Goal: Transaction & Acquisition: Purchase product/service

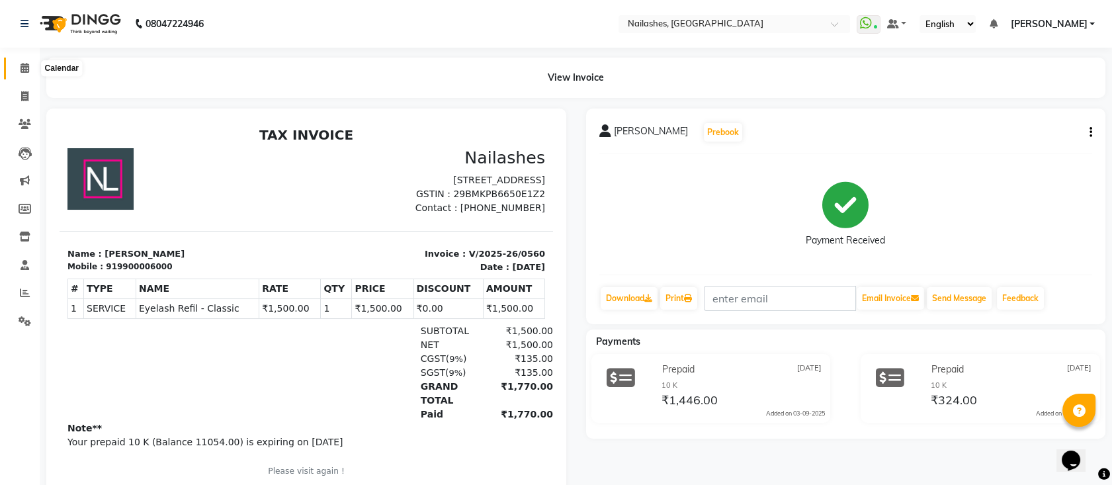
click at [25, 71] on icon at bounding box center [25, 68] width 9 height 10
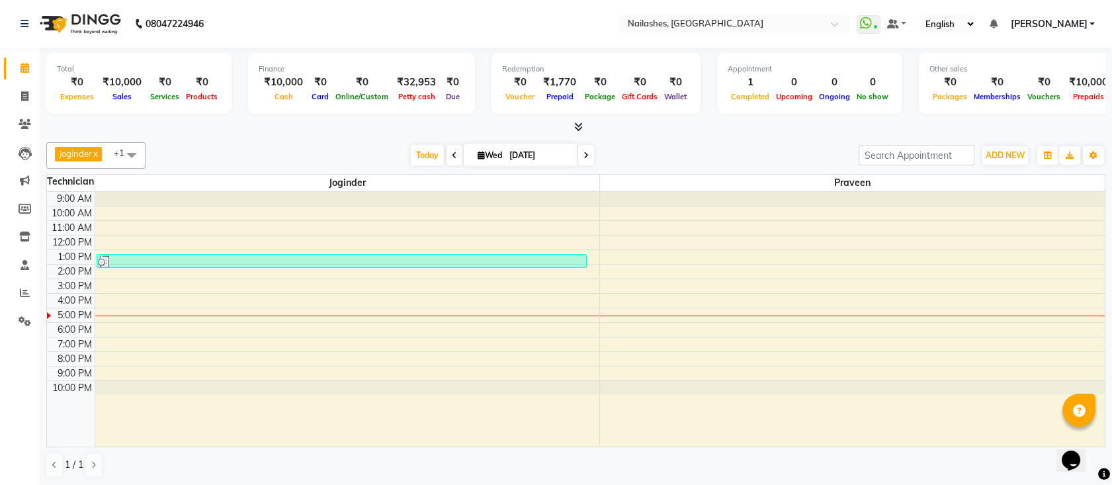
click at [572, 124] on span at bounding box center [576, 127] width 14 height 14
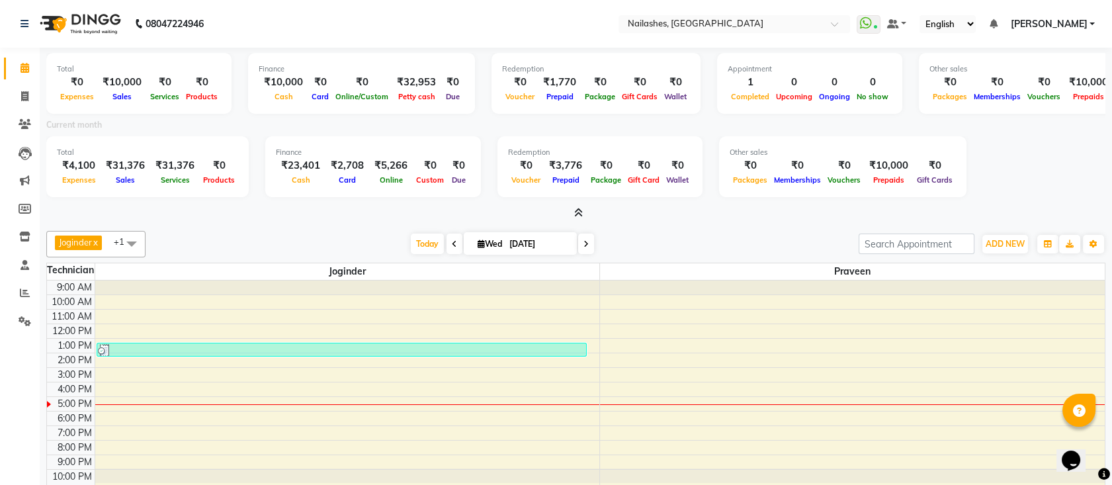
click at [572, 124] on div "Current month" at bounding box center [575, 127] width 1079 height 19
click at [24, 96] on icon at bounding box center [24, 96] width 7 height 10
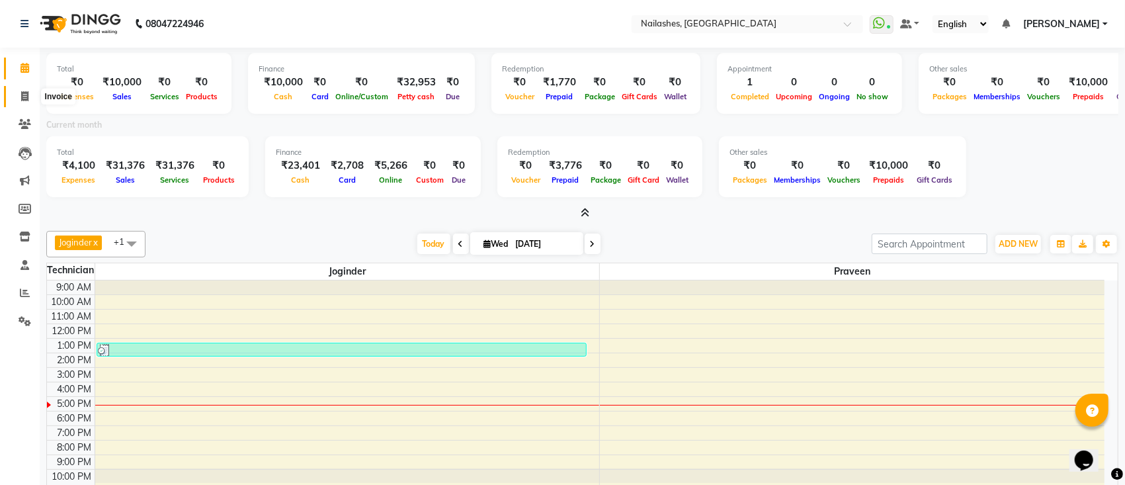
select select "6187"
select select "service"
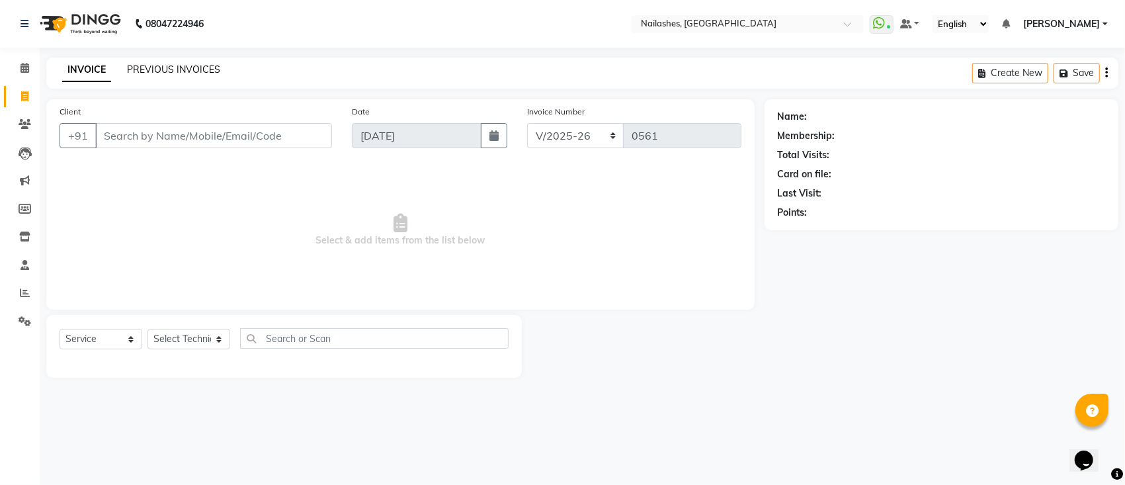
click at [167, 70] on link "PREVIOUS INVOICES" at bounding box center [173, 70] width 93 height 12
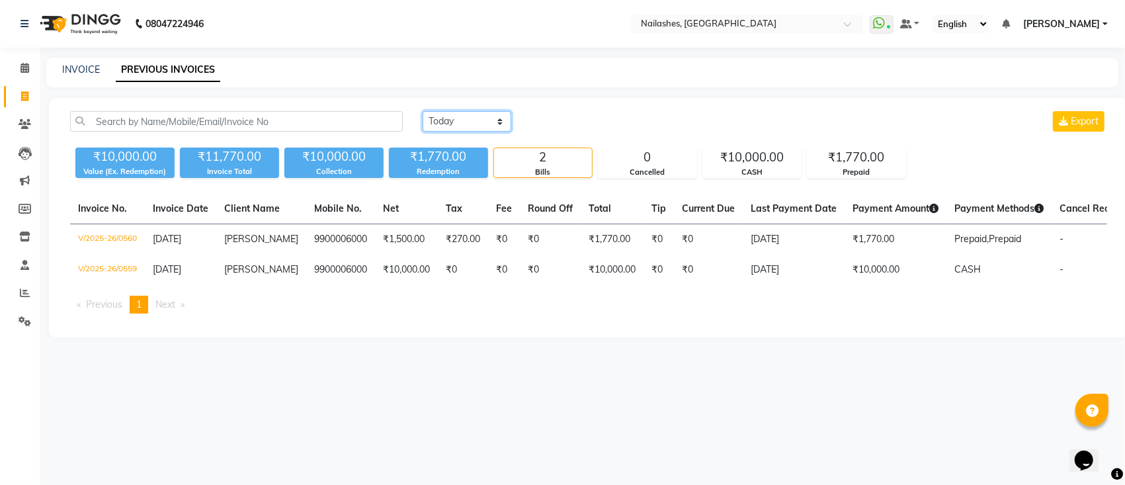
click at [487, 120] on select "[DATE] [DATE] Custom Range" at bounding box center [467, 121] width 89 height 21
select select "range"
click at [423, 111] on select "[DATE] [DATE] Custom Range" at bounding box center [467, 121] width 89 height 21
click at [588, 120] on input "[DATE]" at bounding box center [575, 121] width 93 height 19
select select "9"
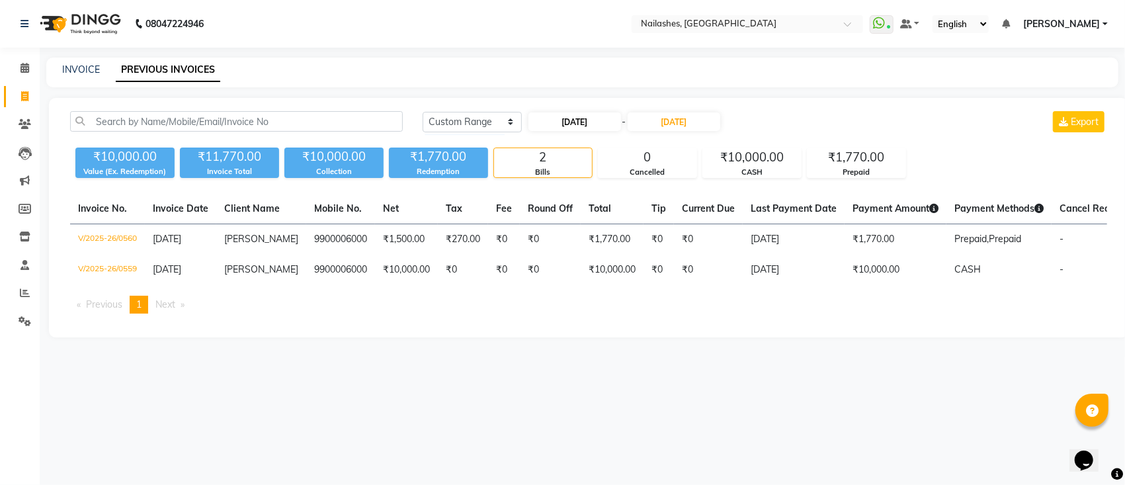
select select "2025"
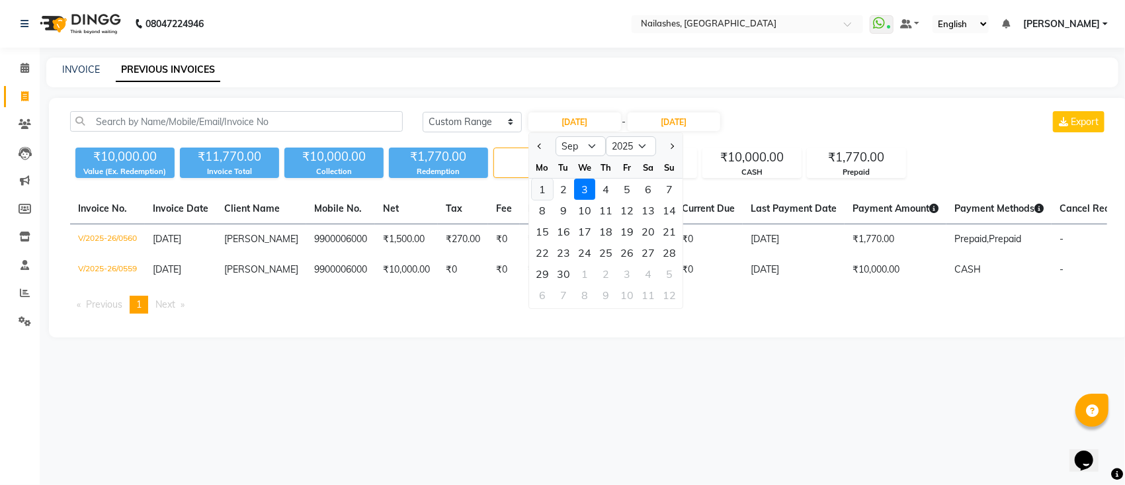
click at [544, 191] on div "1" at bounding box center [542, 189] width 21 height 21
type input "[DATE]"
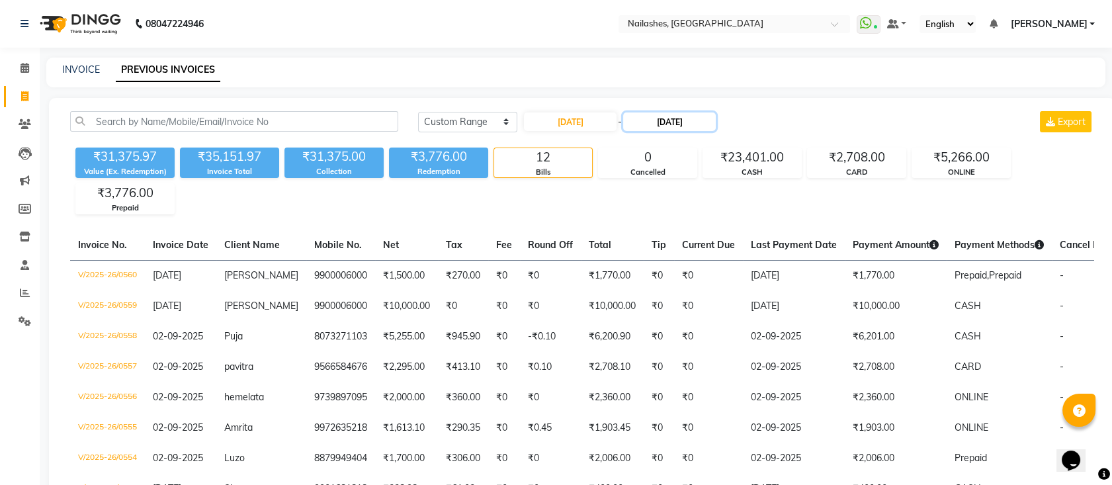
click at [672, 119] on input "[DATE]" at bounding box center [669, 121] width 93 height 19
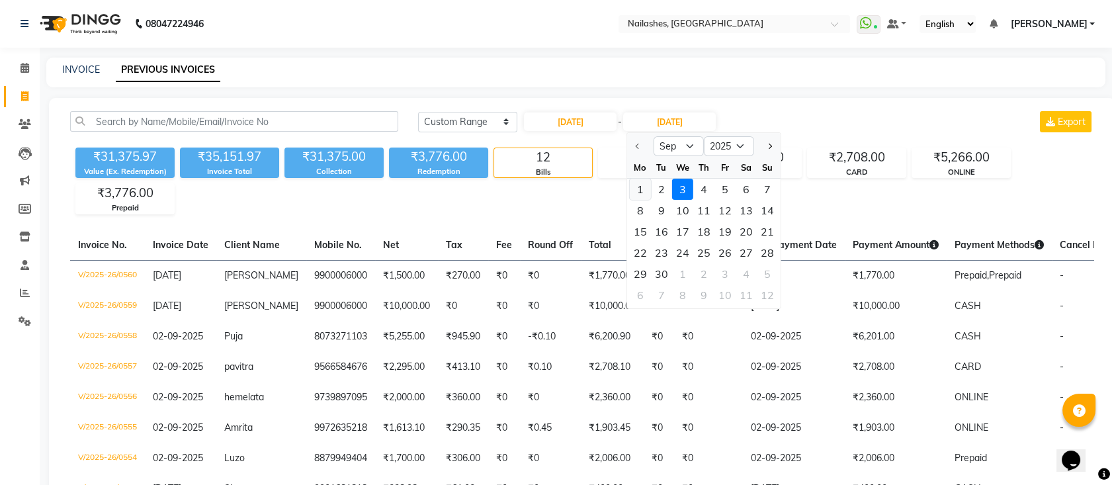
click at [642, 181] on div "1" at bounding box center [640, 189] width 21 height 21
type input "[DATE]"
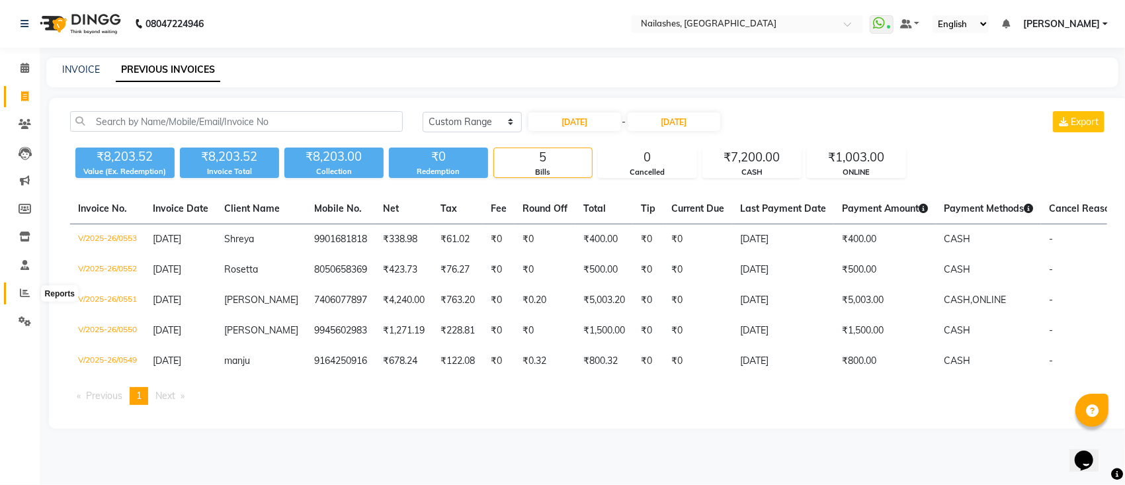
click at [24, 292] on icon at bounding box center [25, 293] width 10 height 10
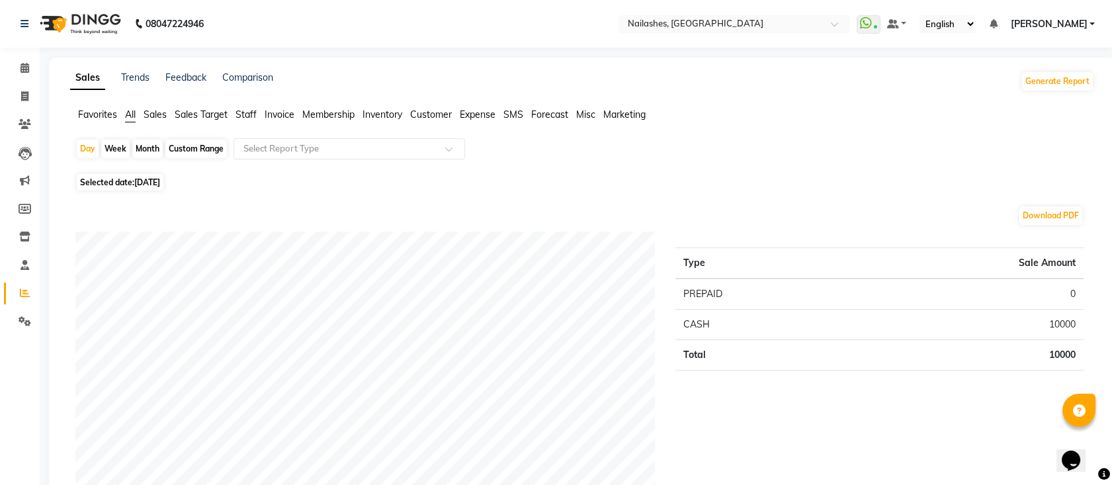
click at [126, 185] on span "Selected date: [DATE]" at bounding box center [120, 182] width 87 height 17
select select "9"
select select "2025"
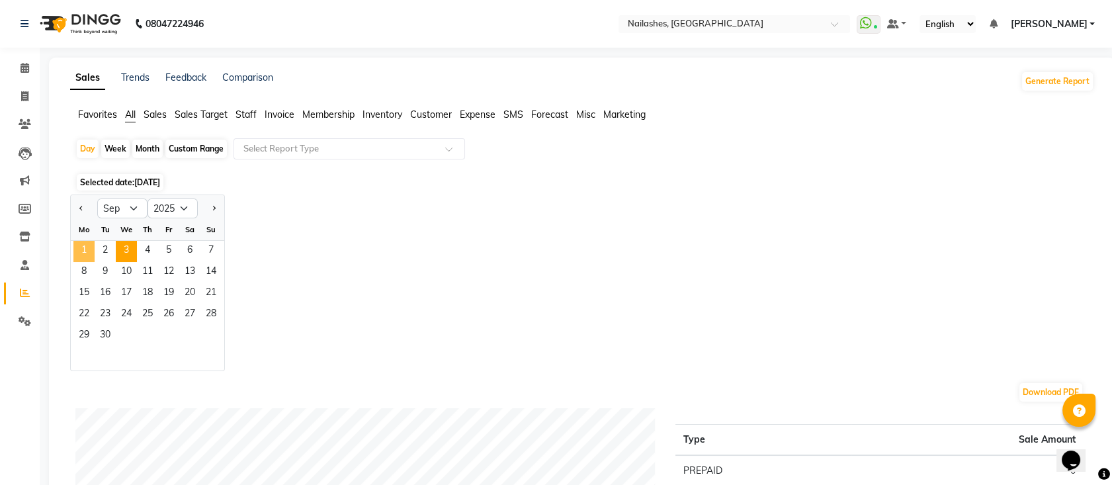
click at [92, 251] on span "1" at bounding box center [83, 251] width 21 height 21
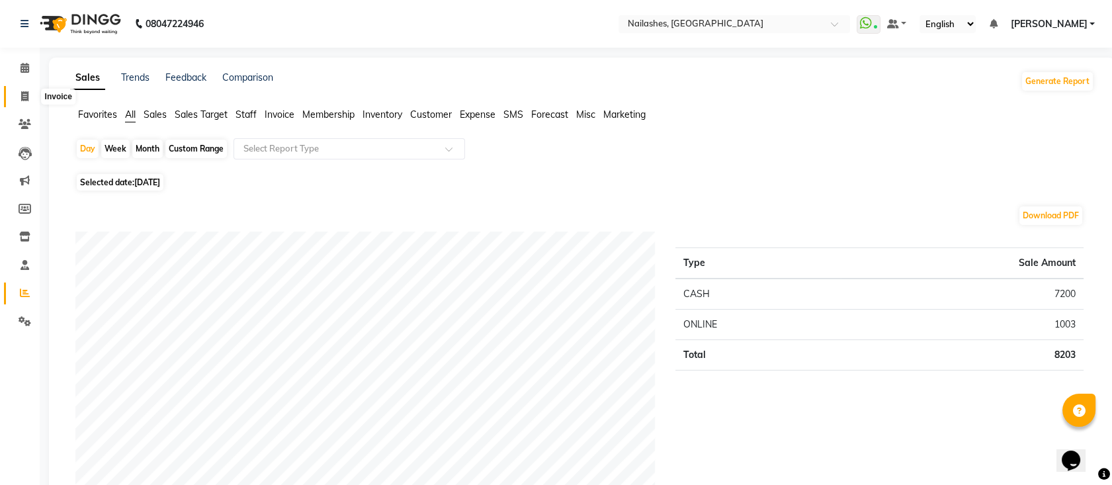
click at [22, 98] on icon at bounding box center [24, 96] width 7 height 10
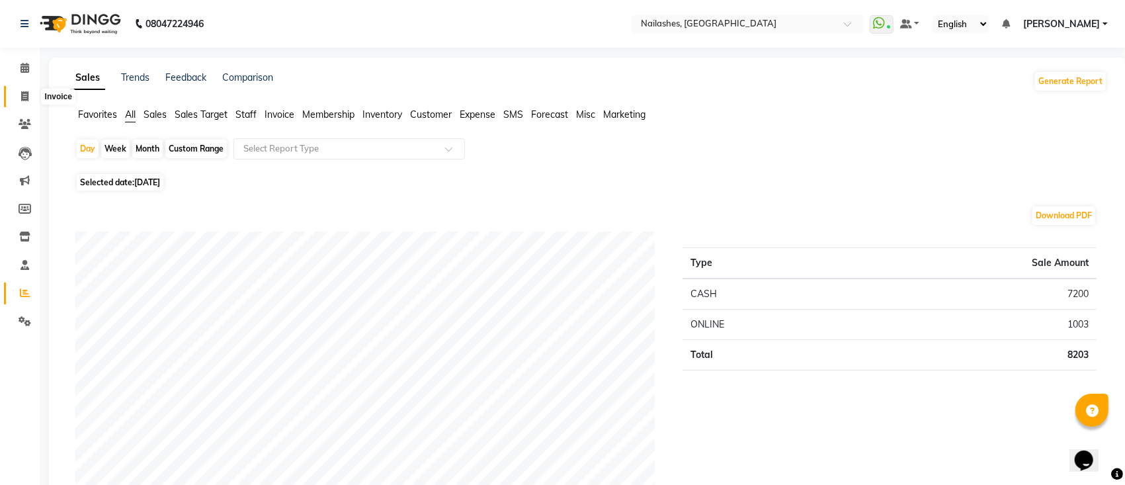
select select "6187"
select select "service"
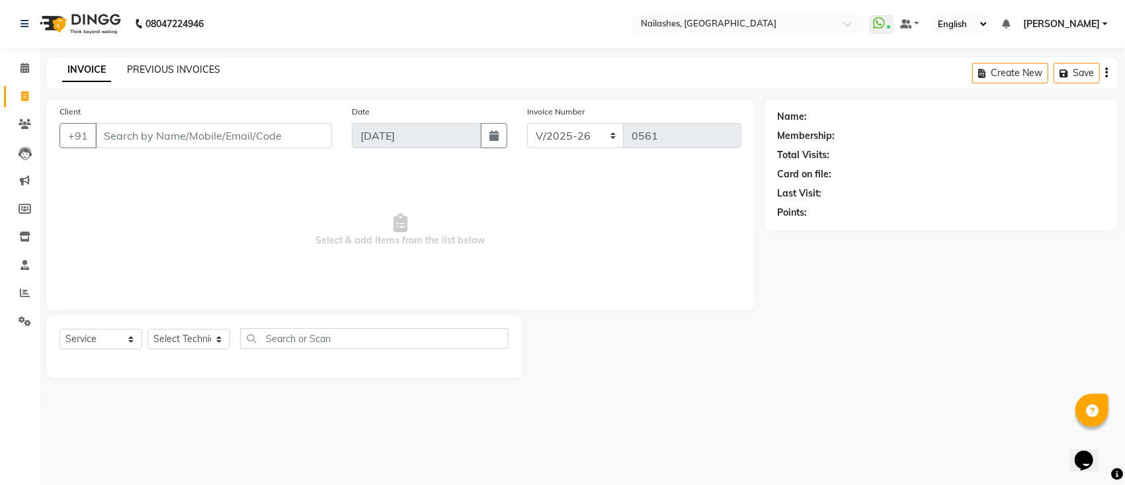
click at [193, 69] on link "PREVIOUS INVOICES" at bounding box center [173, 70] width 93 height 12
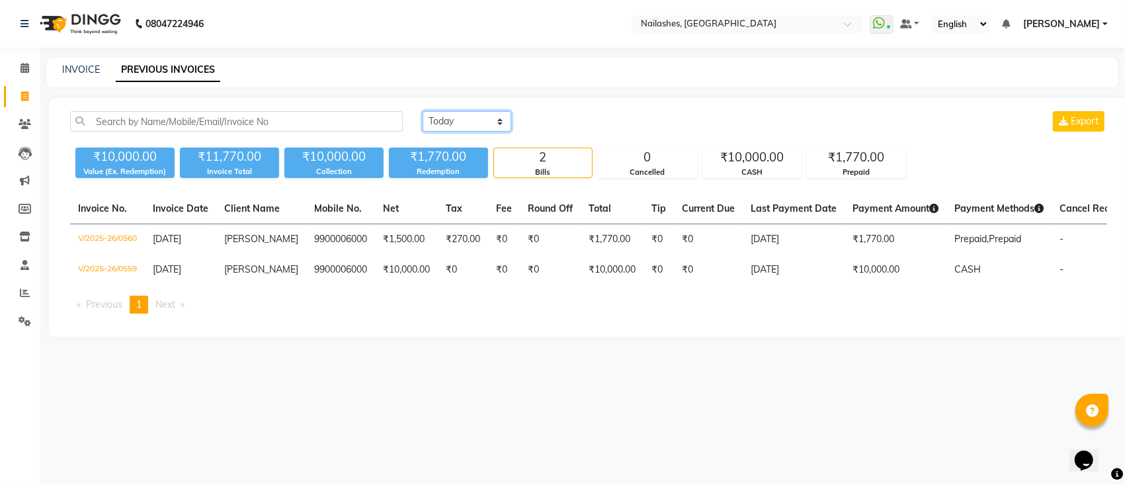
click at [470, 122] on select "[DATE] [DATE] Custom Range" at bounding box center [467, 121] width 89 height 21
select select "[DATE]"
click at [423, 111] on select "[DATE] [DATE] Custom Range" at bounding box center [467, 121] width 89 height 21
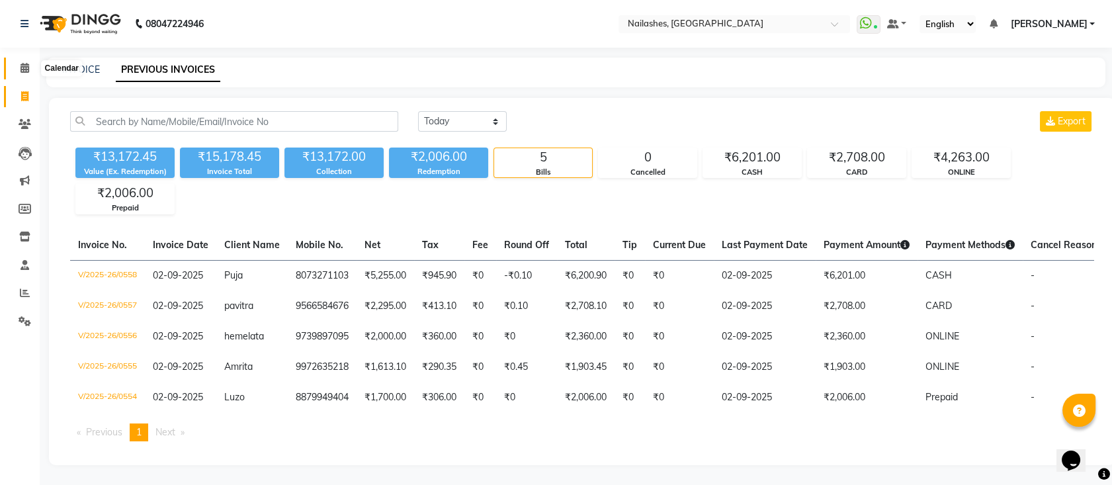
click at [23, 69] on icon at bounding box center [25, 68] width 9 height 10
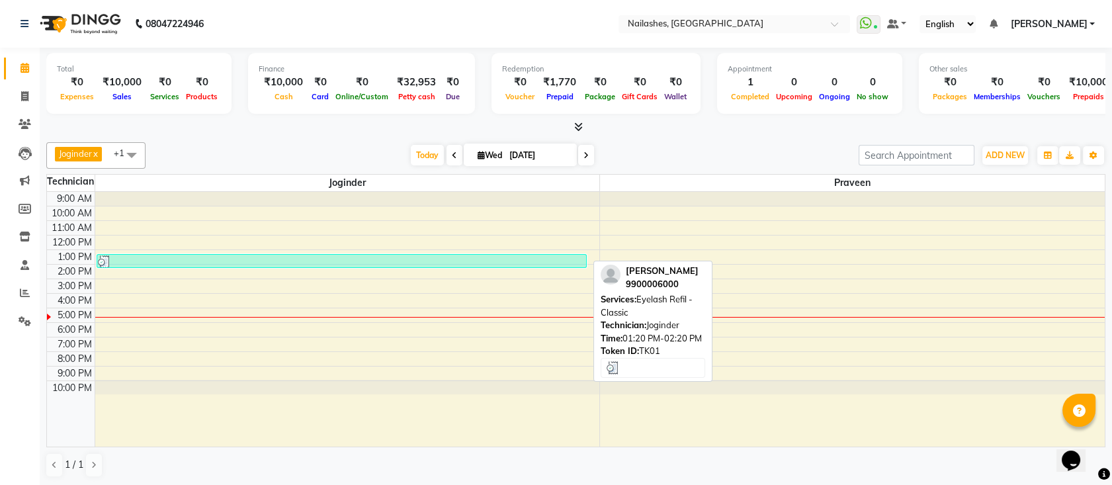
click at [264, 261] on div at bounding box center [342, 261] width 488 height 13
select select "3"
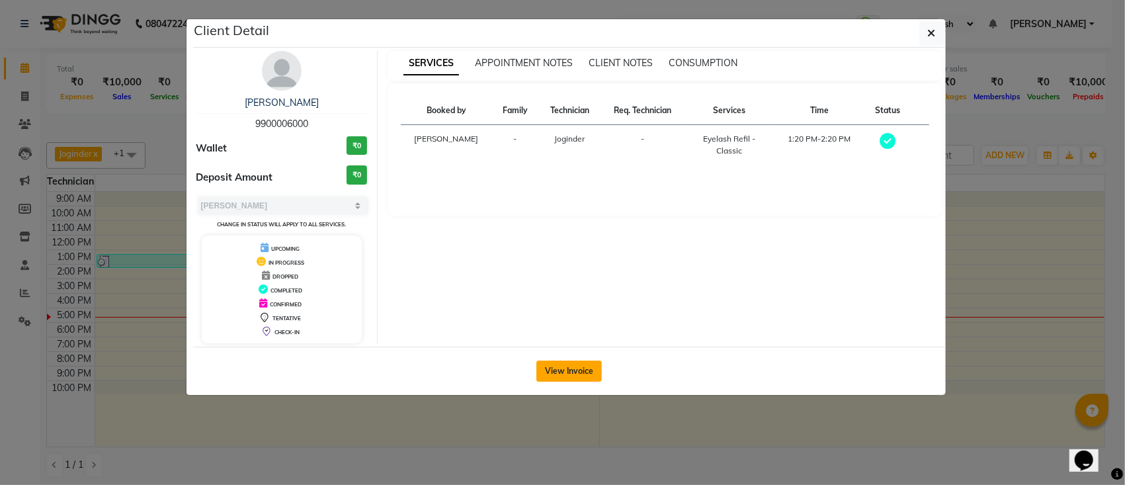
click at [583, 380] on button "View Invoice" at bounding box center [569, 371] width 65 height 21
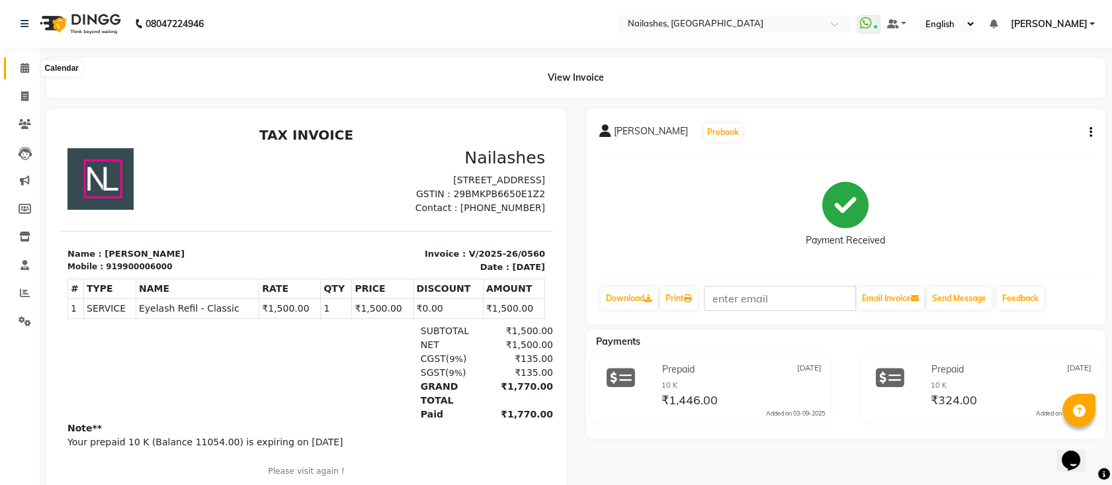
click at [22, 67] on icon at bounding box center [25, 68] width 9 height 10
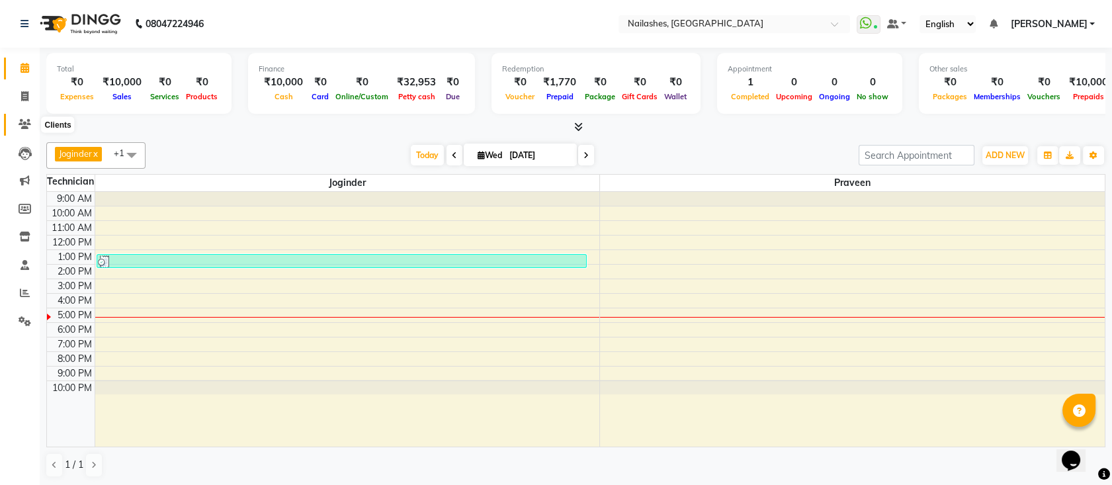
click at [19, 126] on icon at bounding box center [25, 124] width 13 height 10
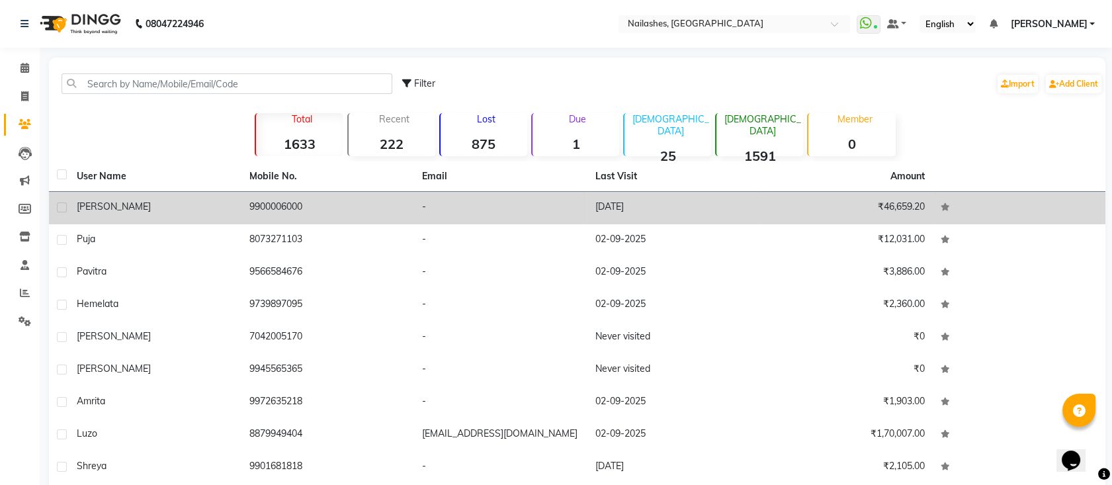
click at [182, 210] on div "[PERSON_NAME]" at bounding box center [155, 207] width 157 height 14
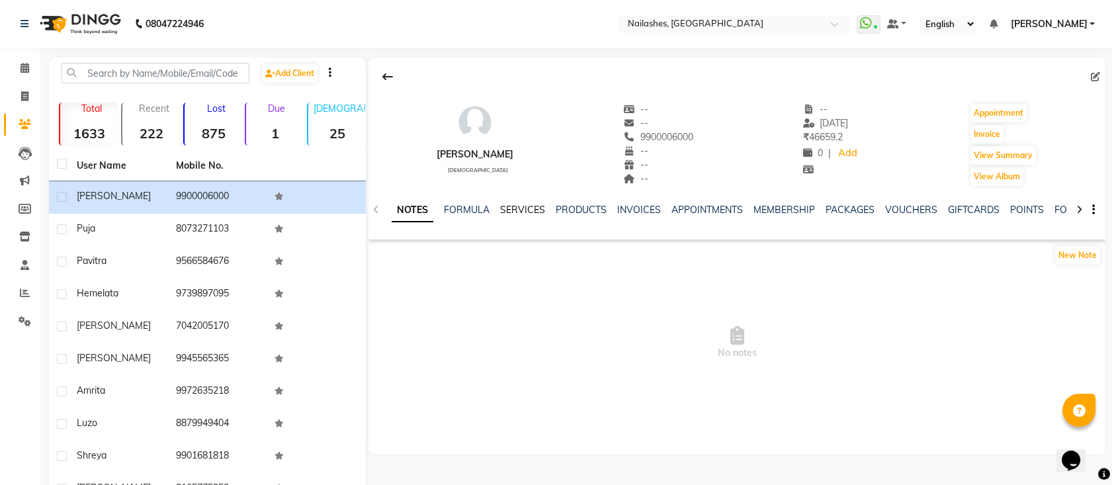
click at [529, 206] on link "SERVICES" at bounding box center [522, 210] width 45 height 12
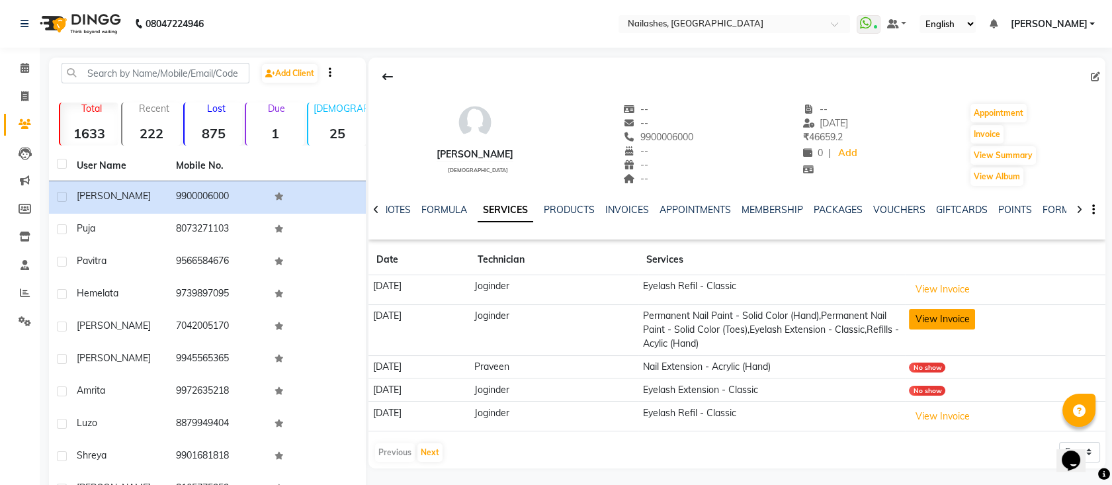
click at [972, 316] on button "View Invoice" at bounding box center [942, 319] width 66 height 21
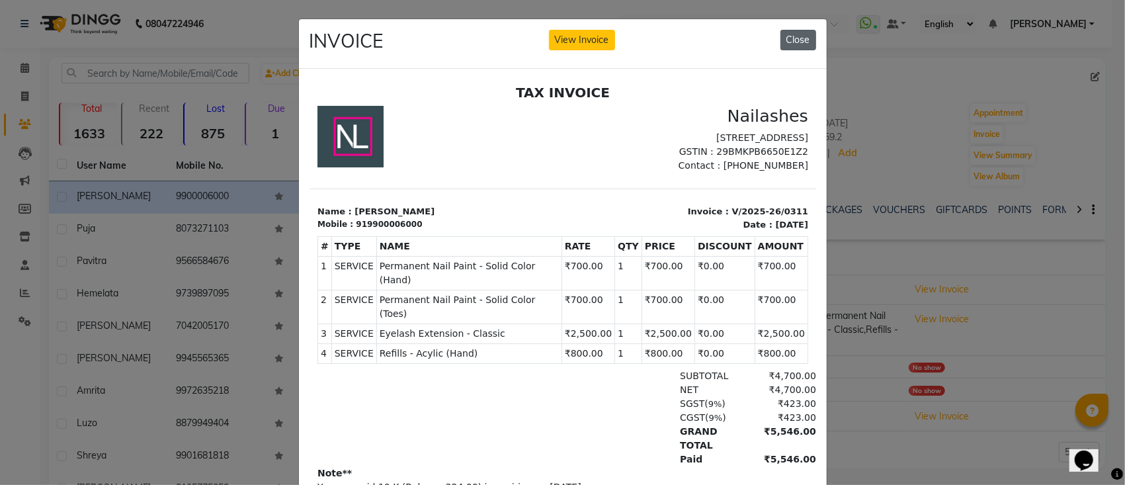
click at [790, 35] on button "Close" at bounding box center [799, 40] width 36 height 21
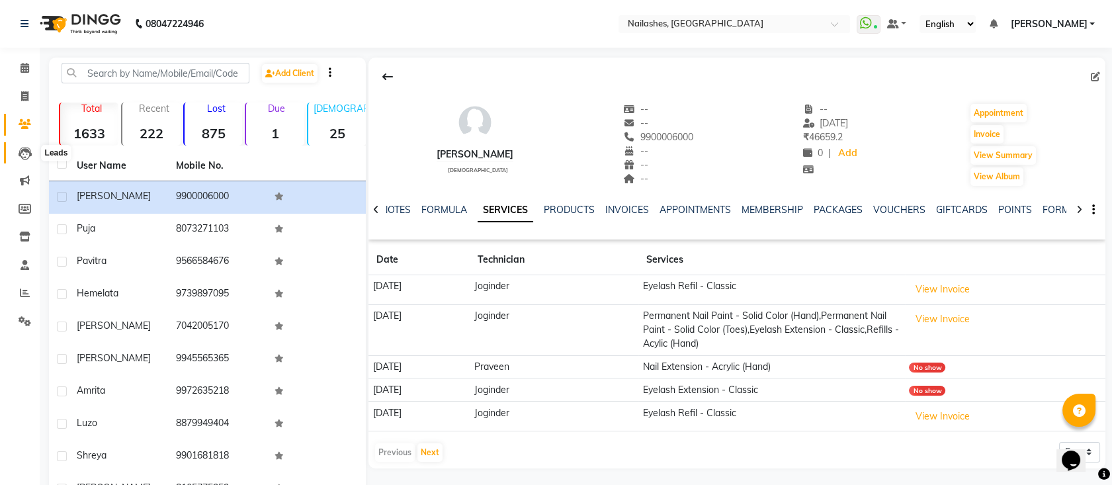
click at [13, 146] on span at bounding box center [24, 153] width 23 height 15
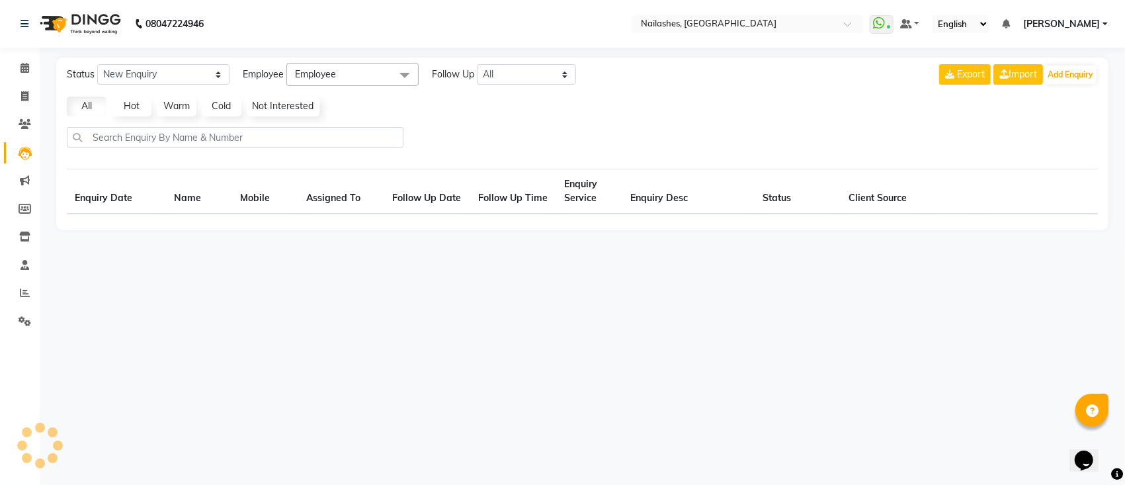
select select "10"
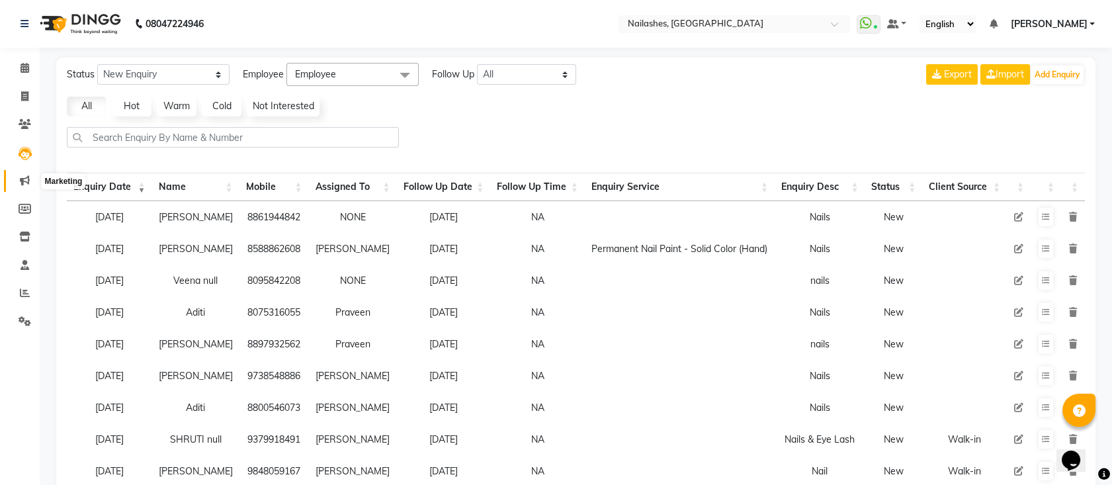
click at [32, 186] on span at bounding box center [24, 180] width 23 height 15
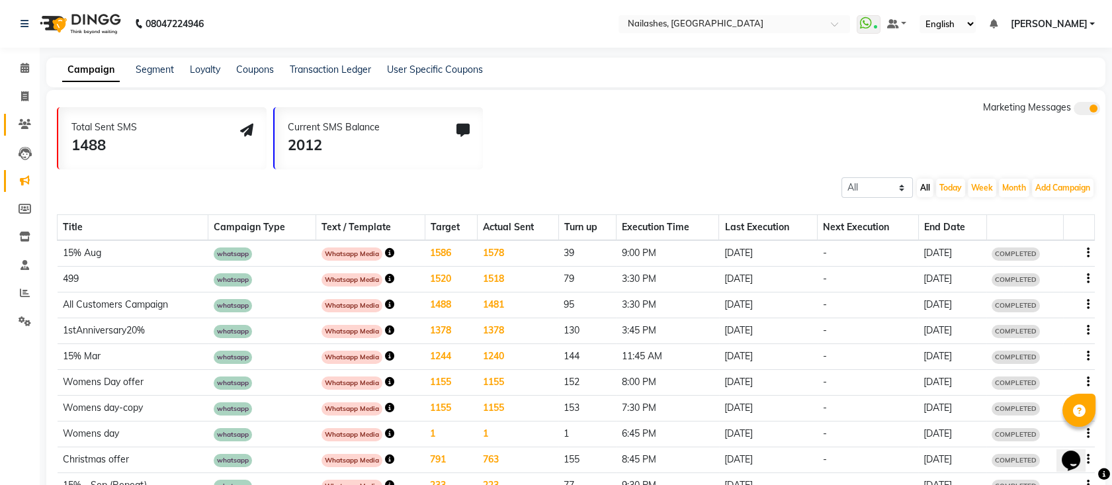
click at [7, 120] on link "Clients" at bounding box center [20, 125] width 32 height 22
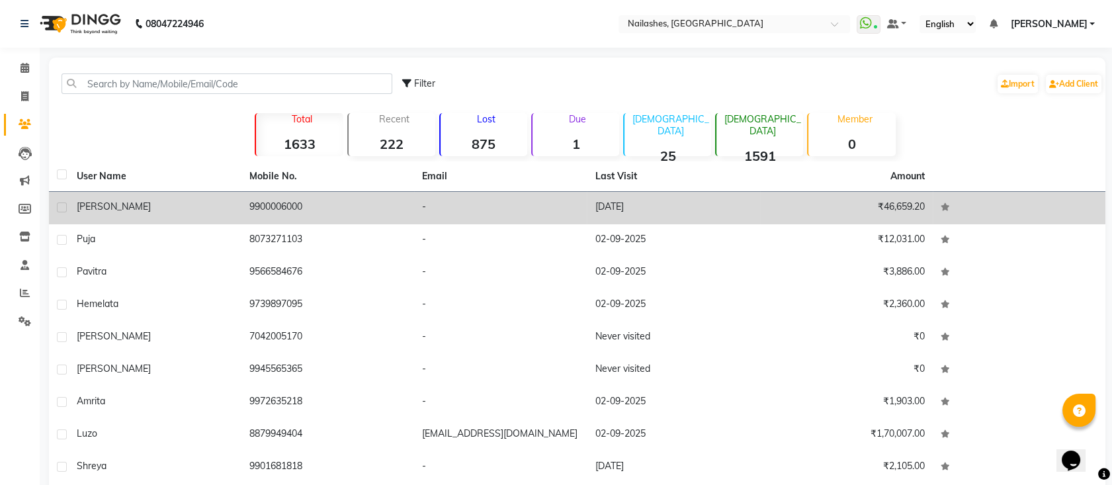
click at [290, 206] on td "9900006000" at bounding box center [327, 208] width 173 height 32
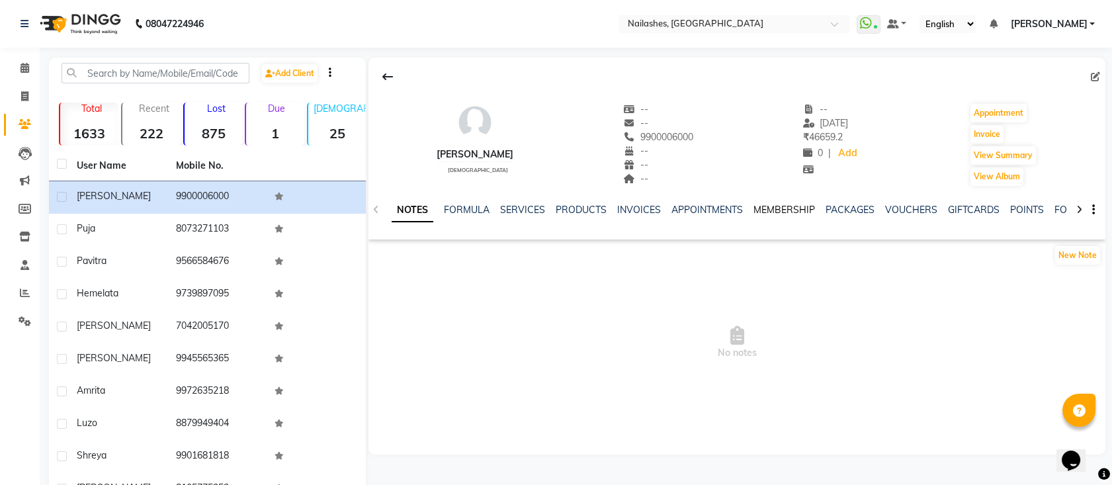
click at [770, 209] on link "MEMBERSHIP" at bounding box center [785, 210] width 62 height 12
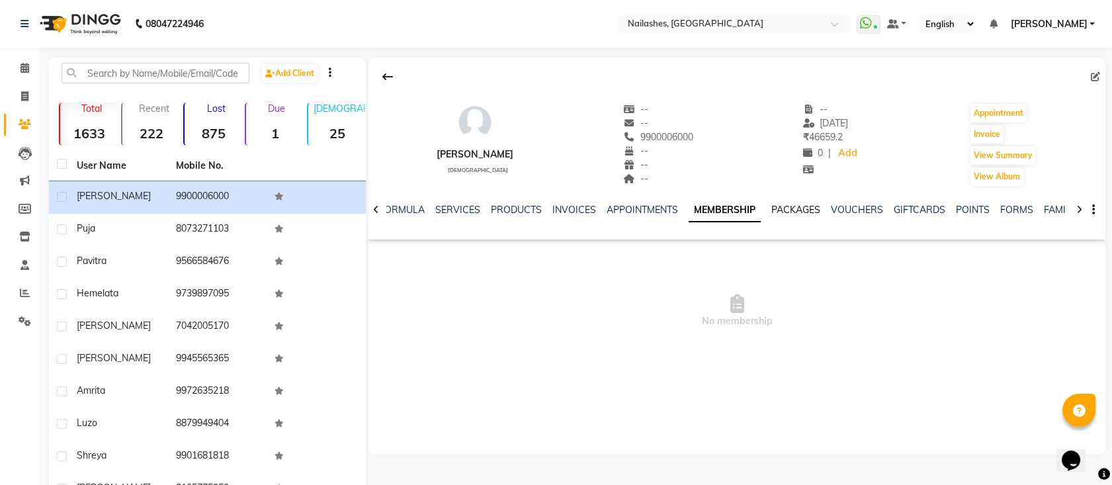
click at [771, 209] on link "PACKAGES" at bounding box center [795, 210] width 49 height 12
click at [810, 210] on ul "NOTES FORMULA SERVICES PRODUCTS INVOICES APPOINTMENTS MEMBERSHIP PACKAGES VOUCH…" at bounding box center [747, 210] width 839 height 14
click at [566, 211] on link "INVOICES" at bounding box center [564, 210] width 44 height 12
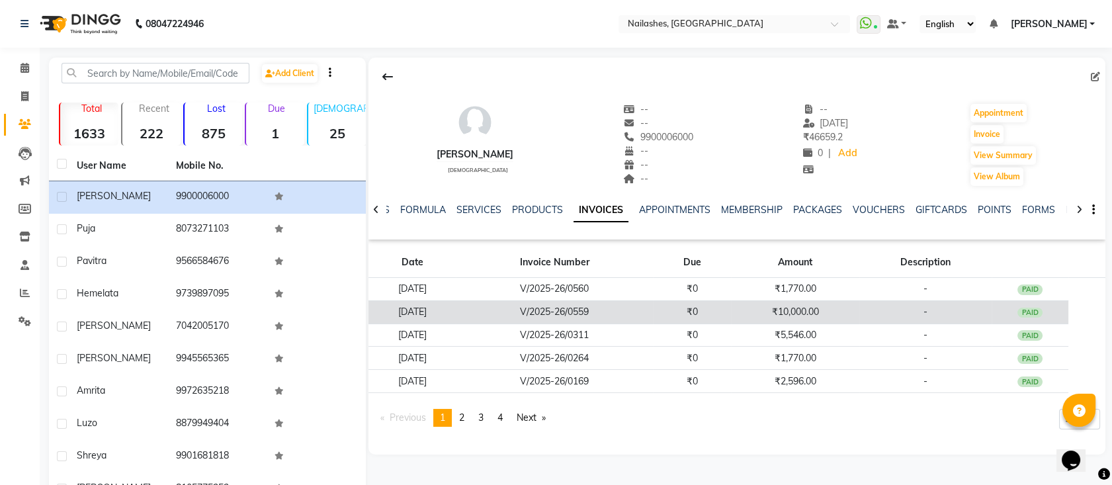
click at [783, 308] on td "₹10,000.00" at bounding box center [795, 311] width 128 height 23
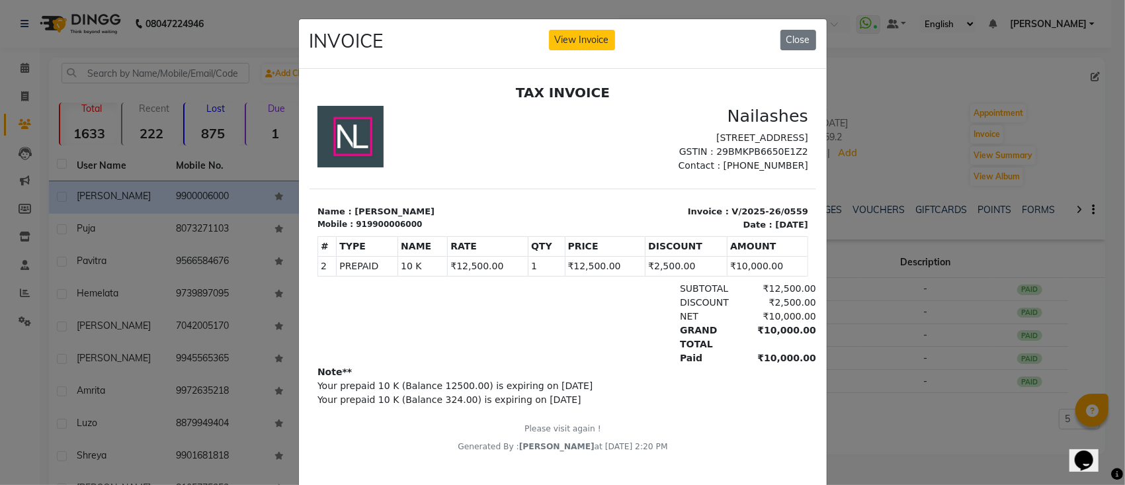
scroll to position [10, 0]
drag, startPoint x: 805, startPoint y: 24, endPoint x: 798, endPoint y: 30, distance: 9.4
click at [798, 30] on div "INVOICE View Invoice Close" at bounding box center [563, 44] width 528 height 50
click at [798, 30] on button "Close" at bounding box center [799, 40] width 36 height 21
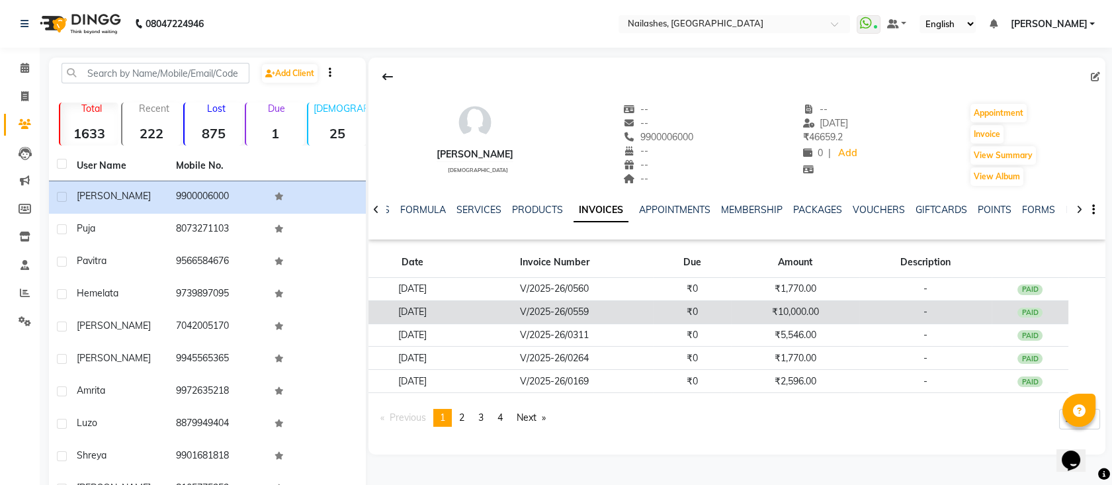
click at [1056, 305] on td "PAID" at bounding box center [1030, 311] width 77 height 23
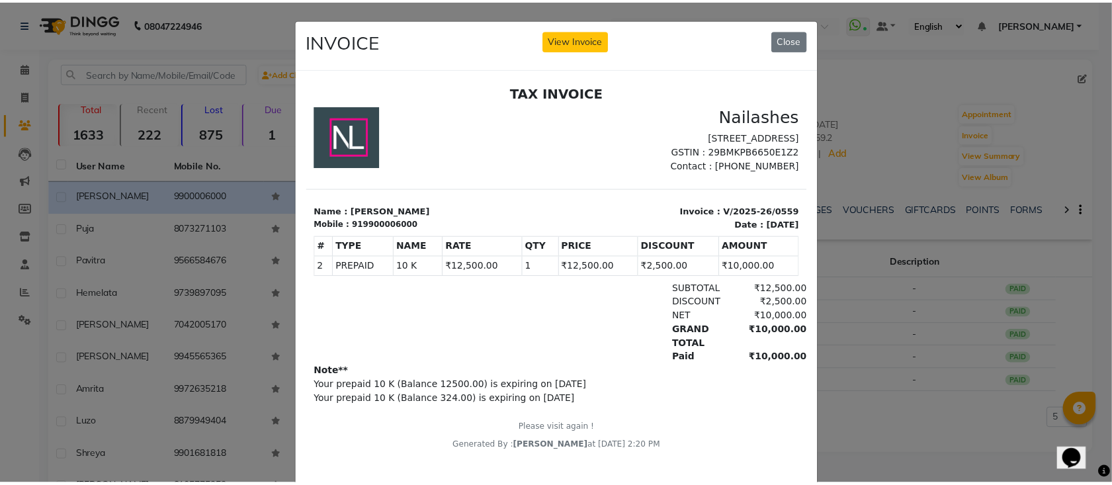
scroll to position [36, 0]
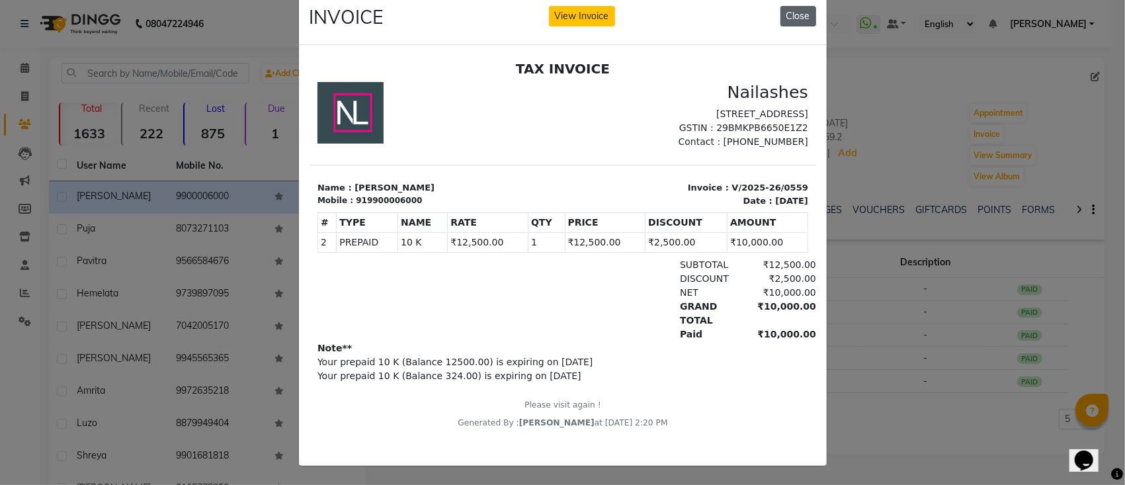
click at [791, 6] on button "Close" at bounding box center [799, 16] width 36 height 21
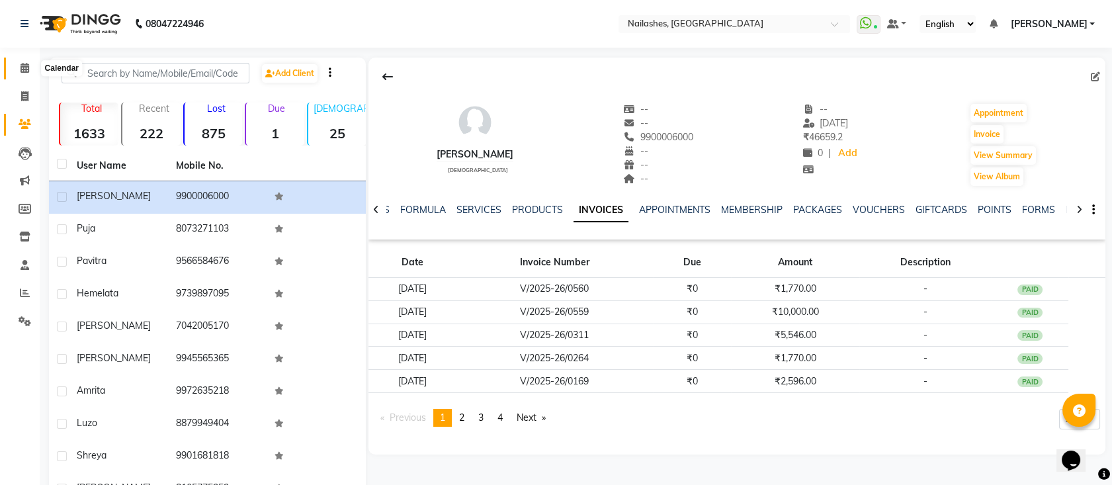
click at [19, 65] on span at bounding box center [24, 68] width 23 height 15
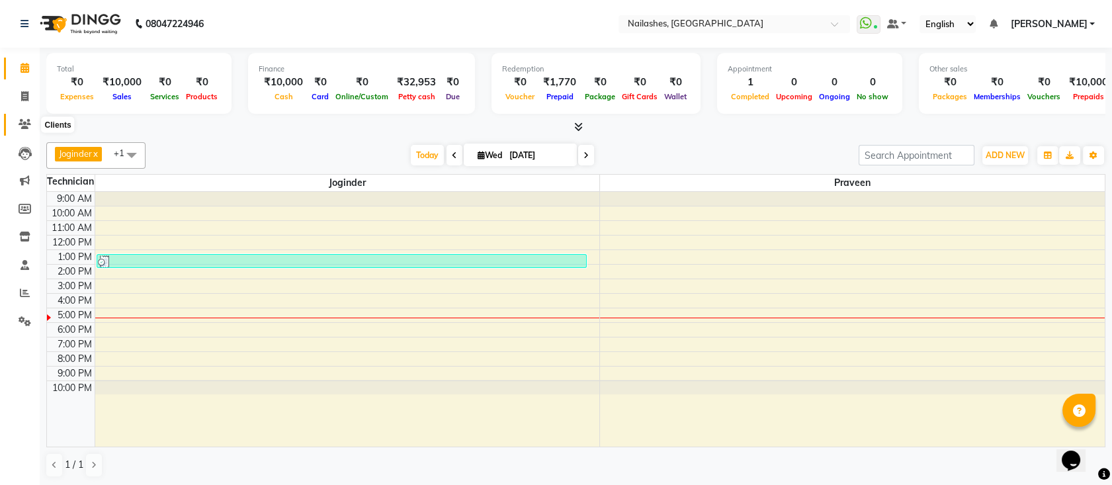
click at [28, 120] on icon at bounding box center [25, 124] width 13 height 10
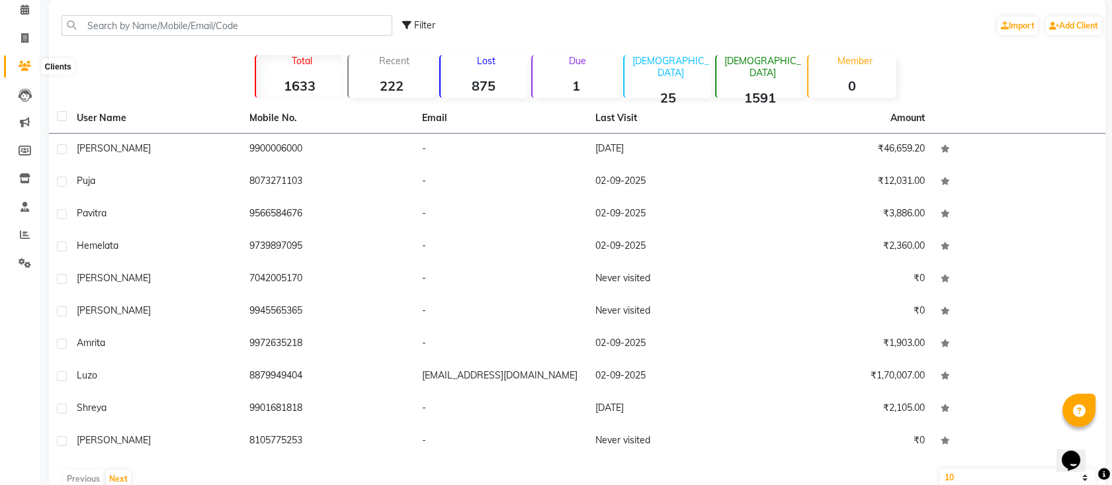
scroll to position [58, 0]
click at [13, 34] on span at bounding box center [24, 39] width 23 height 15
select select "service"
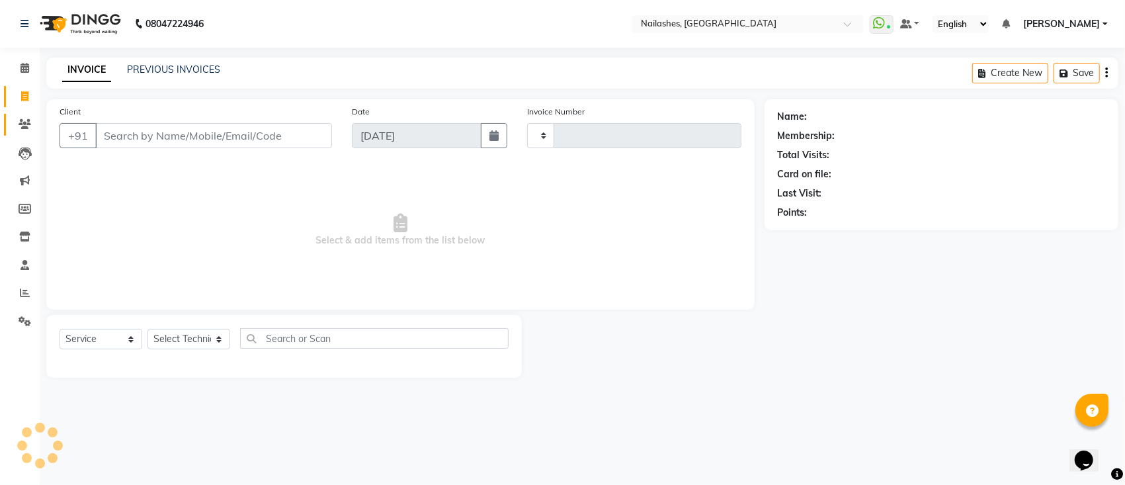
type input "0561"
select select "6187"
click at [32, 156] on span at bounding box center [24, 153] width 23 height 15
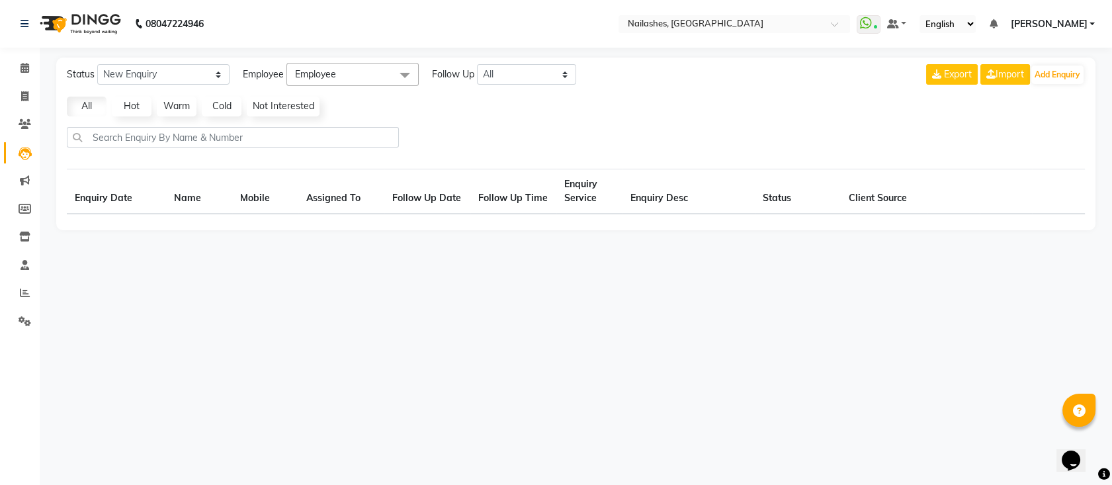
select select "10"
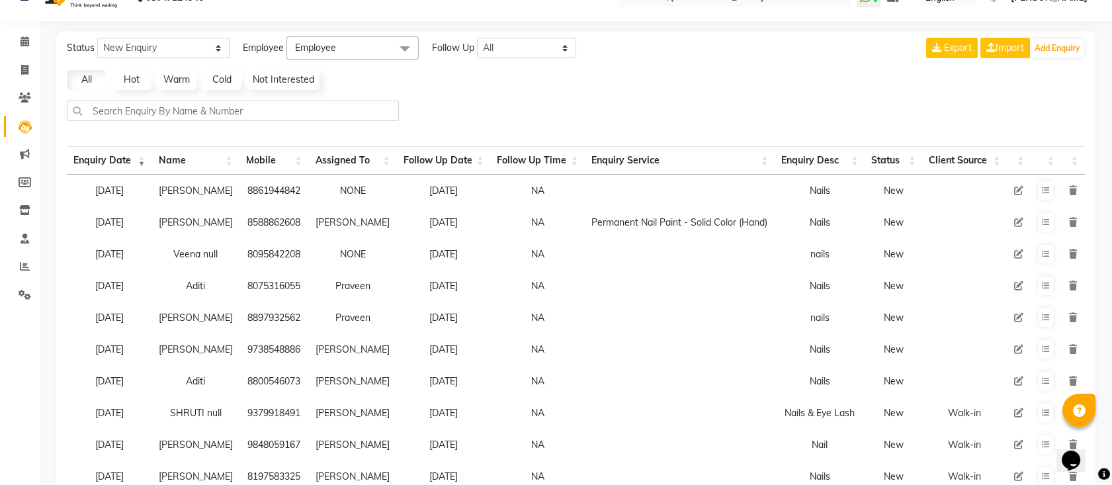
scroll to position [7, 0]
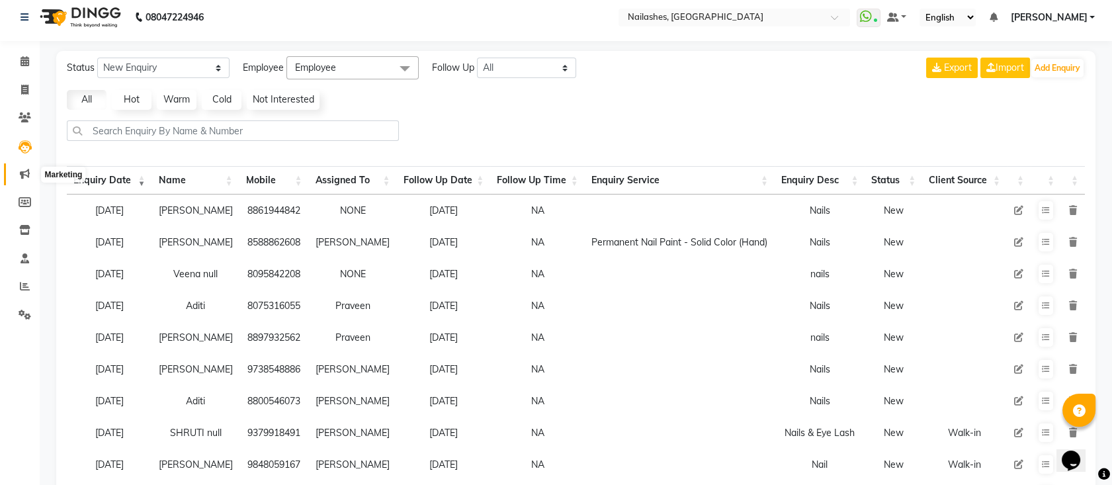
click at [23, 178] on icon at bounding box center [25, 174] width 10 height 10
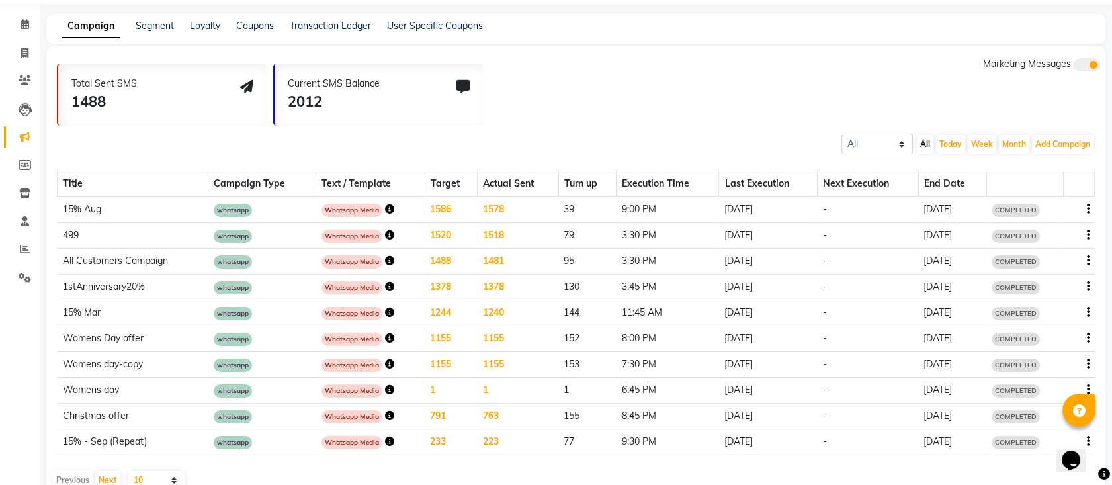
scroll to position [35, 0]
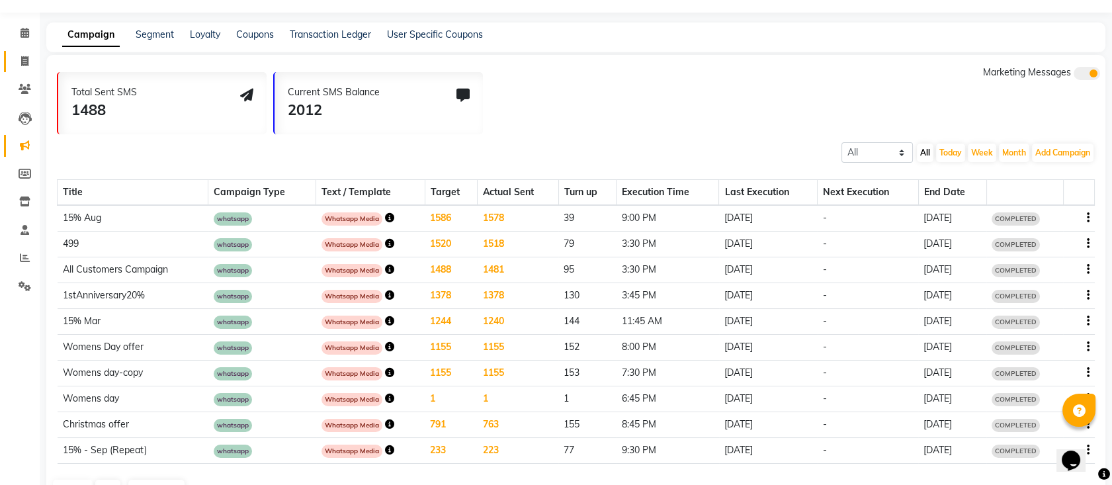
click at [16, 71] on link "Invoice" at bounding box center [20, 62] width 32 height 22
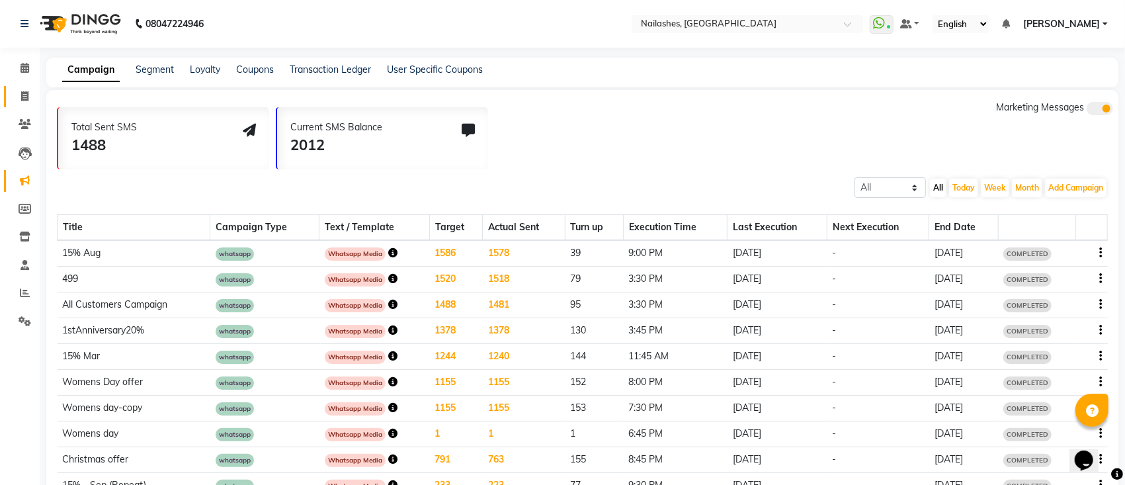
select select "6187"
select select "service"
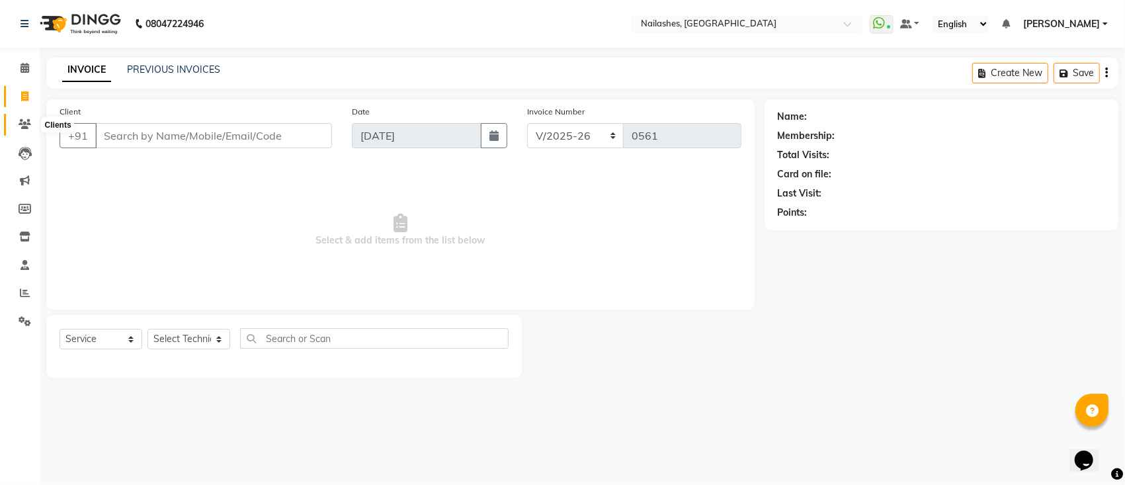
click at [23, 119] on icon at bounding box center [25, 124] width 13 height 10
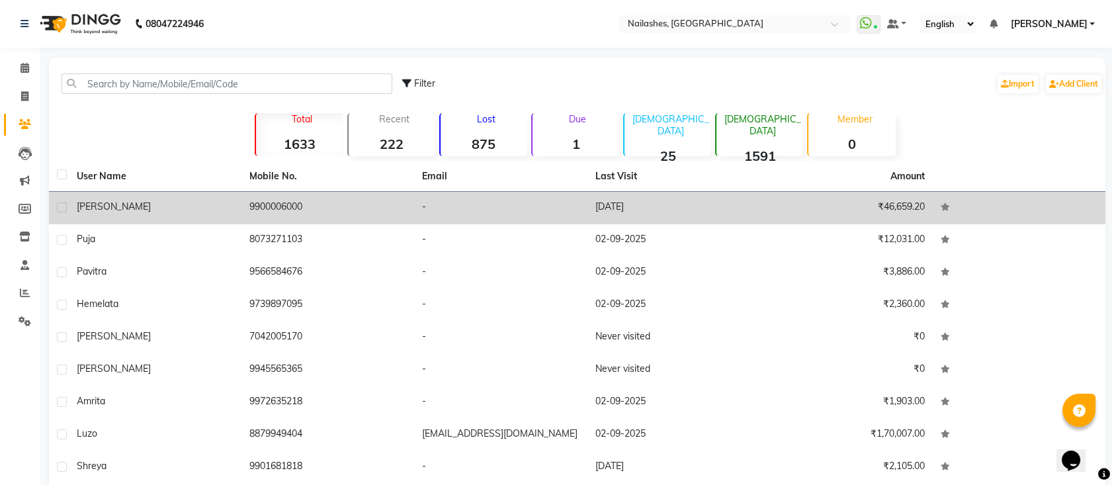
click at [472, 219] on td "-" at bounding box center [500, 208] width 173 height 32
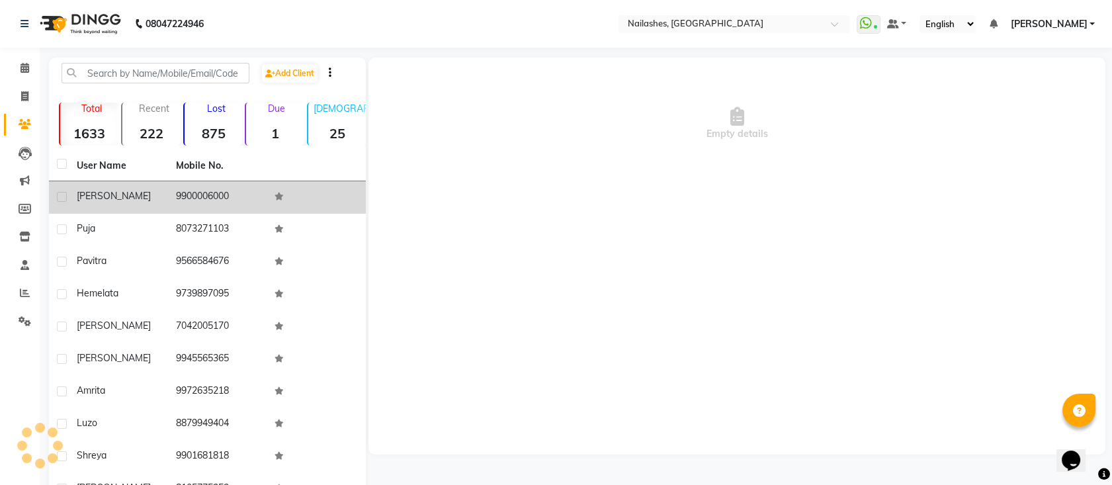
click at [472, 219] on div "Empty details" at bounding box center [736, 256] width 737 height 397
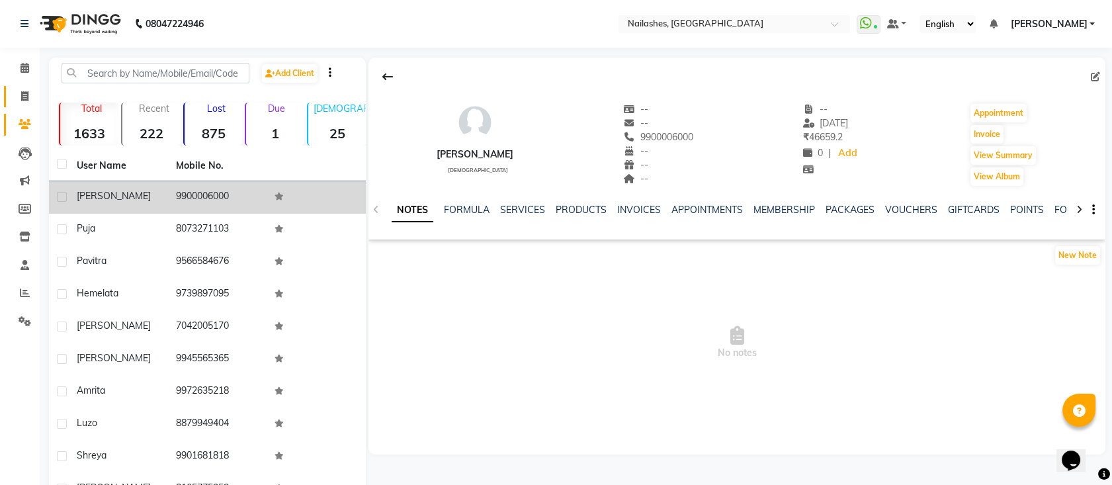
click at [26, 87] on link "Invoice" at bounding box center [20, 97] width 32 height 22
select select "service"
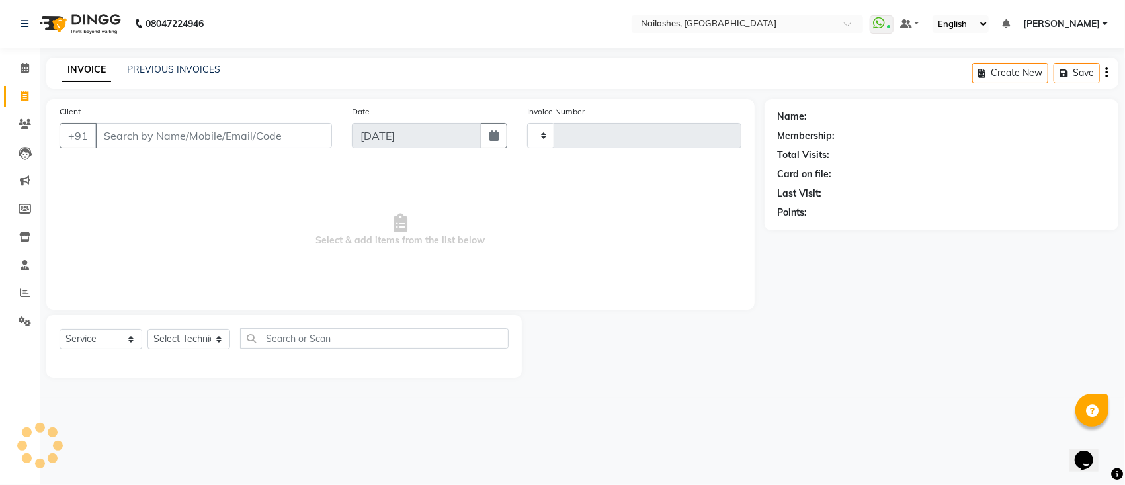
type input "0561"
select select "6187"
click at [118, 140] on input "Client" at bounding box center [213, 135] width 237 height 25
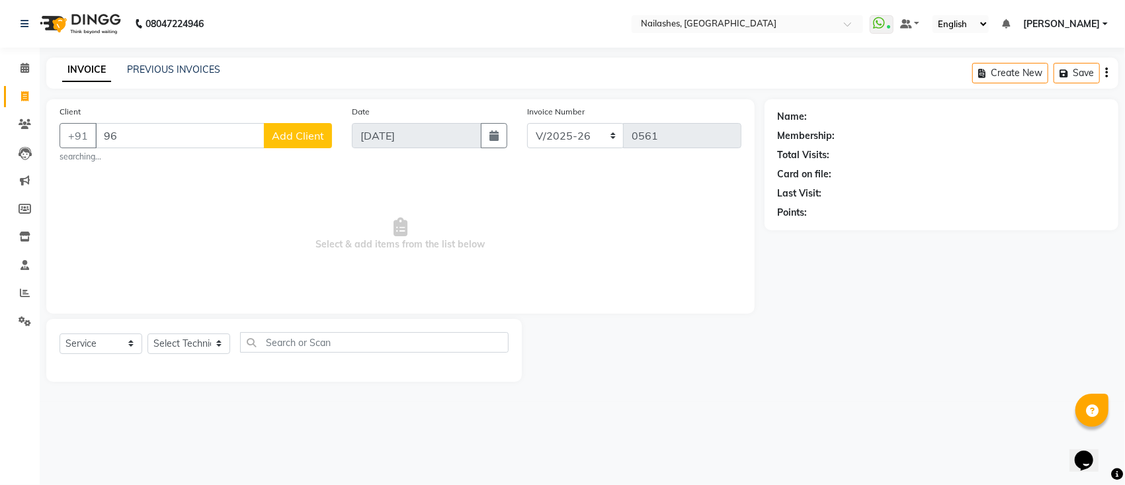
type input "9"
click at [4, 122] on link "Clients" at bounding box center [20, 125] width 32 height 22
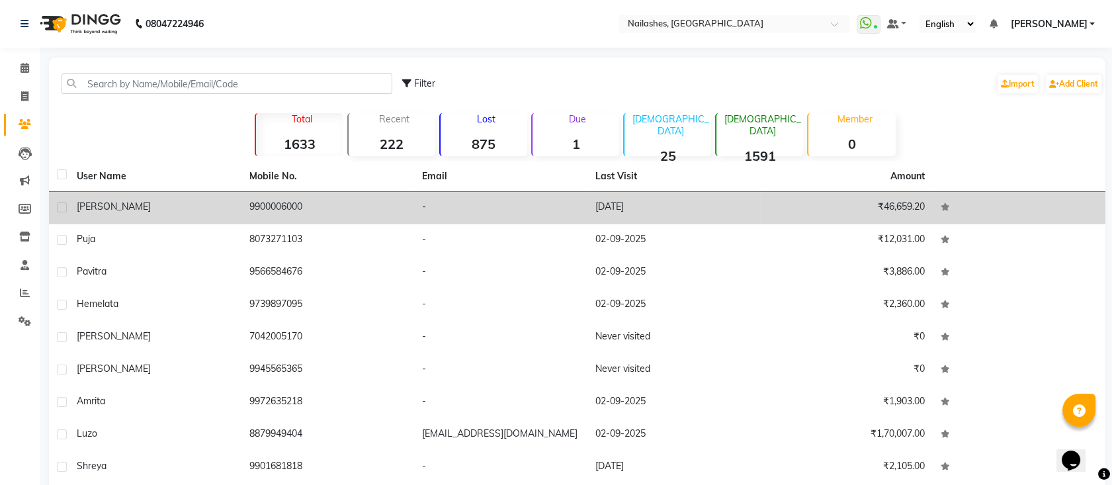
click at [270, 210] on td "9900006000" at bounding box center [327, 208] width 173 height 32
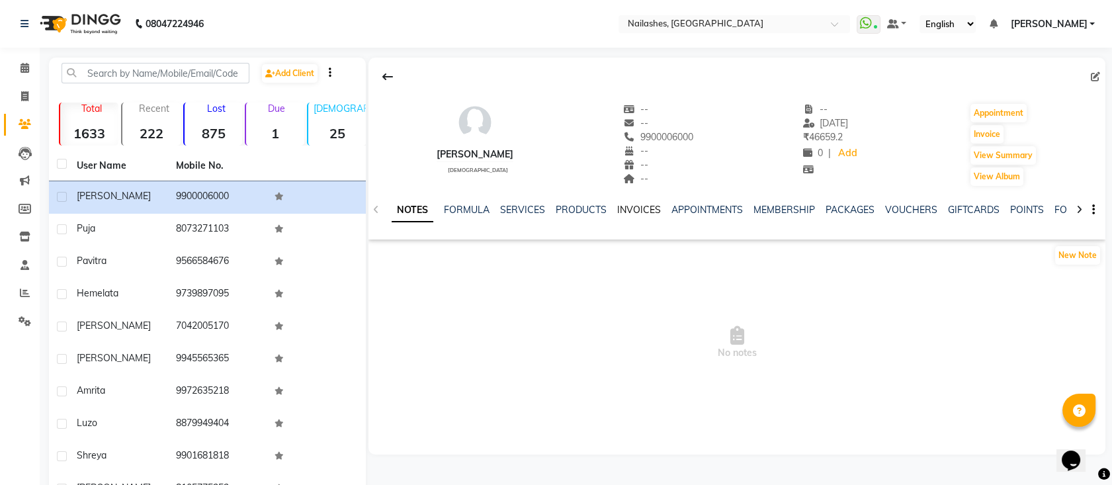
click at [630, 214] on link "INVOICES" at bounding box center [639, 210] width 44 height 12
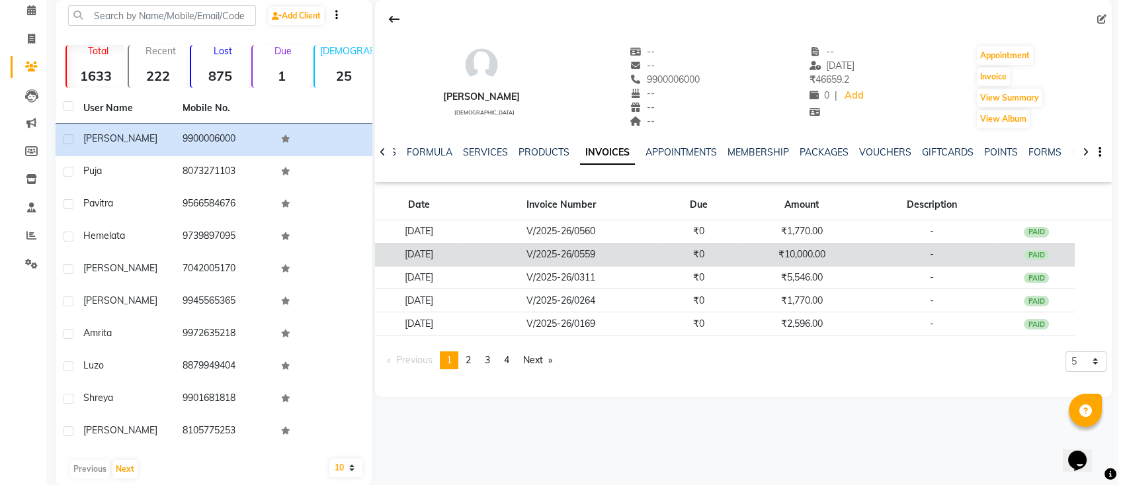
scroll to position [60, 0]
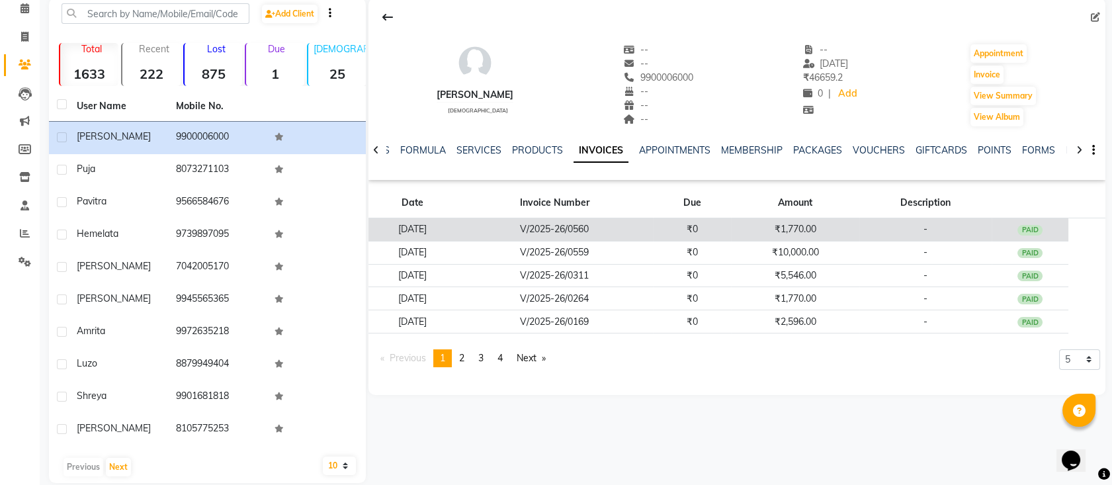
click at [1037, 228] on div "PAID" at bounding box center [1029, 230] width 25 height 11
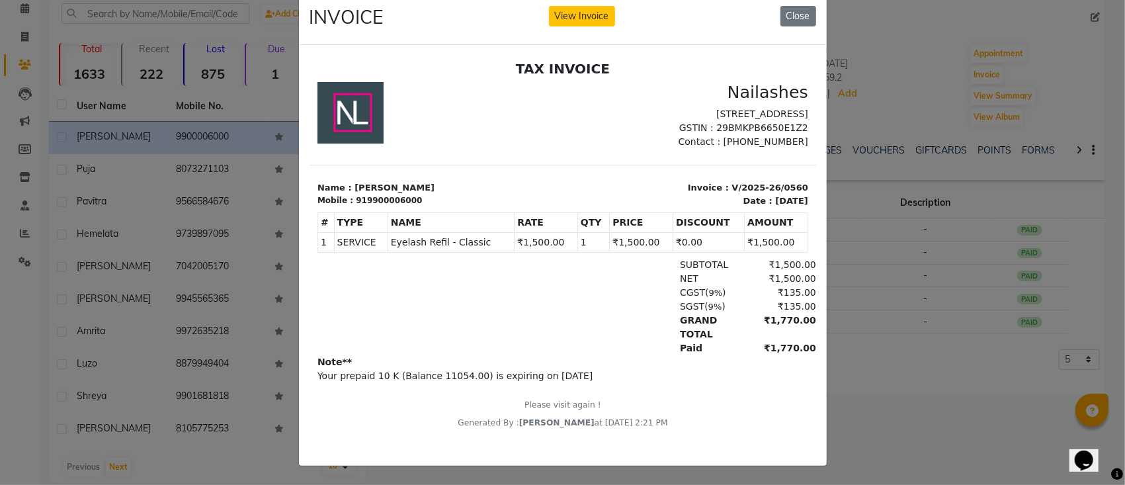
scroll to position [0, 0]
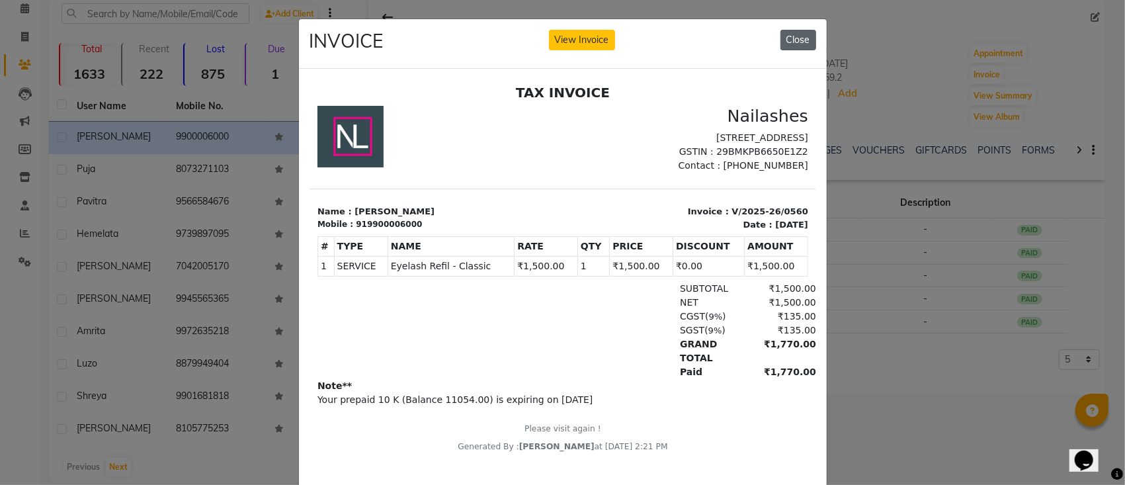
click at [807, 40] on button "Close" at bounding box center [799, 40] width 36 height 21
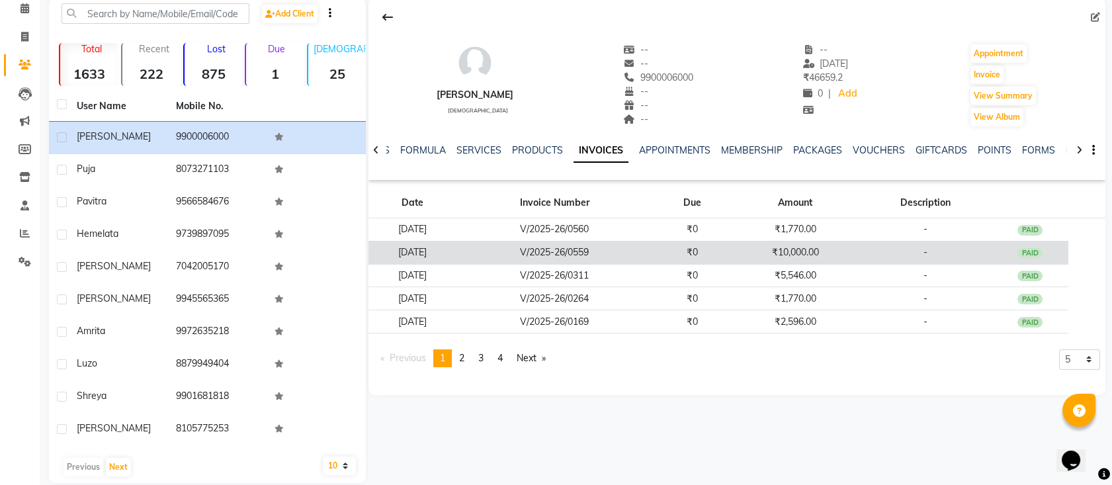
click at [1016, 254] on td "PAID" at bounding box center [1030, 252] width 77 height 23
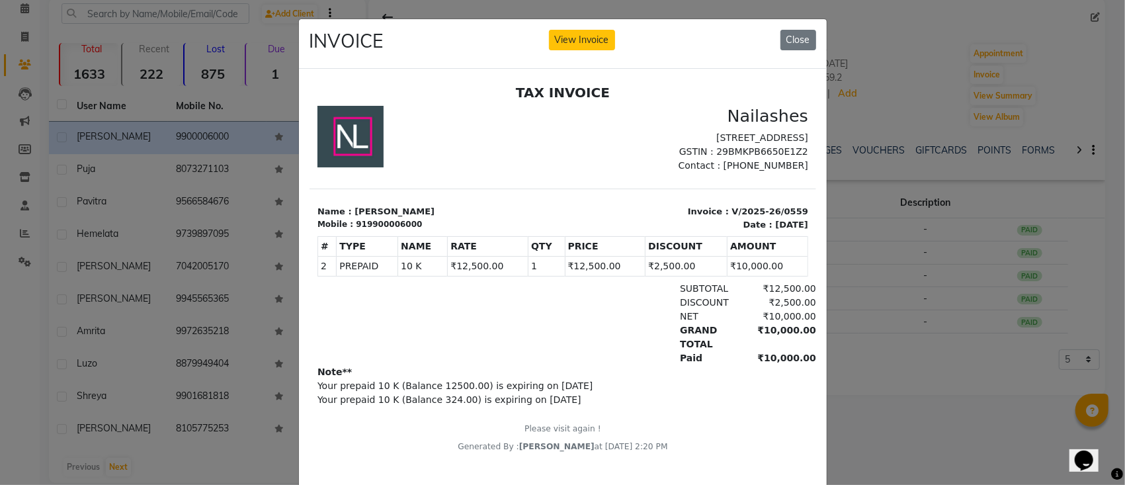
scroll to position [10, 0]
click at [785, 31] on button "Close" at bounding box center [799, 40] width 36 height 21
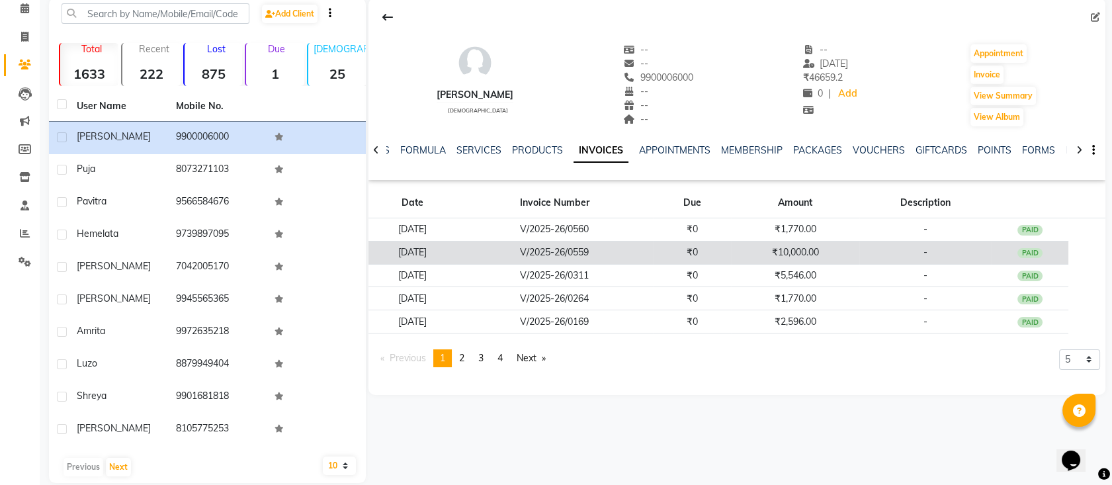
click at [1023, 257] on td "PAID" at bounding box center [1030, 252] width 77 height 23
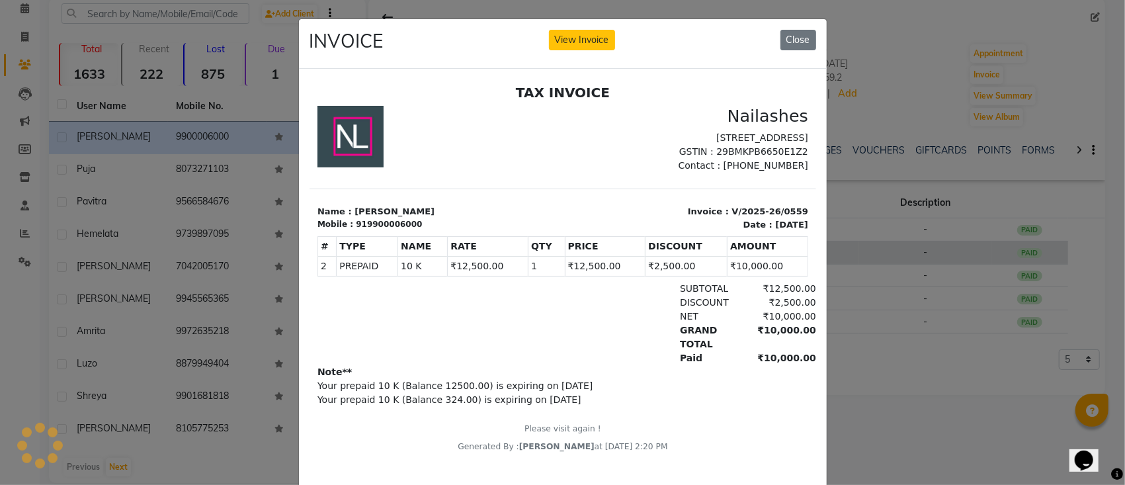
scroll to position [0, 0]
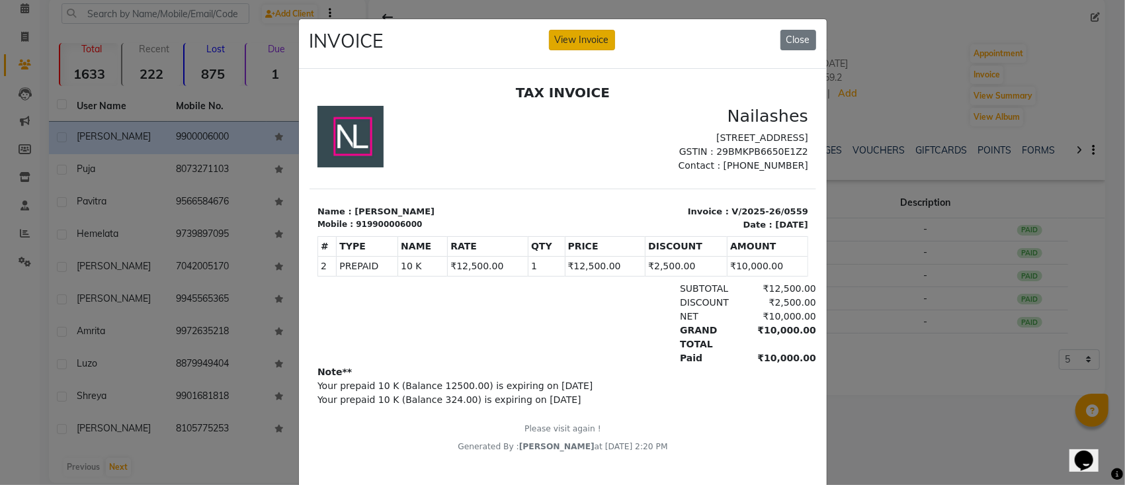
click at [559, 40] on button "View Invoice" at bounding box center [582, 40] width 66 height 21
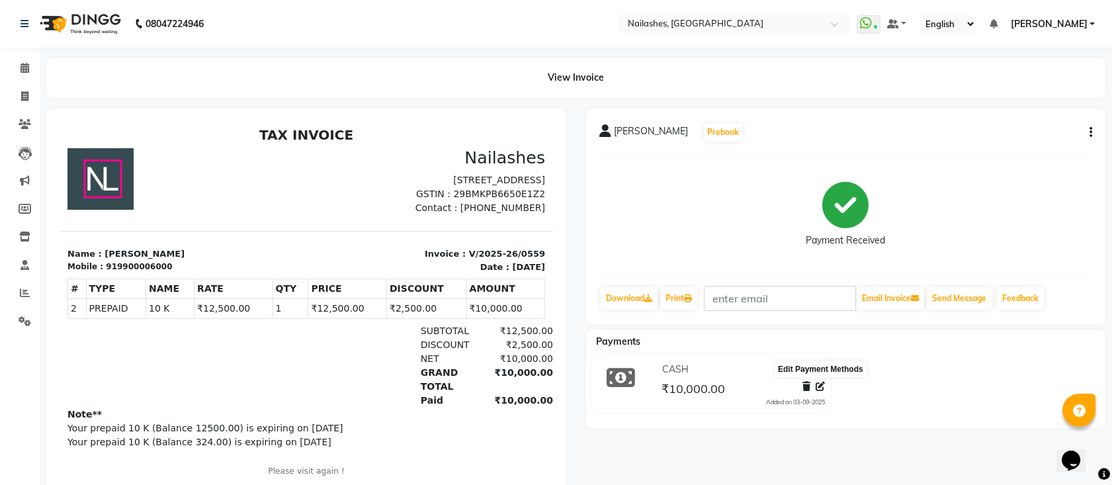
click at [824, 385] on icon at bounding box center [820, 386] width 9 height 9
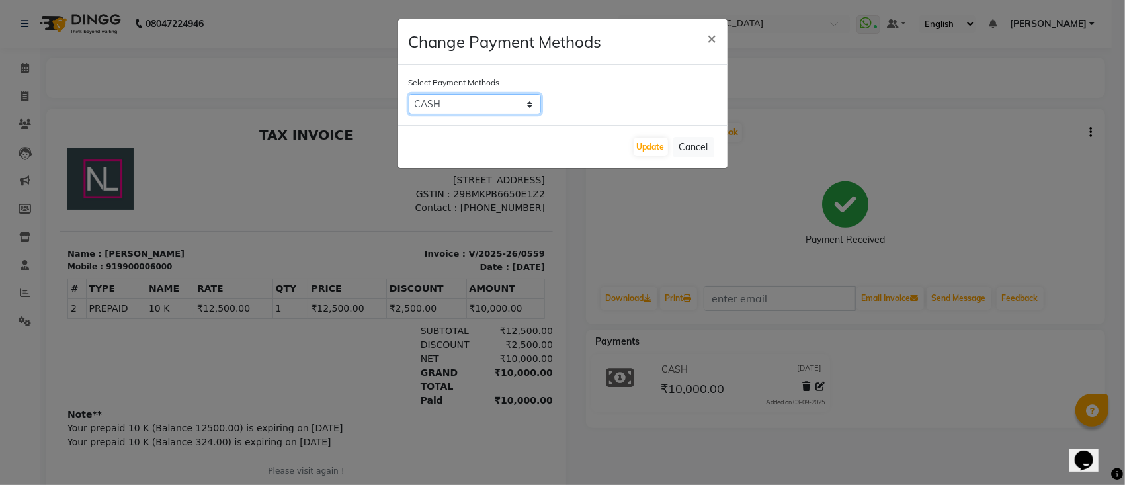
click at [525, 96] on select "Bank ONLINE CASH UPI M CARD GPay LUZO District App" at bounding box center [475, 104] width 132 height 21
select select "3"
click at [409, 94] on select "Bank ONLINE CASH UPI M CARD GPay LUZO District App" at bounding box center [475, 104] width 132 height 21
click at [650, 148] on button "Update" at bounding box center [651, 147] width 34 height 19
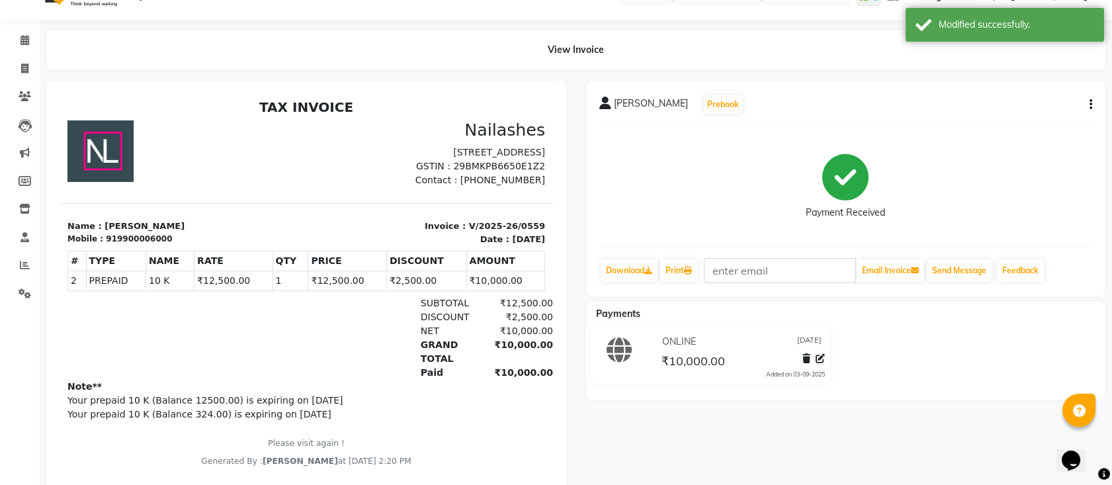
scroll to position [24, 0]
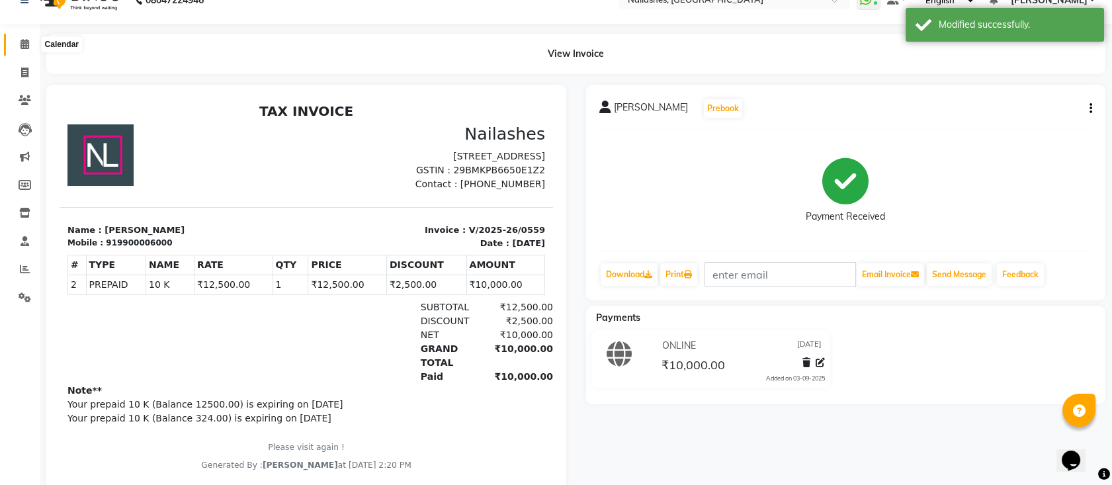
click at [15, 41] on span at bounding box center [24, 44] width 23 height 15
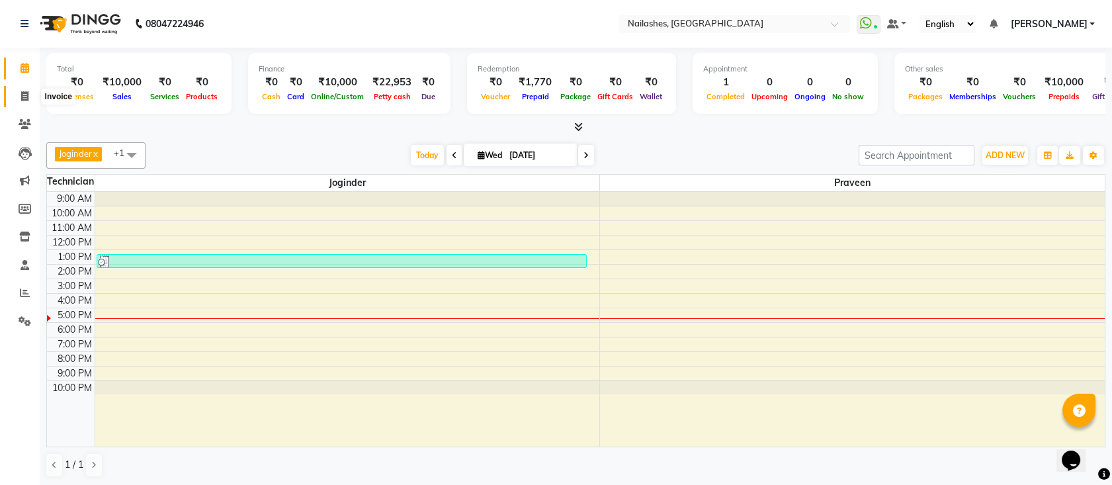
click at [26, 95] on icon at bounding box center [24, 96] width 7 height 10
select select "service"
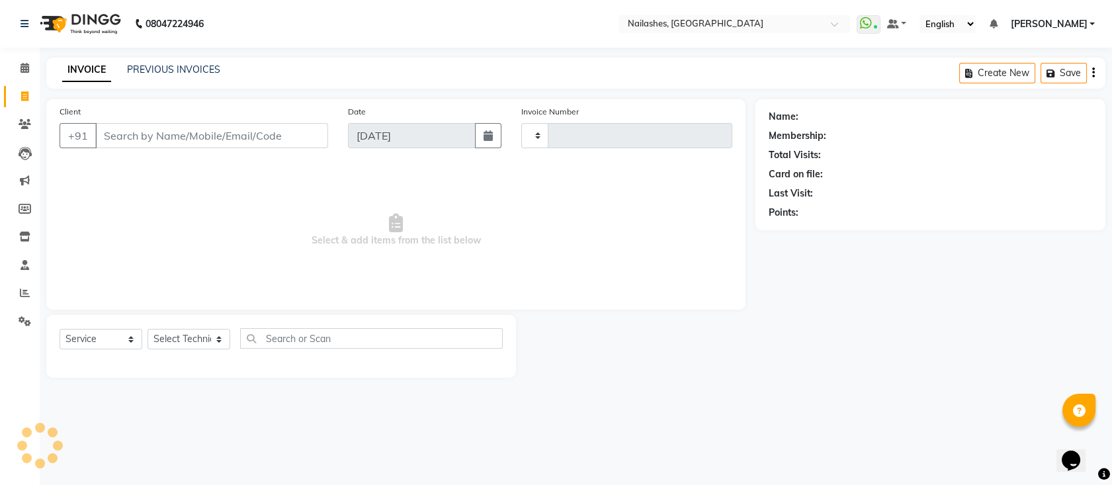
type input "0561"
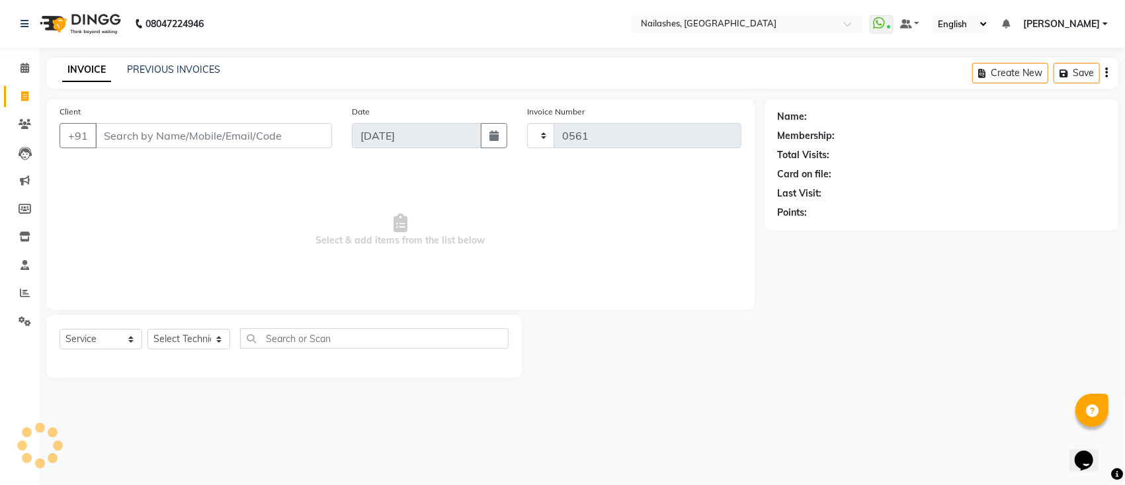
select select "6187"
click at [167, 71] on link "PREVIOUS INVOICES" at bounding box center [173, 70] width 93 height 12
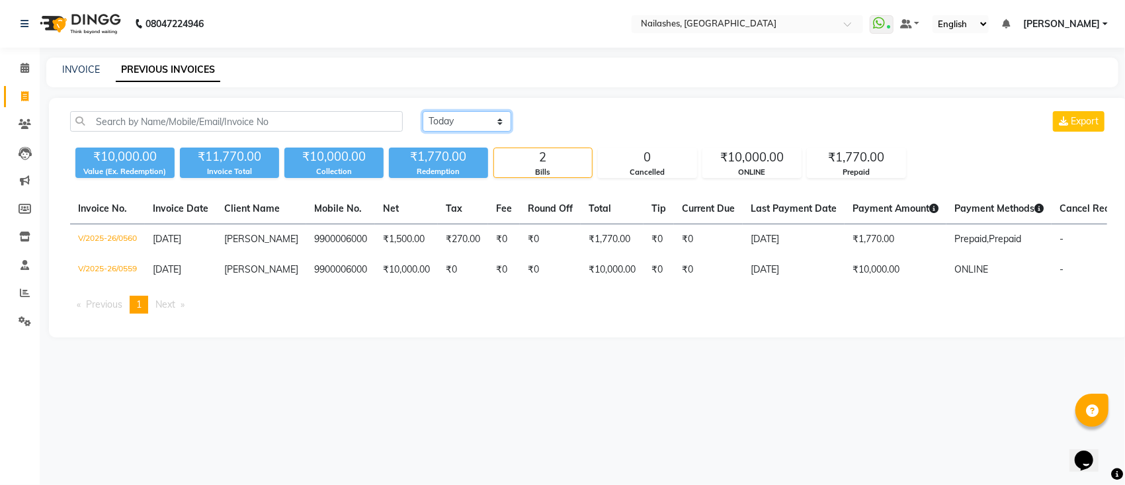
click at [441, 126] on select "[DATE] [DATE] Custom Range" at bounding box center [467, 121] width 89 height 21
select select "[DATE]"
click at [423, 111] on select "[DATE] [DATE] Custom Range" at bounding box center [467, 121] width 89 height 21
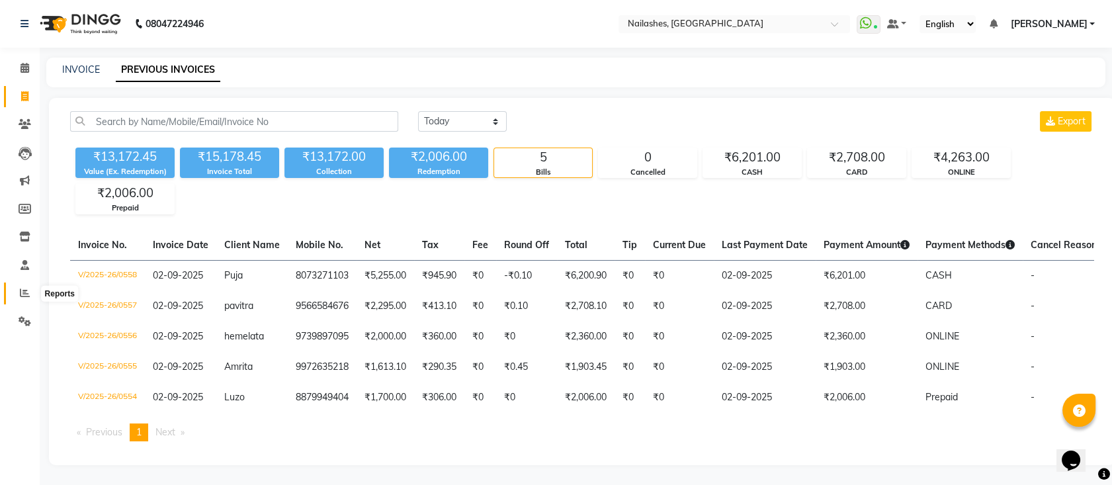
click at [27, 288] on span at bounding box center [24, 293] width 23 height 15
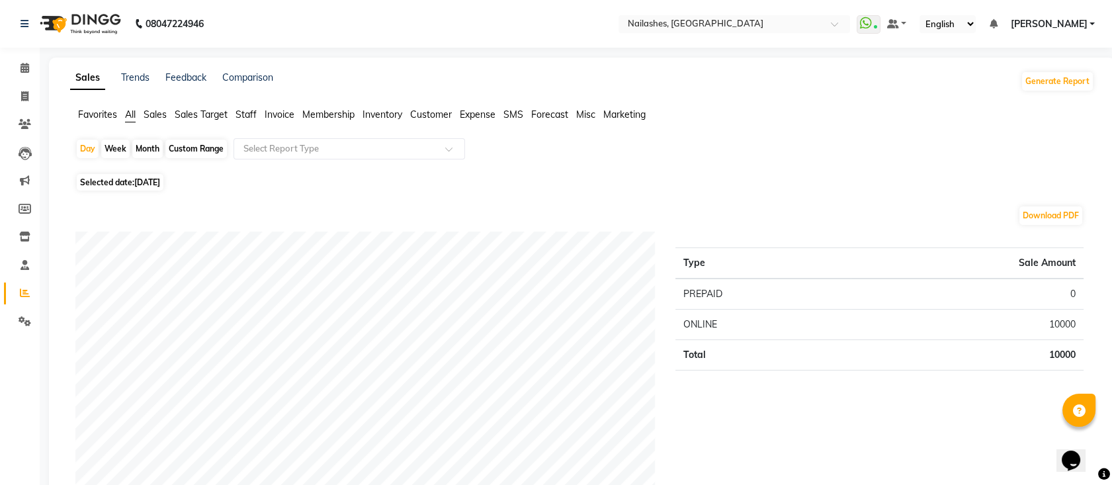
click at [487, 110] on span "Expense" at bounding box center [478, 114] width 36 height 12
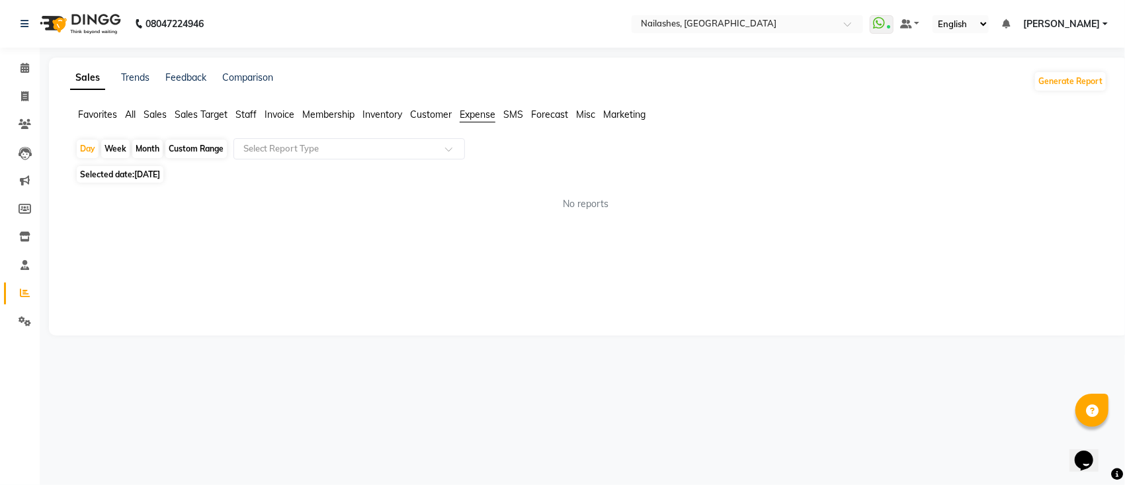
click at [140, 171] on span "[DATE]" at bounding box center [147, 174] width 26 height 10
select select "9"
select select "2025"
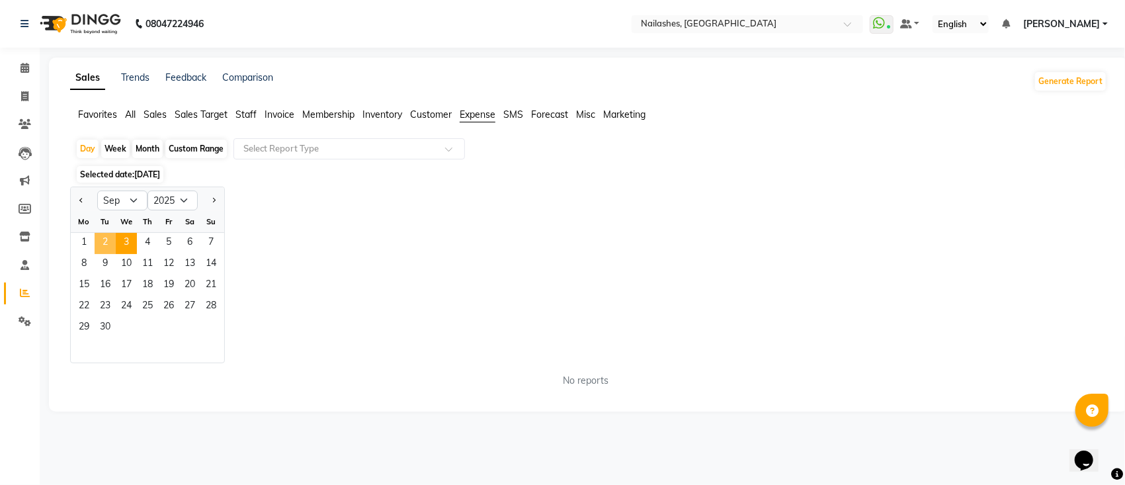
click at [111, 239] on span "2" at bounding box center [105, 243] width 21 height 21
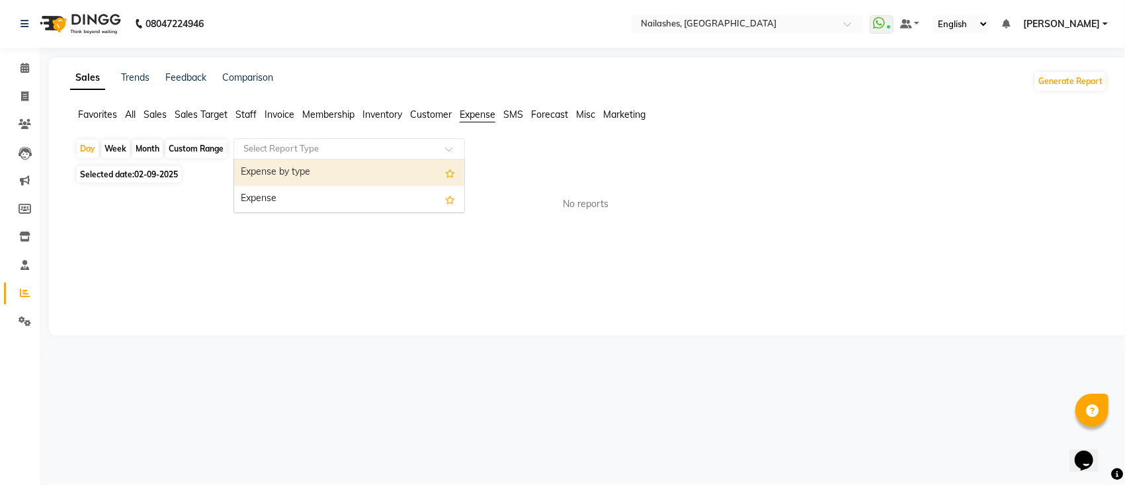
click at [339, 145] on input "text" at bounding box center [336, 148] width 191 height 13
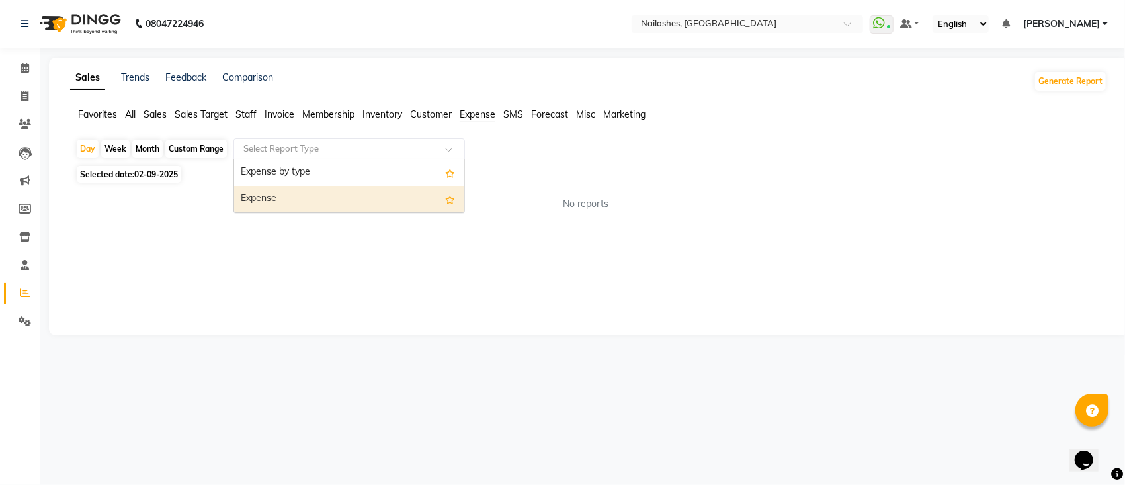
click at [347, 197] on div "Expense" at bounding box center [349, 199] width 230 height 26
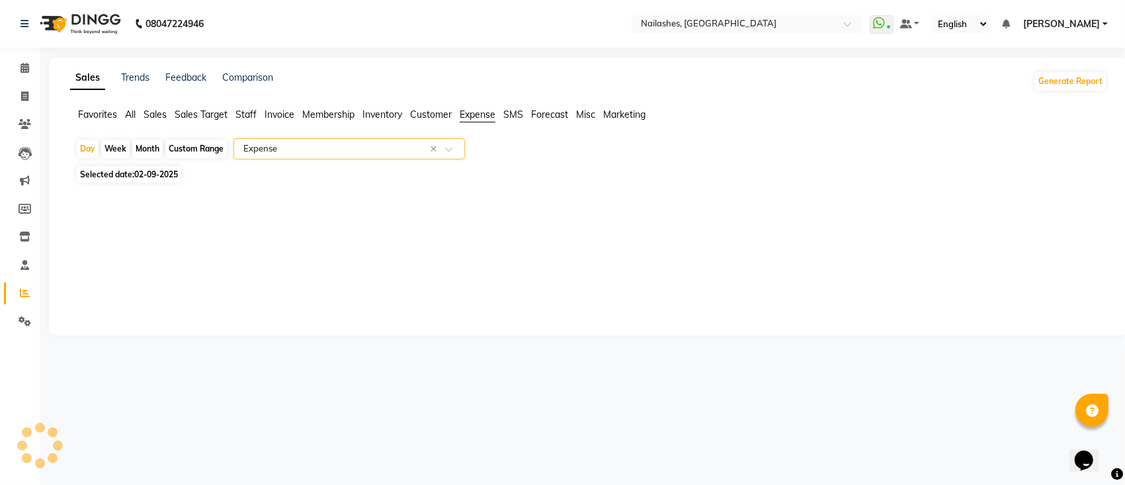
select select "full_report"
select select "csv"
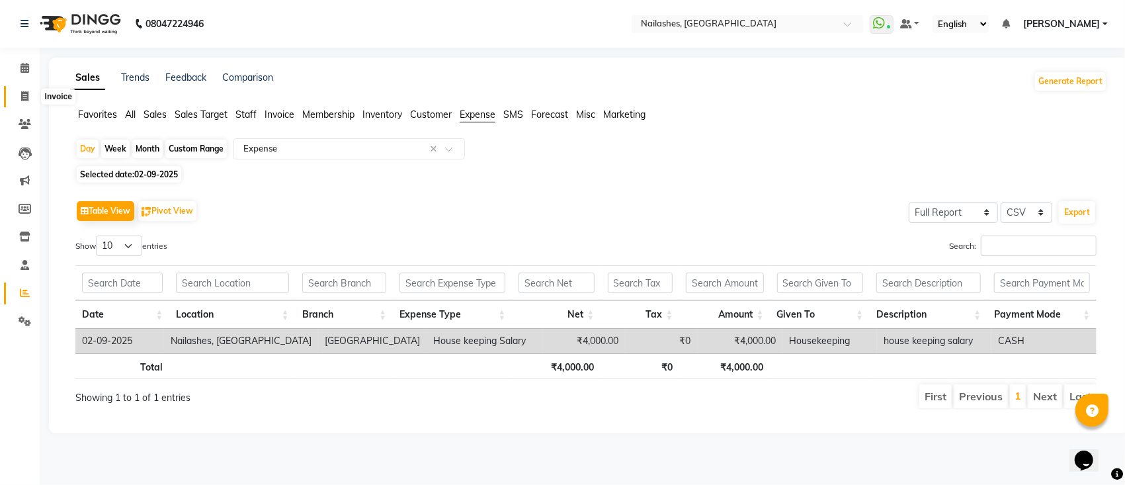
click at [28, 98] on span at bounding box center [24, 96] width 23 height 15
select select "service"
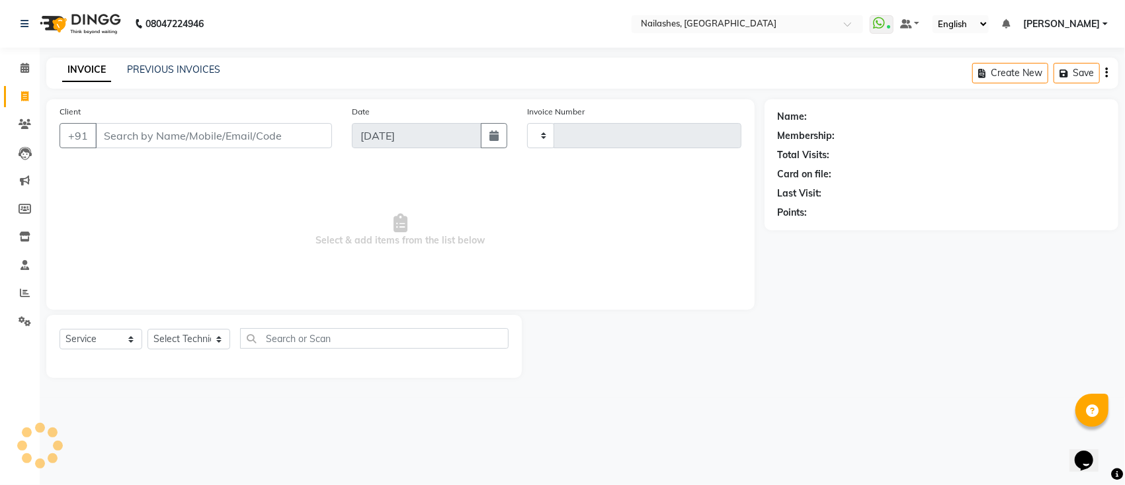
type input "0561"
select select "6187"
click at [25, 67] on icon at bounding box center [25, 68] width 9 height 10
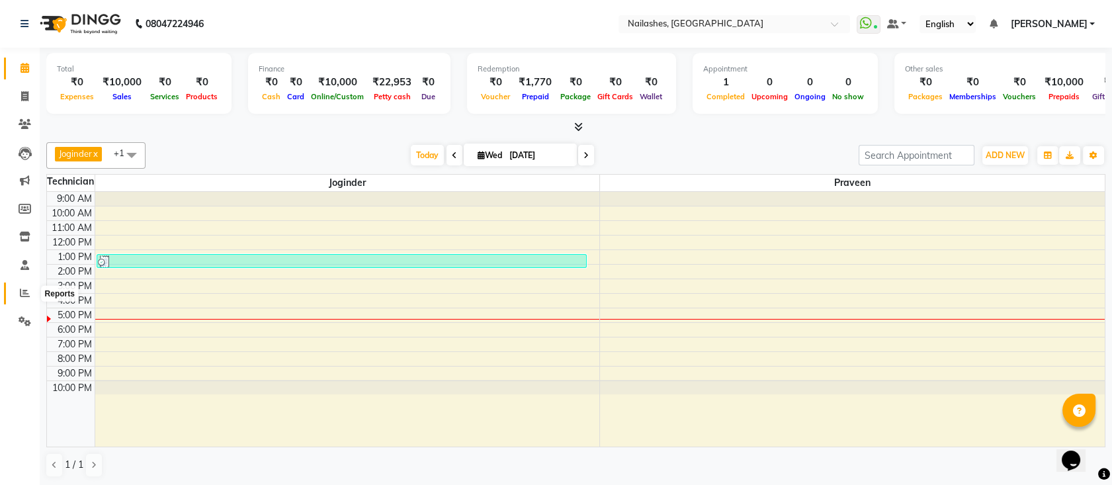
click at [20, 289] on icon at bounding box center [25, 293] width 10 height 10
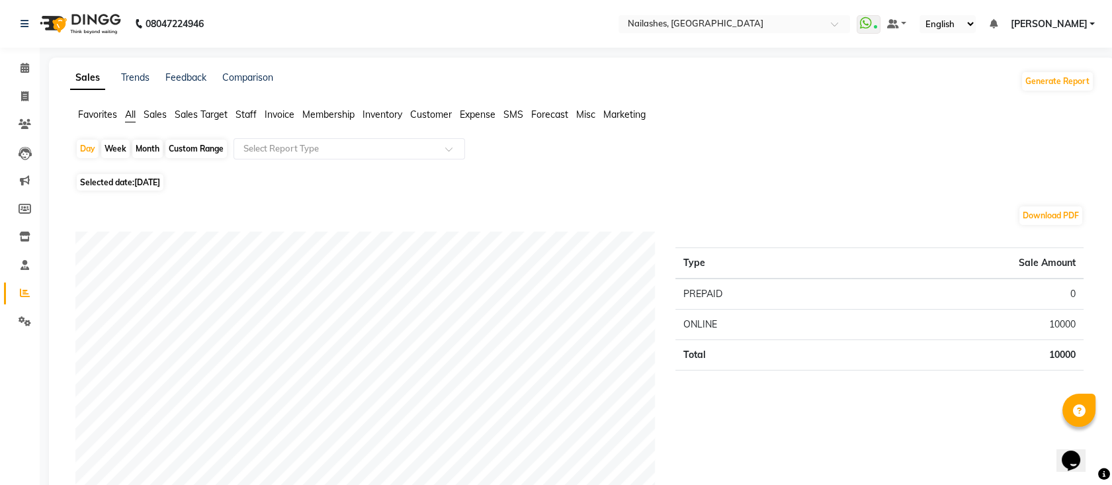
click at [133, 185] on span "Selected date: [DATE]" at bounding box center [120, 182] width 87 height 17
select select "9"
select select "2025"
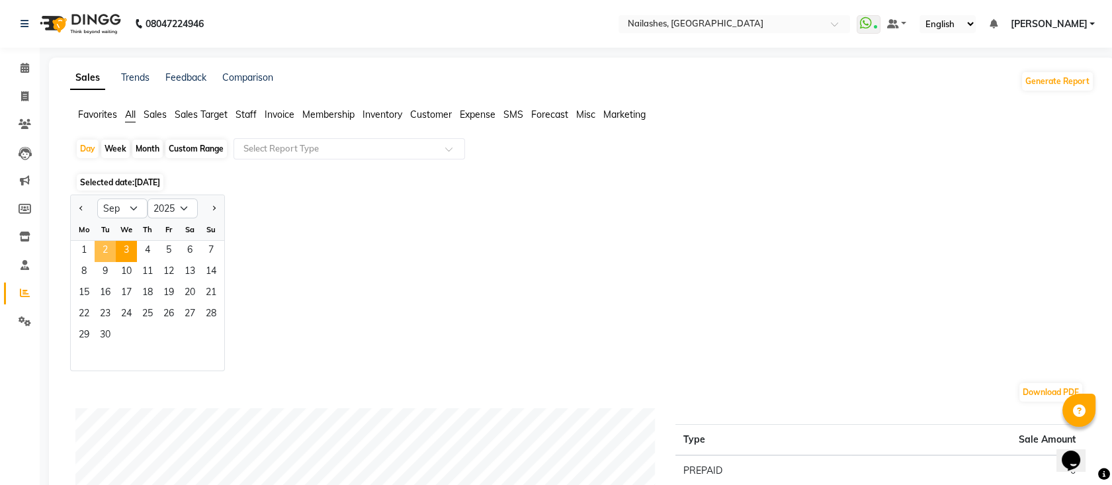
click at [110, 251] on span "2" at bounding box center [105, 251] width 21 height 21
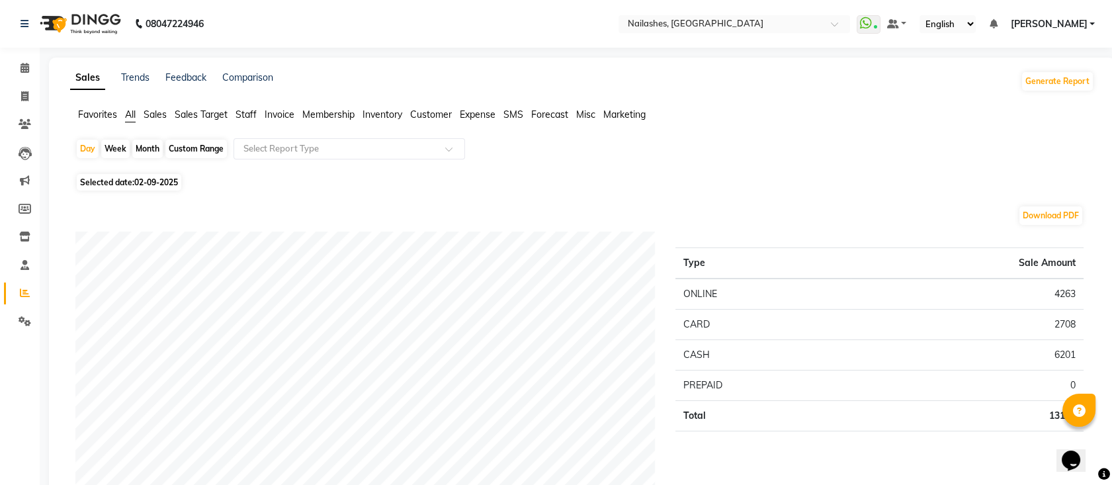
click at [120, 177] on span "Selected date: [DATE]" at bounding box center [129, 182] width 105 height 17
select select "9"
select select "2025"
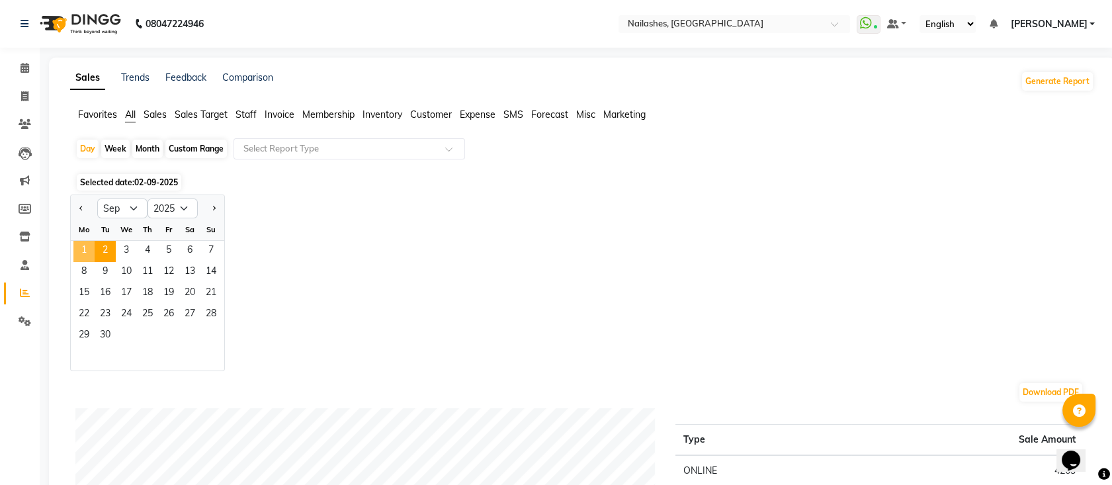
click at [79, 249] on span "1" at bounding box center [83, 251] width 21 height 21
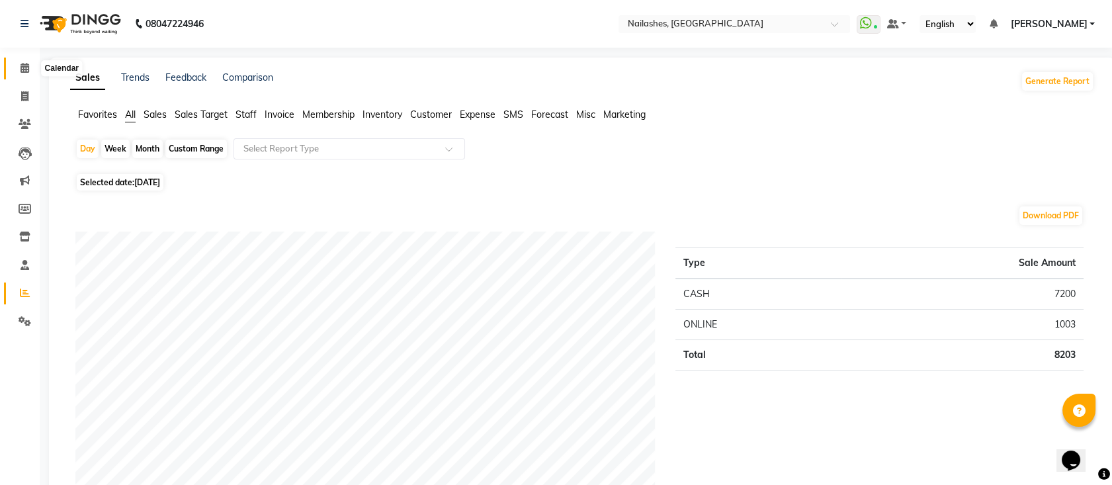
click at [24, 64] on icon at bounding box center [25, 68] width 9 height 10
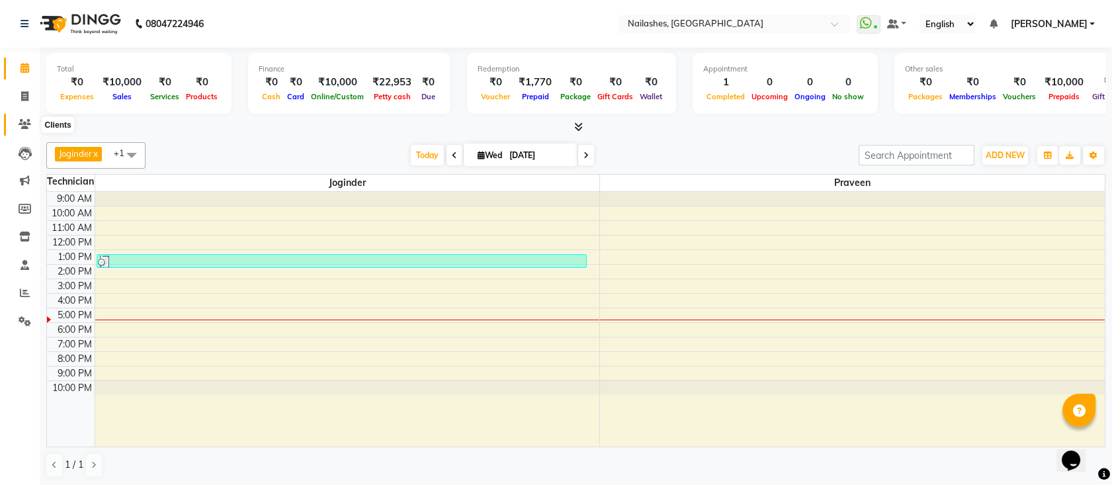
click at [28, 126] on icon at bounding box center [25, 124] width 13 height 10
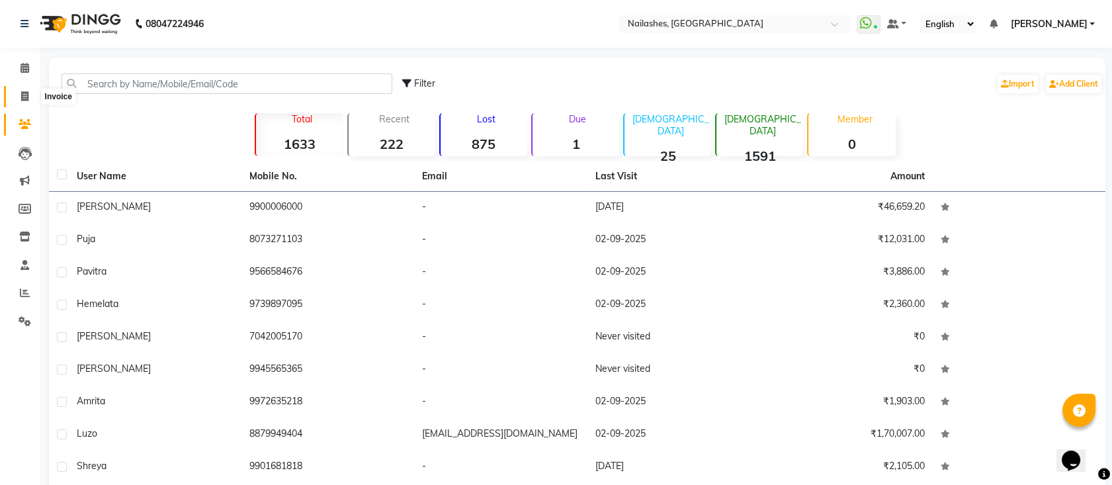
click at [26, 95] on icon at bounding box center [24, 96] width 7 height 10
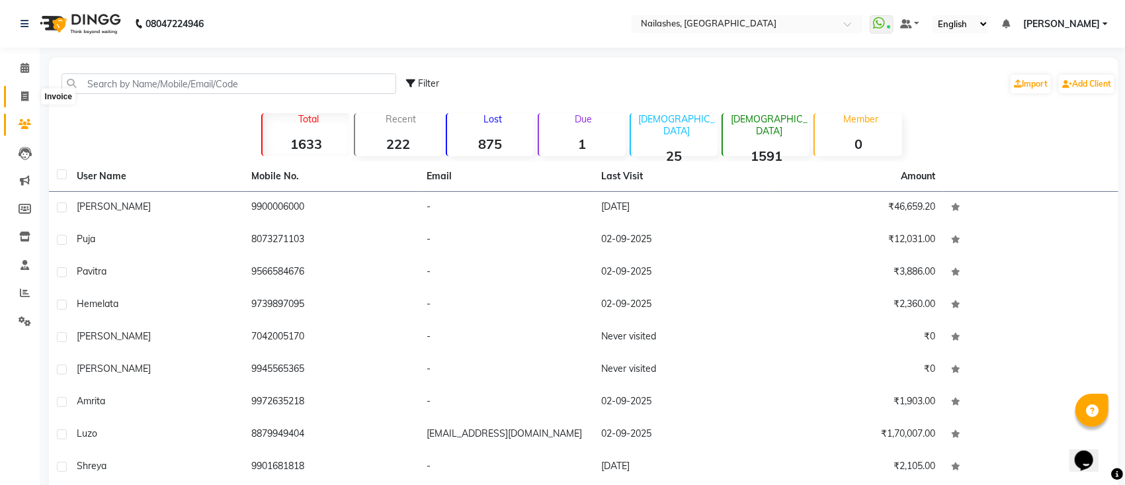
select select "6187"
select select "service"
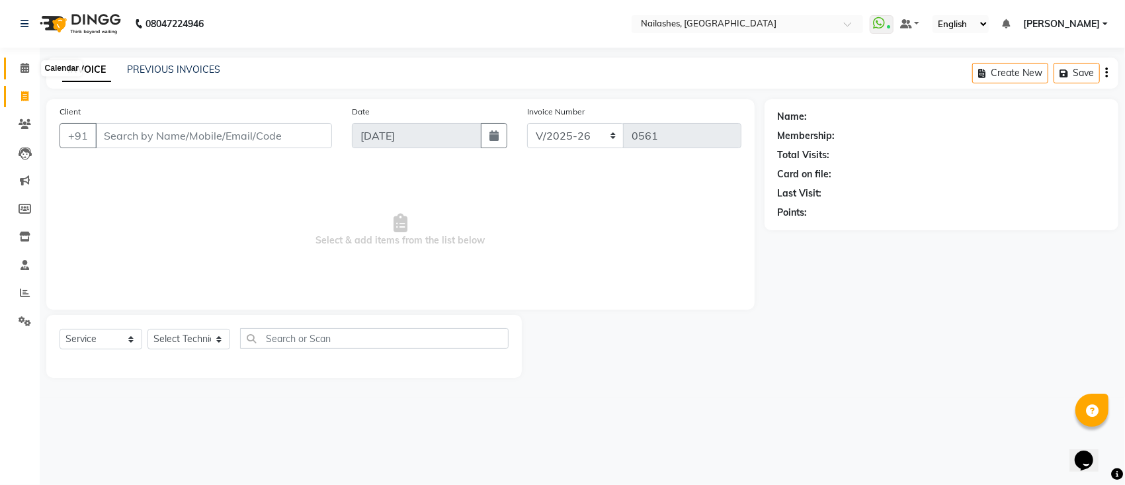
click at [21, 67] on icon at bounding box center [25, 68] width 9 height 10
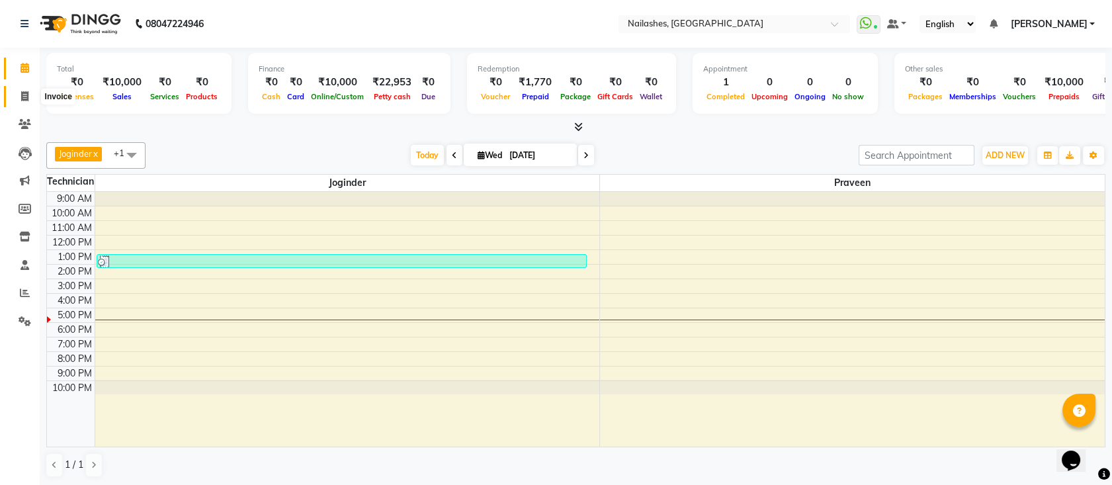
click at [22, 92] on icon at bounding box center [24, 96] width 7 height 10
select select "6187"
select select "service"
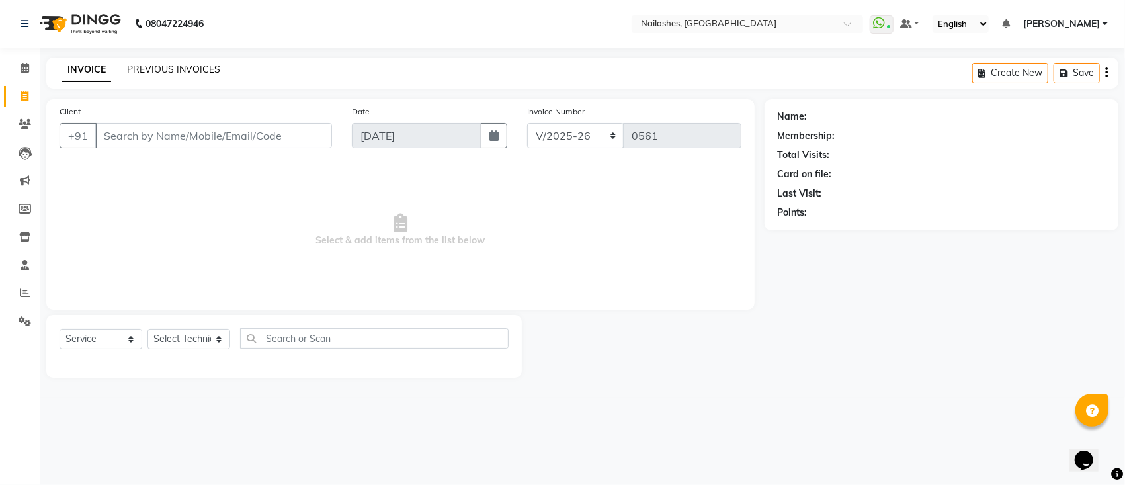
click at [201, 67] on link "PREVIOUS INVOICES" at bounding box center [173, 70] width 93 height 12
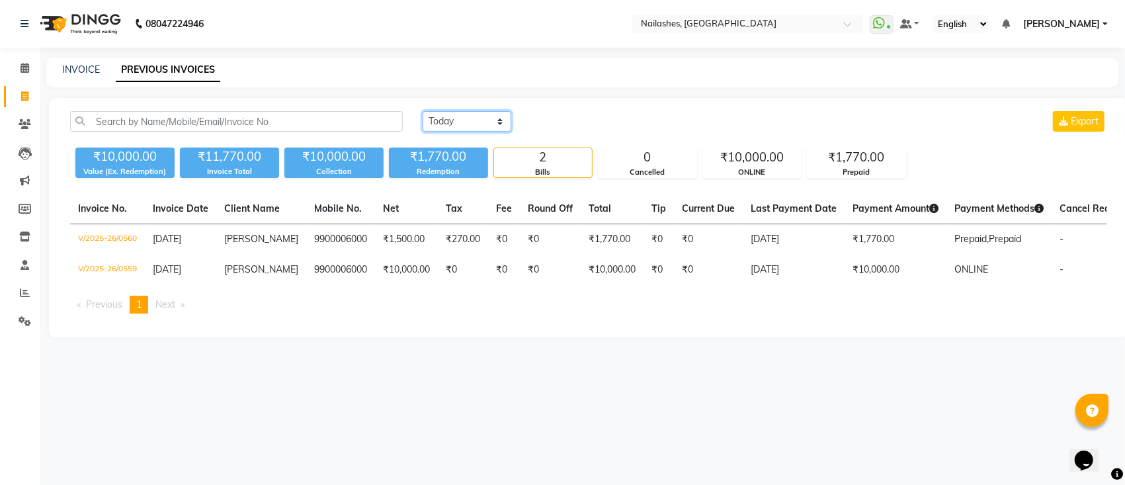
click at [486, 112] on select "[DATE] [DATE] Custom Range" at bounding box center [467, 121] width 89 height 21
click at [423, 111] on select "[DATE] [DATE] Custom Range" at bounding box center [467, 121] width 89 height 21
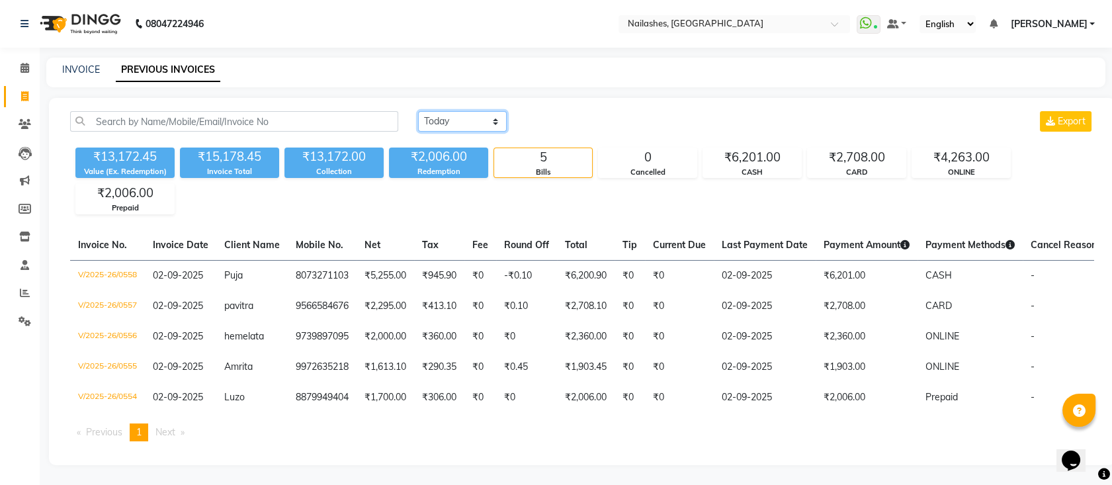
click at [476, 118] on select "[DATE] [DATE] Custom Range" at bounding box center [462, 121] width 89 height 21
select select "range"
click at [418, 111] on select "[DATE] [DATE] Custom Range" at bounding box center [462, 121] width 89 height 21
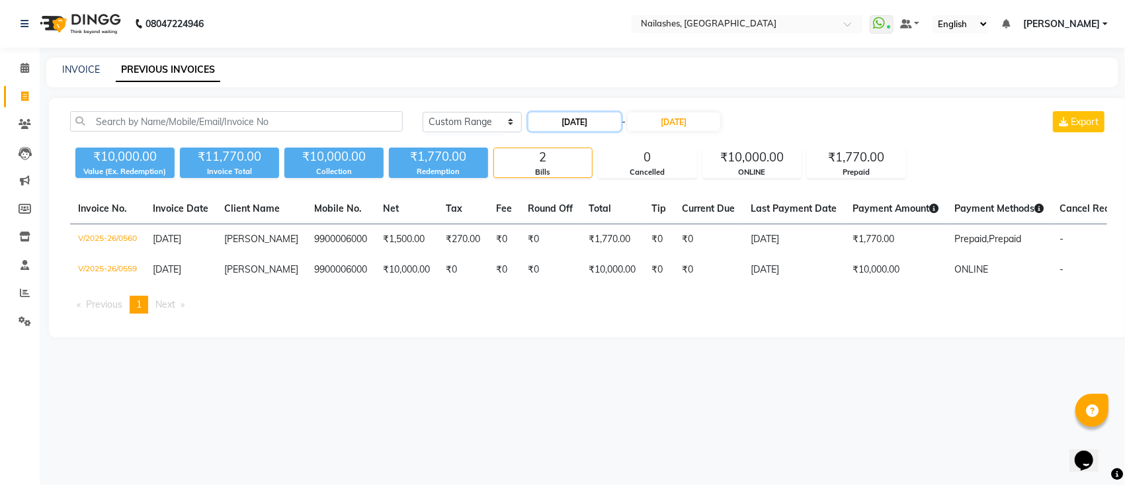
click at [576, 121] on input "[DATE]" at bounding box center [575, 121] width 93 height 19
select select "9"
select select "2025"
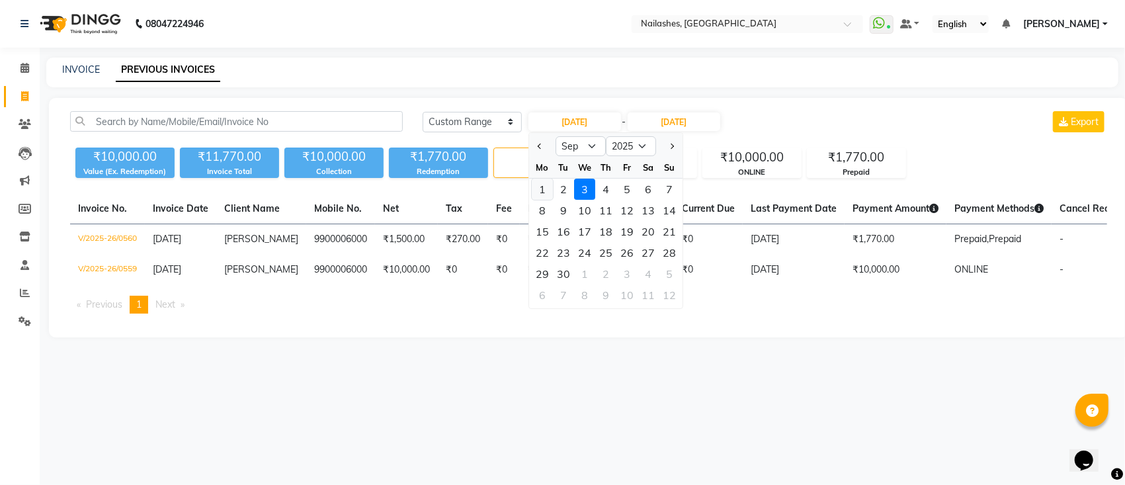
click at [548, 187] on div "1" at bounding box center [542, 189] width 21 height 21
type input "[DATE]"
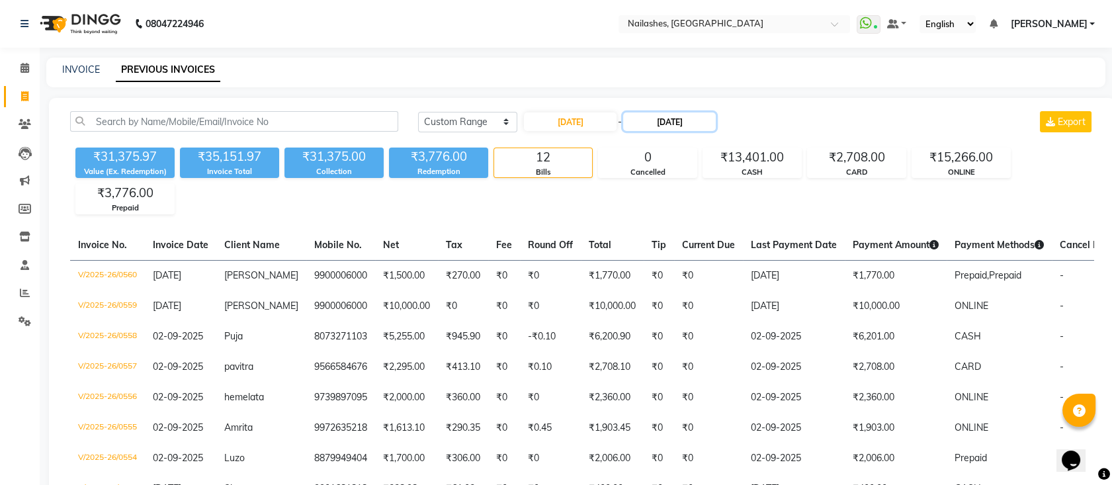
click at [651, 116] on input "[DATE]" at bounding box center [669, 121] width 93 height 19
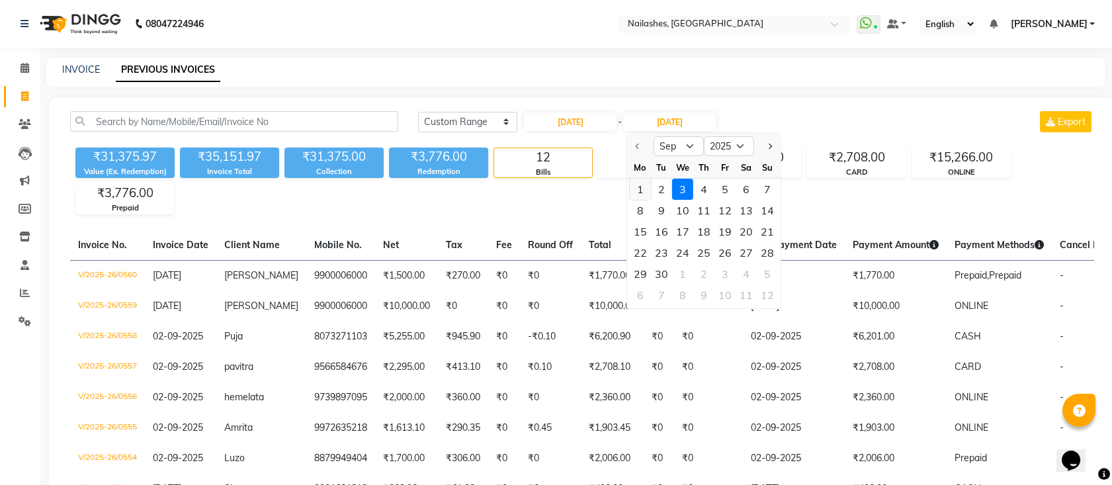
click at [635, 191] on div "1" at bounding box center [640, 189] width 21 height 21
type input "[DATE]"
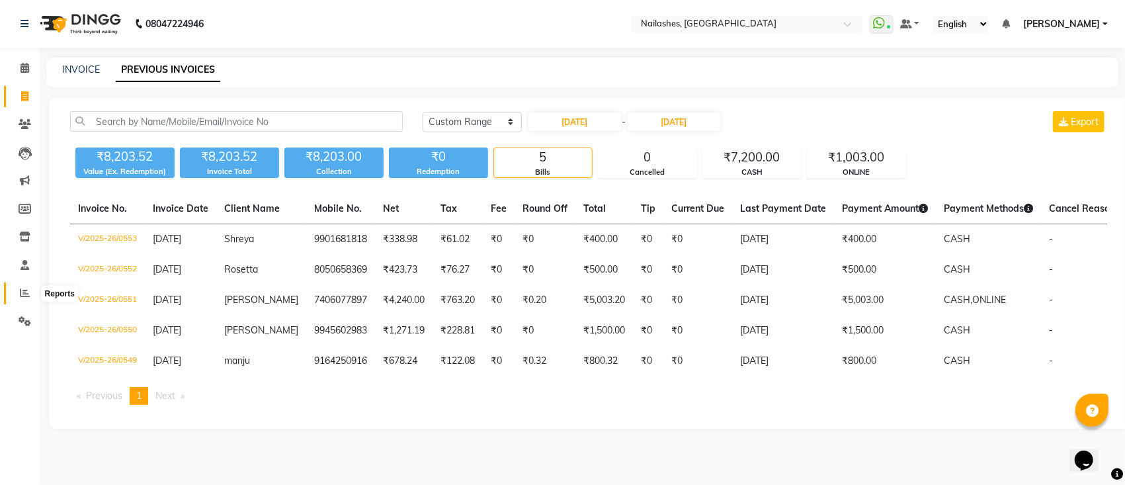
click at [26, 292] on icon at bounding box center [25, 293] width 10 height 10
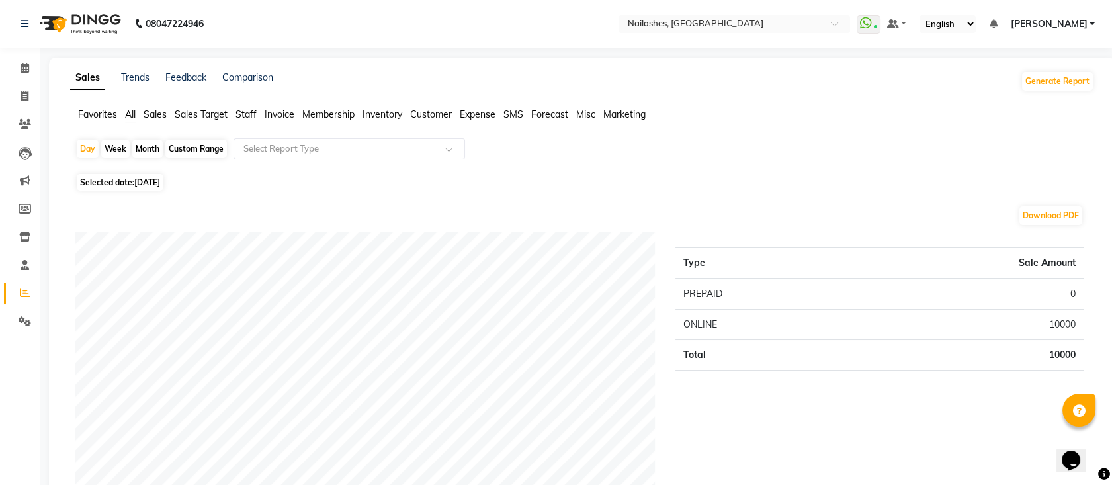
click at [126, 176] on span "Selected date: [DATE]" at bounding box center [120, 182] width 87 height 17
select select "9"
select select "2025"
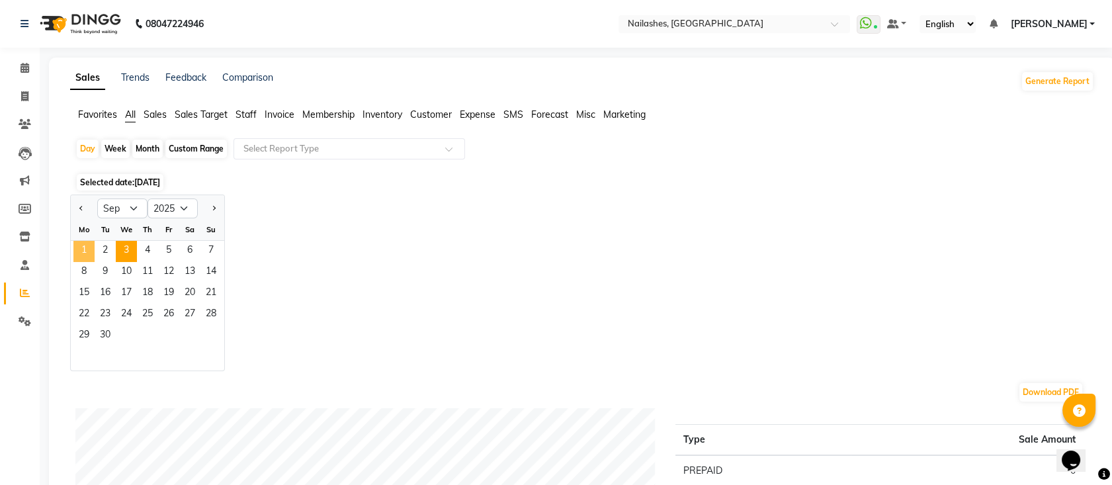
click at [85, 254] on span "1" at bounding box center [83, 251] width 21 height 21
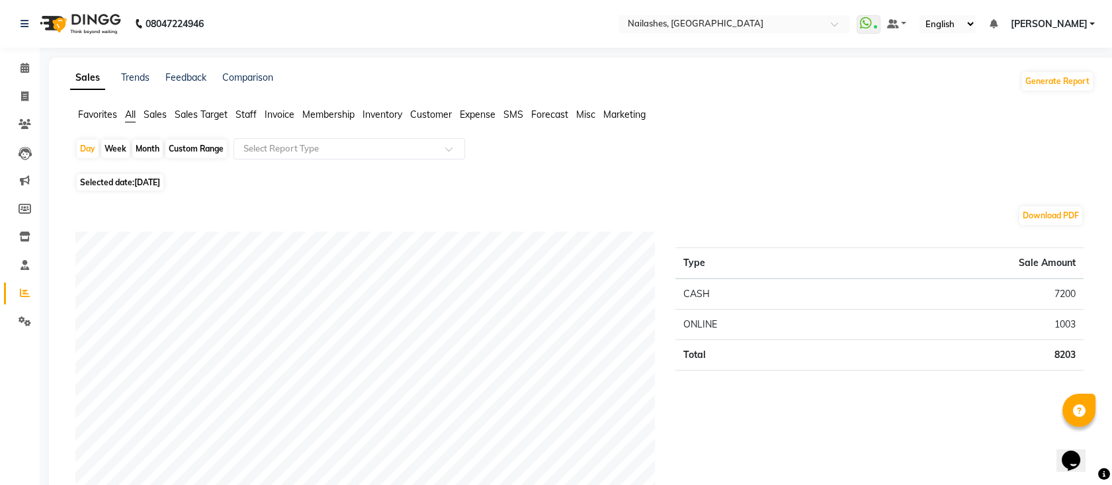
click at [122, 179] on span "Selected date: [DATE]" at bounding box center [120, 182] width 87 height 17
select select "9"
select select "2025"
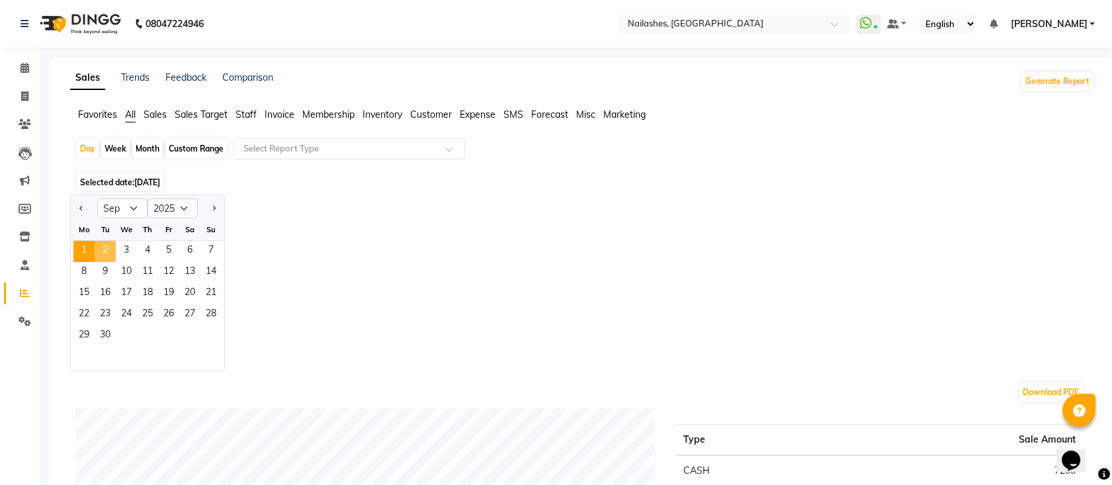
click at [108, 252] on span "2" at bounding box center [105, 251] width 21 height 21
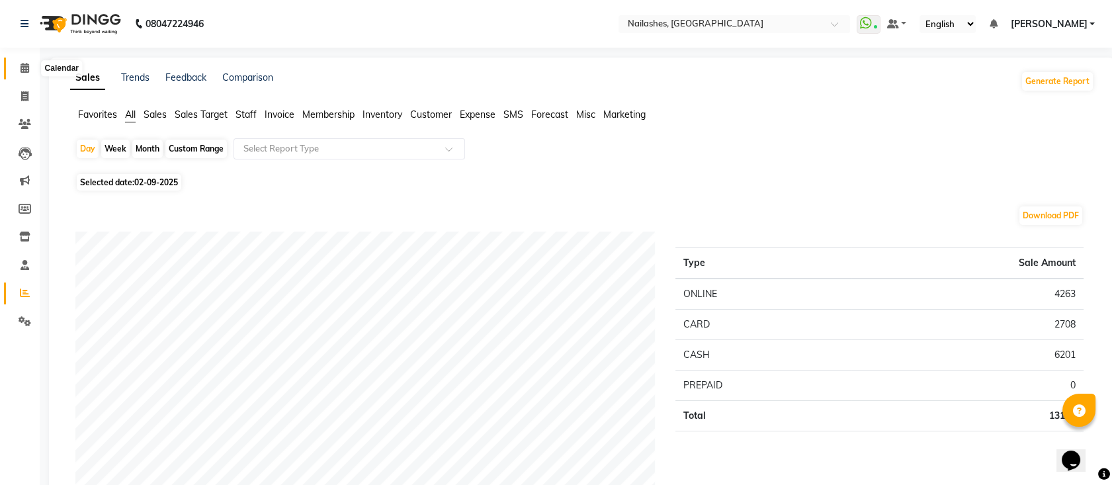
click at [30, 70] on span at bounding box center [24, 68] width 23 height 15
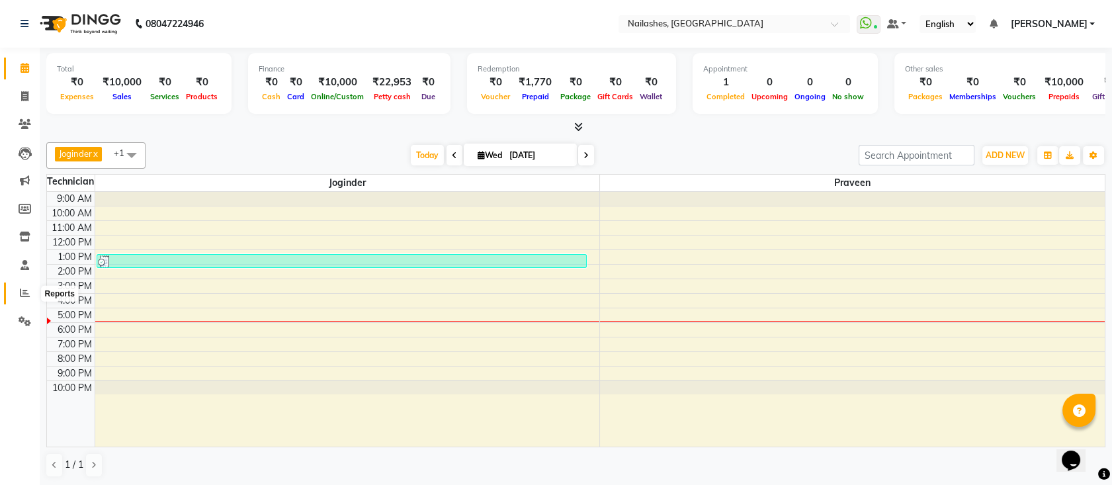
click at [25, 290] on icon at bounding box center [25, 293] width 10 height 10
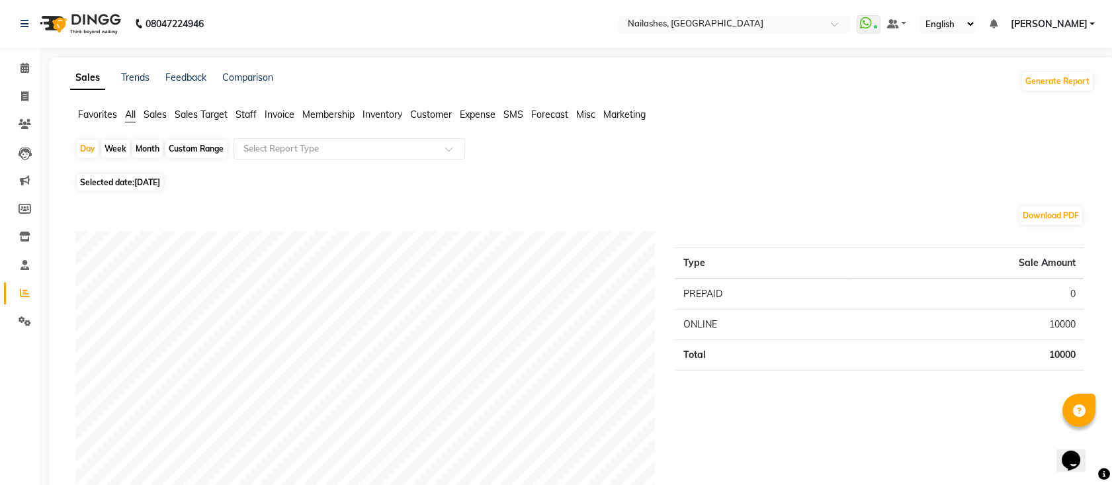
click at [114, 179] on span "Selected date: [DATE]" at bounding box center [120, 182] width 87 height 17
select select "9"
select select "2025"
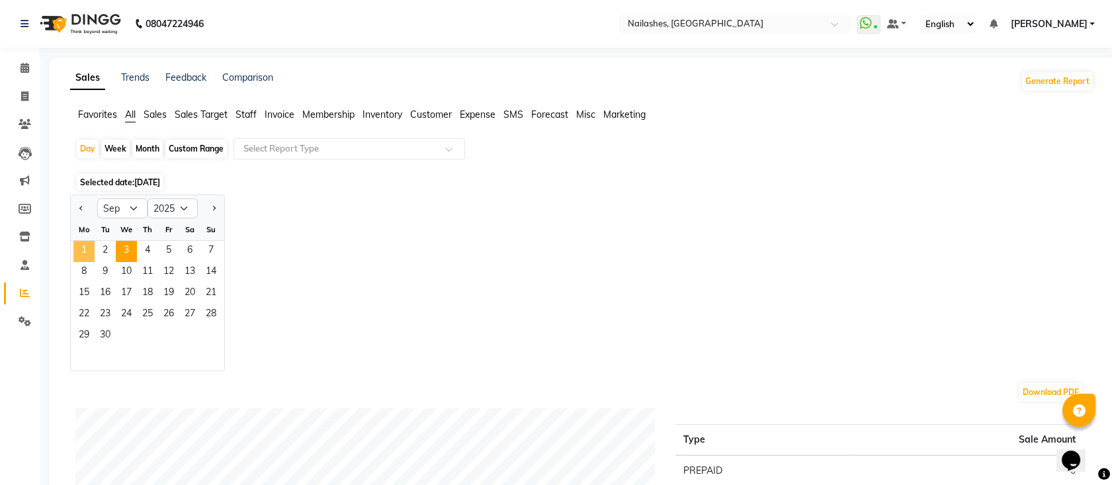
click at [90, 247] on span "1" at bounding box center [83, 251] width 21 height 21
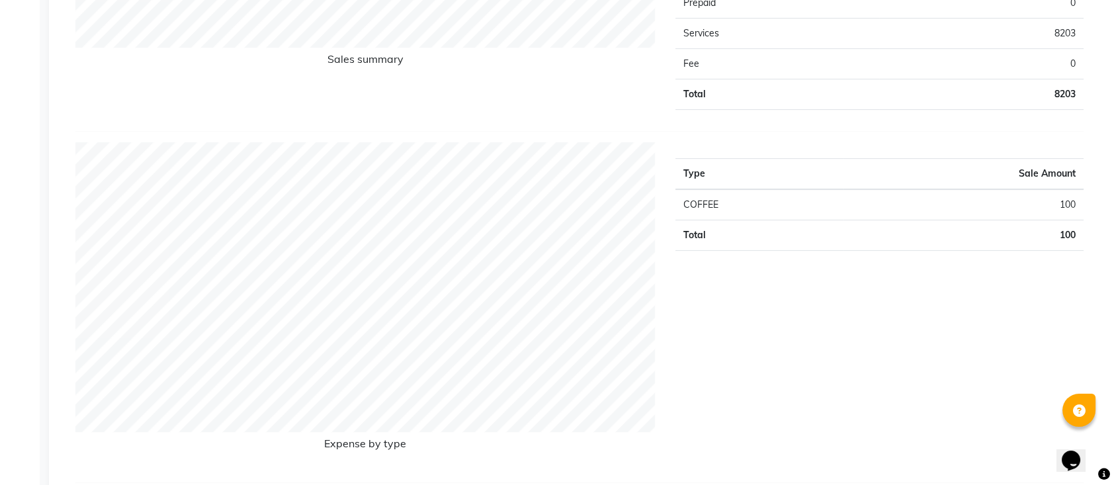
scroll to position [1173, 0]
click at [740, 231] on td "Total" at bounding box center [759, 237] width 168 height 30
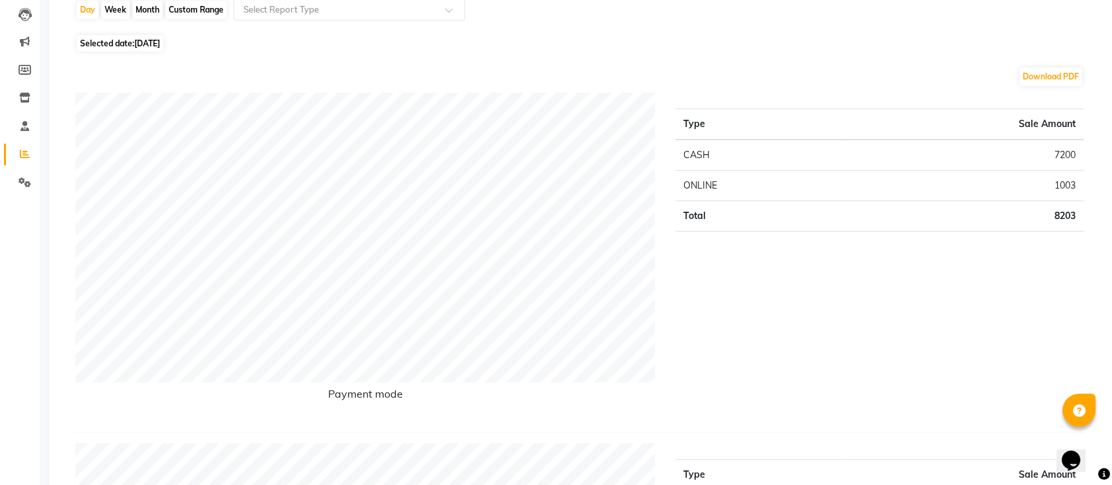
scroll to position [0, 0]
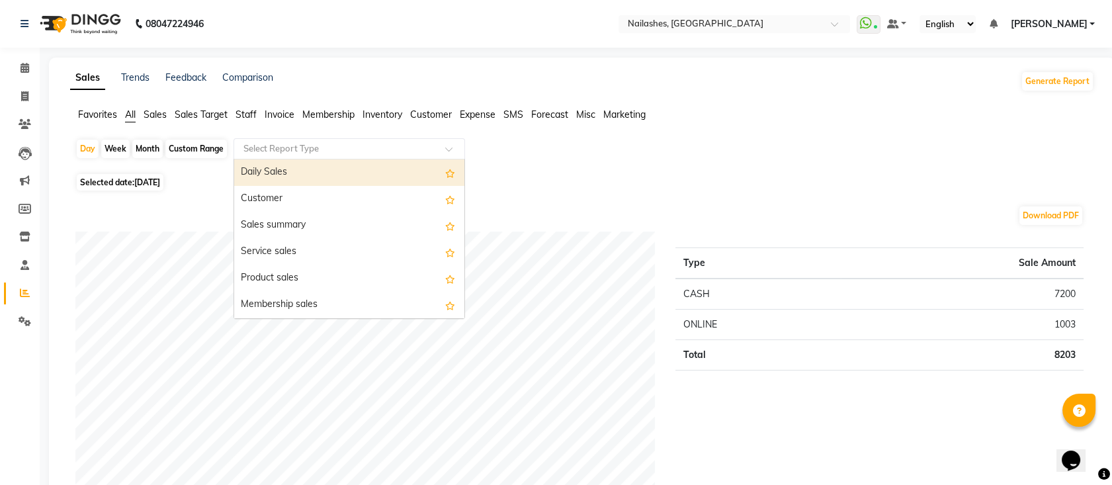
click at [413, 143] on input "text" at bounding box center [336, 148] width 191 height 13
click at [476, 108] on li "Expense" at bounding box center [478, 115] width 36 height 14
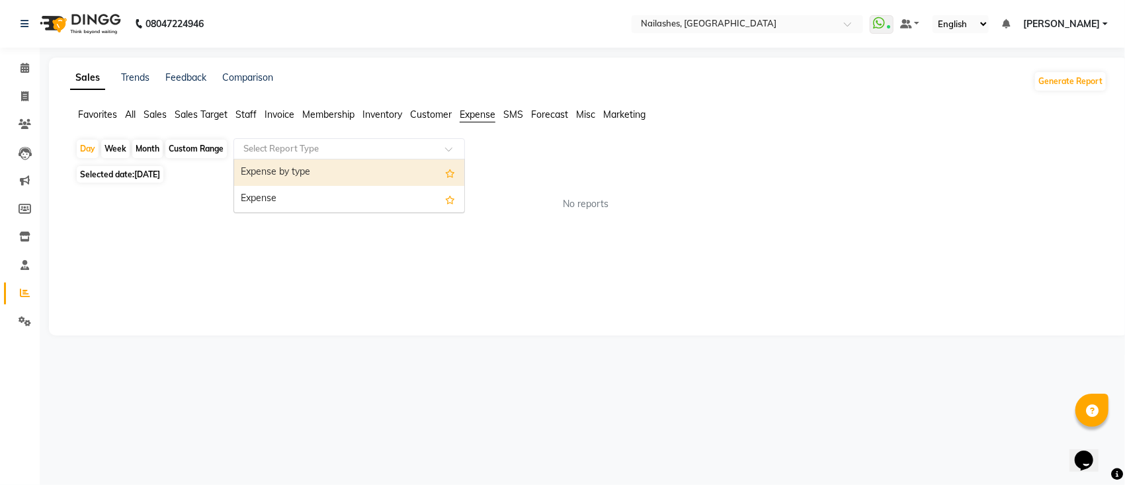
click at [439, 150] on div at bounding box center [349, 148] width 230 height 13
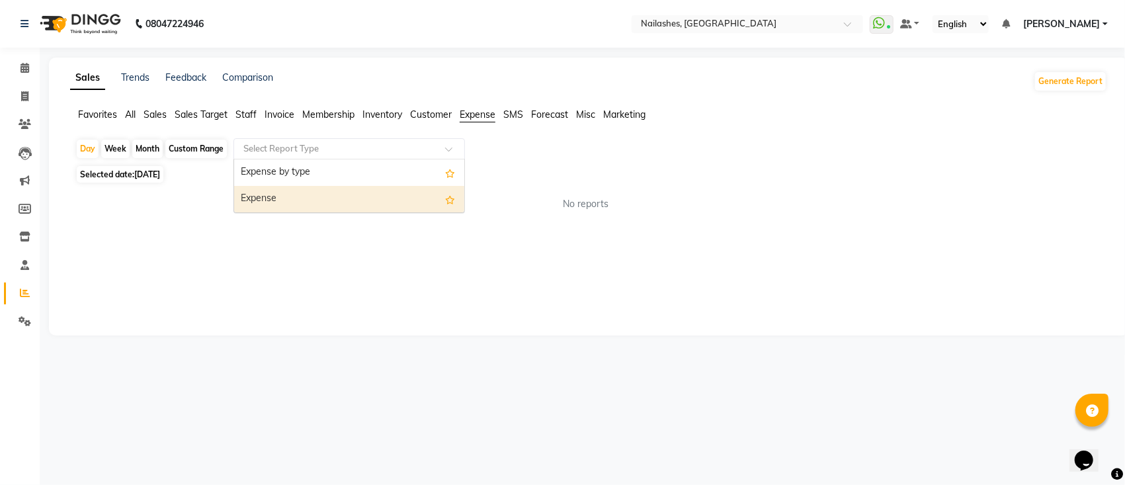
click at [429, 204] on div "Expense" at bounding box center [349, 199] width 230 height 26
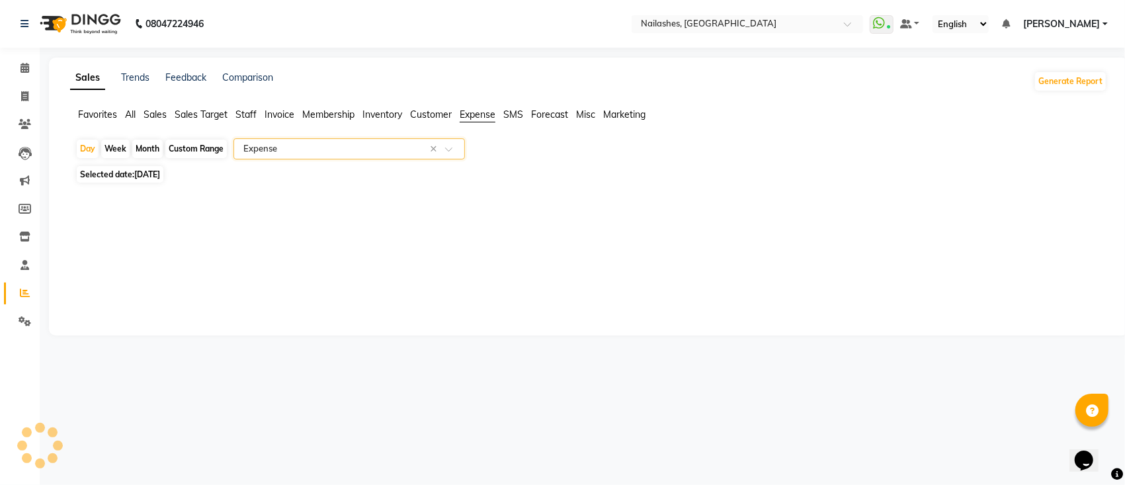
select select "full_report"
select select "csv"
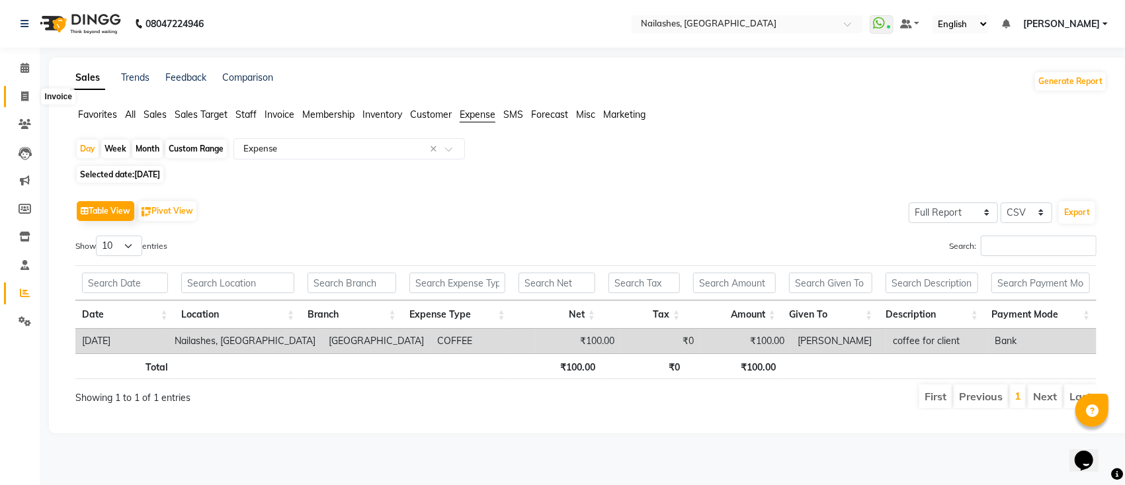
click at [22, 98] on icon at bounding box center [24, 96] width 7 height 10
select select "6187"
select select "service"
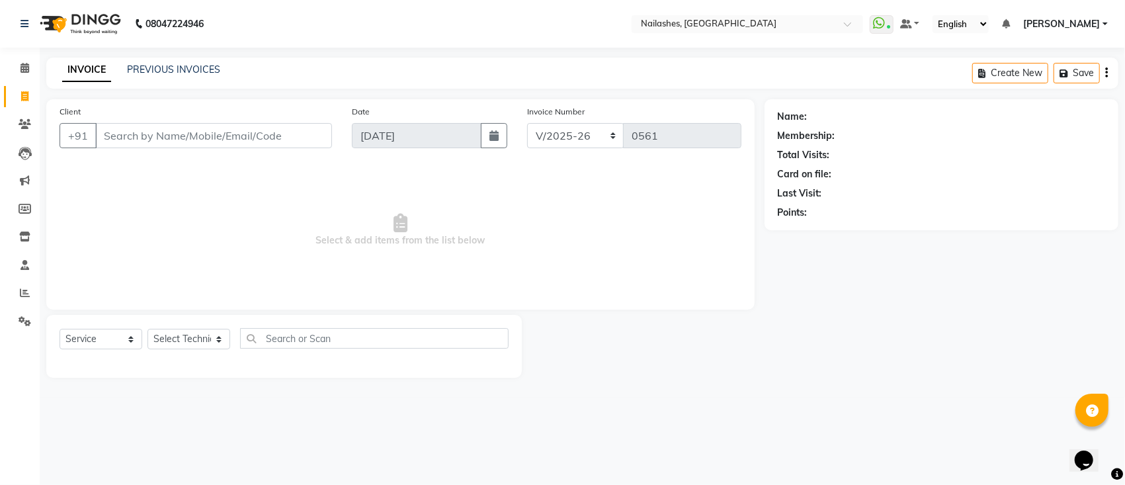
click at [136, 141] on input "Client" at bounding box center [213, 135] width 237 height 25
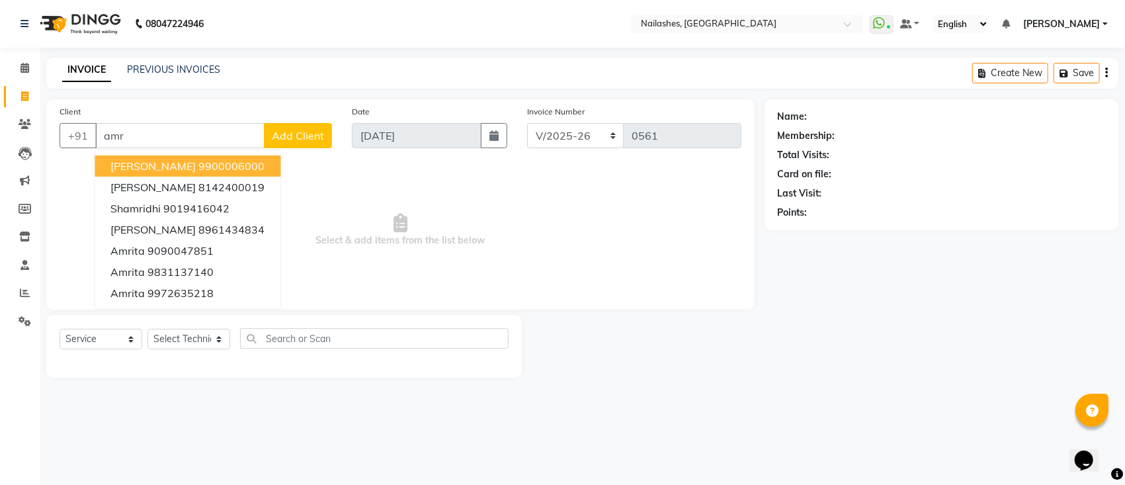
click at [143, 169] on span "[PERSON_NAME]" at bounding box center [152, 165] width 85 height 13
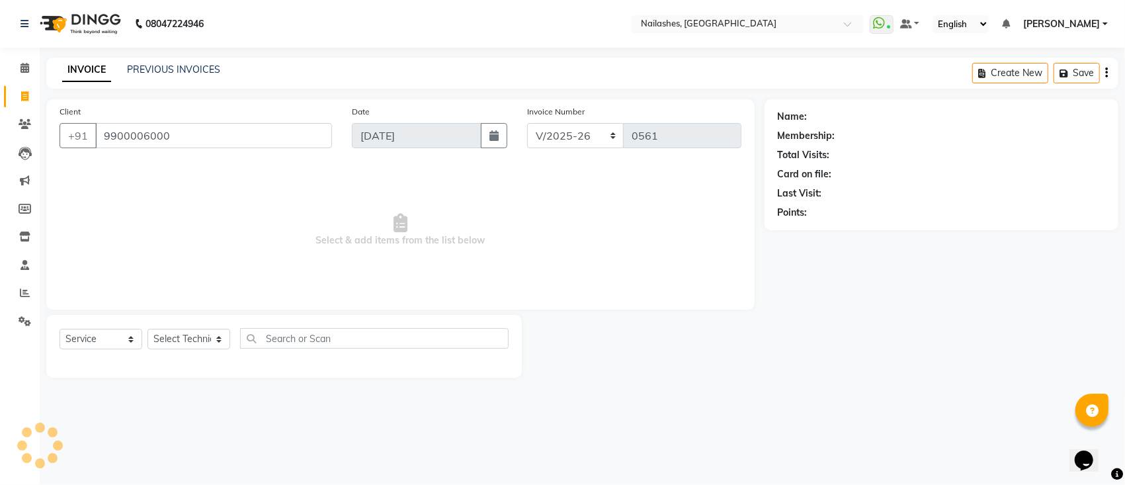
type input "9900006000"
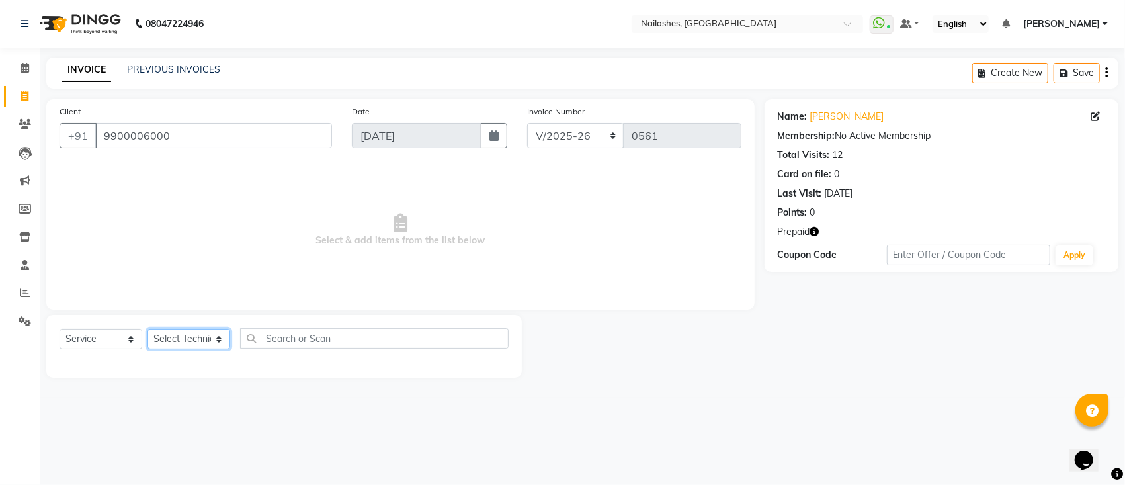
click at [186, 333] on select "Select Technician [PERSON_NAME] [PERSON_NAME] [PERSON_NAME] Manager [PERSON_NAM…" at bounding box center [189, 339] width 83 height 21
select select "55218"
click at [148, 329] on select "Select Technician [PERSON_NAME] [PERSON_NAME] [PERSON_NAME] Manager [PERSON_NAM…" at bounding box center [189, 339] width 83 height 21
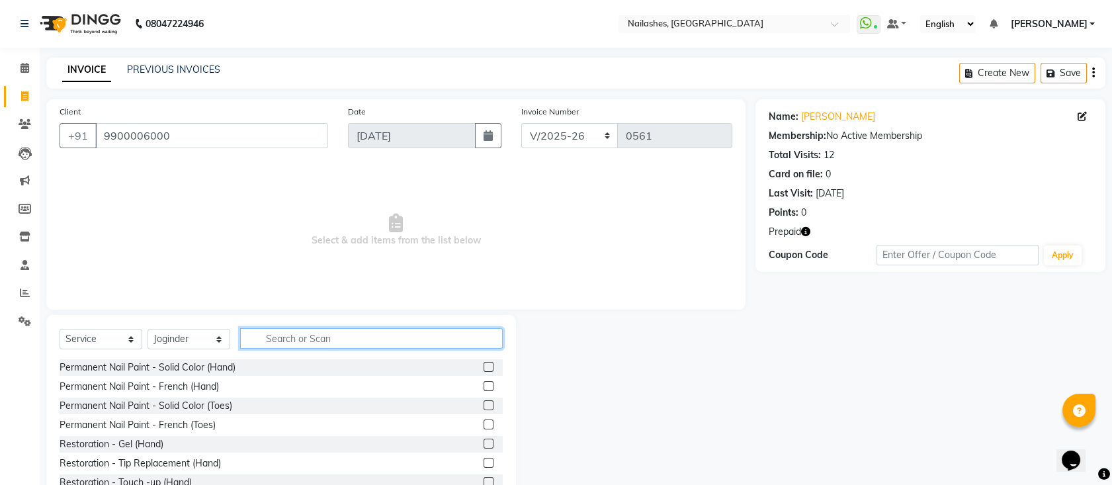
click at [318, 339] on input "text" at bounding box center [371, 338] width 263 height 21
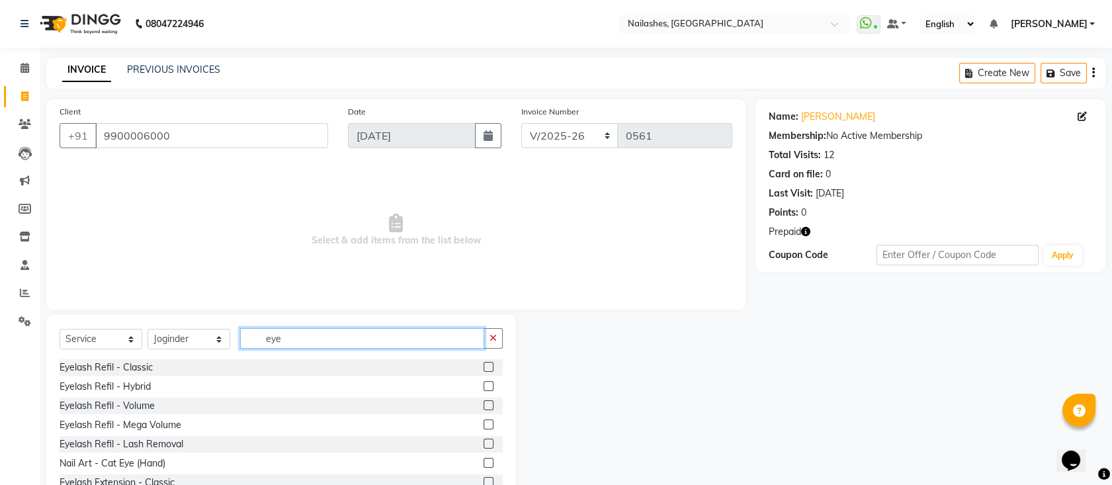
type input "eye"
click at [484, 367] on label at bounding box center [489, 367] width 10 height 10
click at [484, 367] on input "checkbox" at bounding box center [488, 367] width 9 height 9
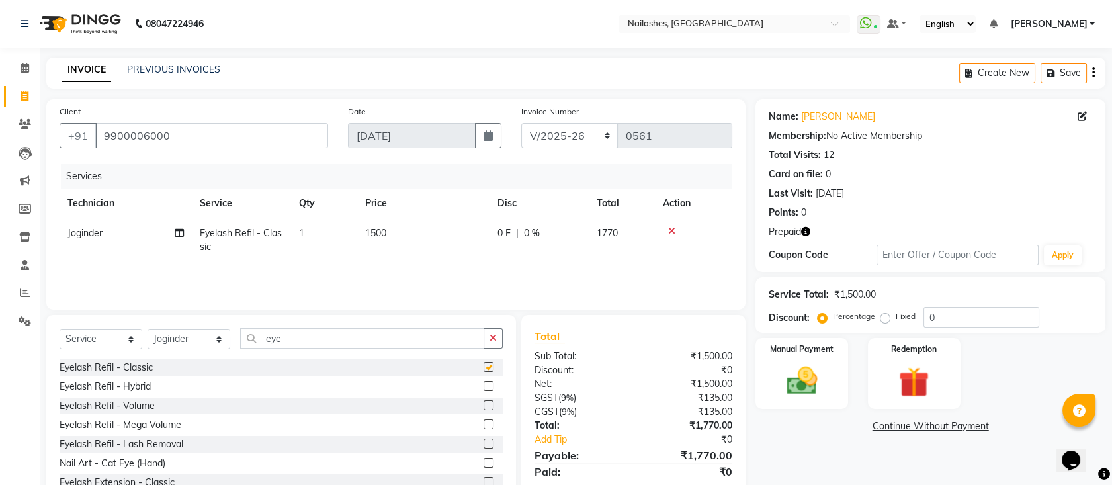
checkbox input "false"
click at [915, 376] on img at bounding box center [914, 382] width 52 height 39
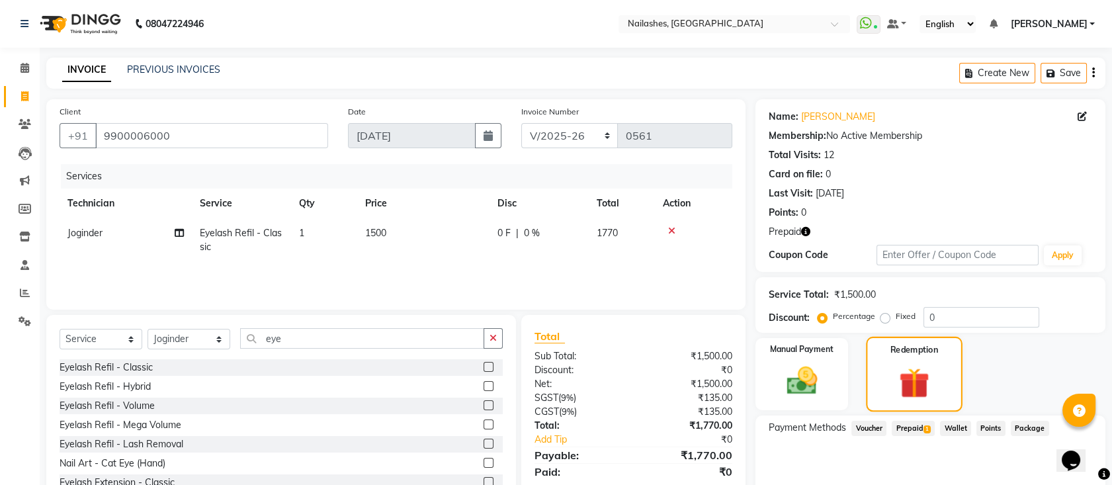
scroll to position [56, 0]
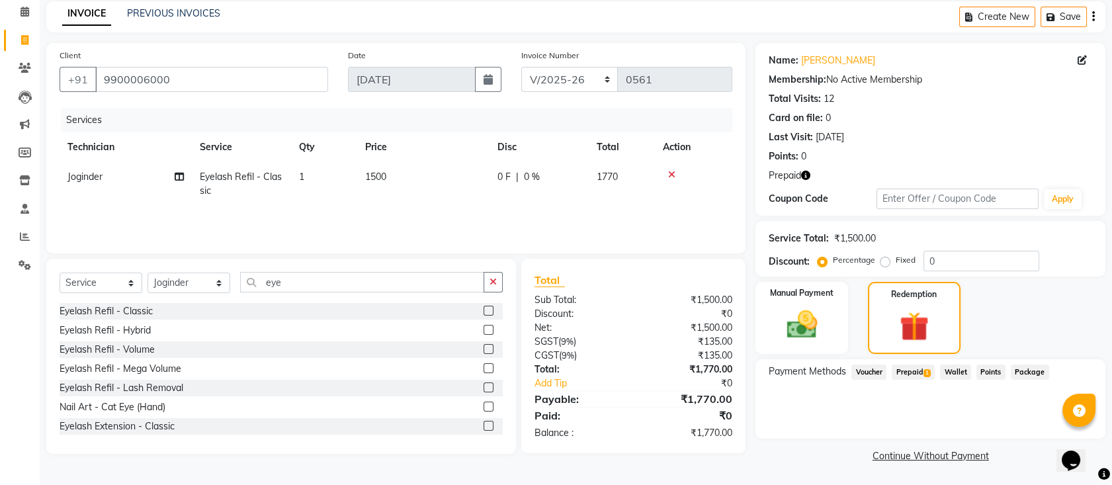
click at [916, 368] on span "Prepaid 1" at bounding box center [913, 372] width 43 height 15
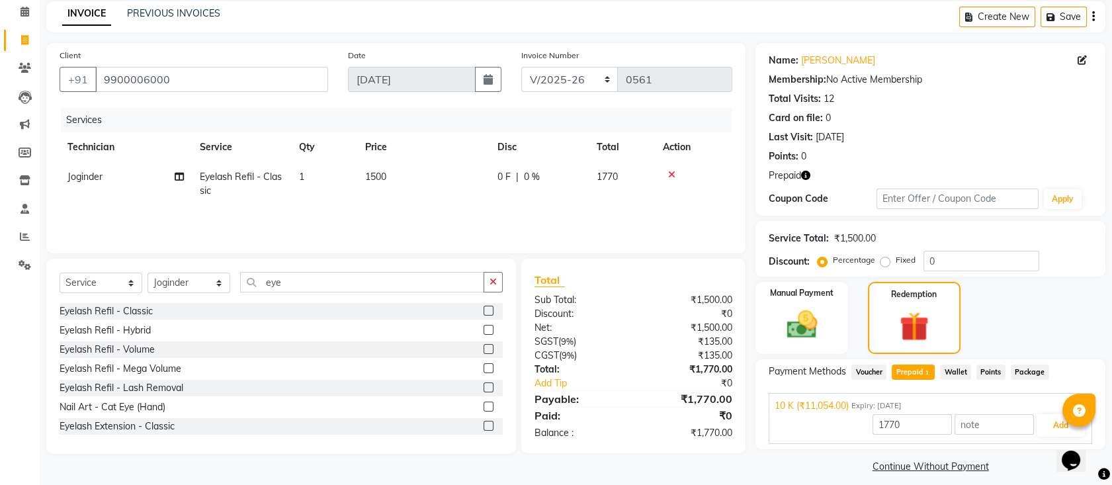
scroll to position [67, 0]
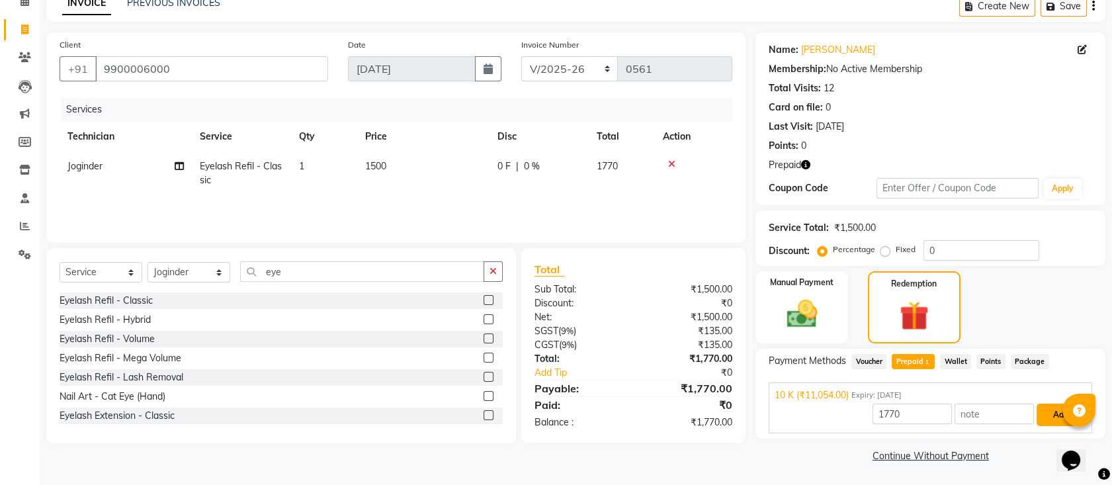
click at [1055, 417] on button "Add" at bounding box center [1061, 415] width 48 height 22
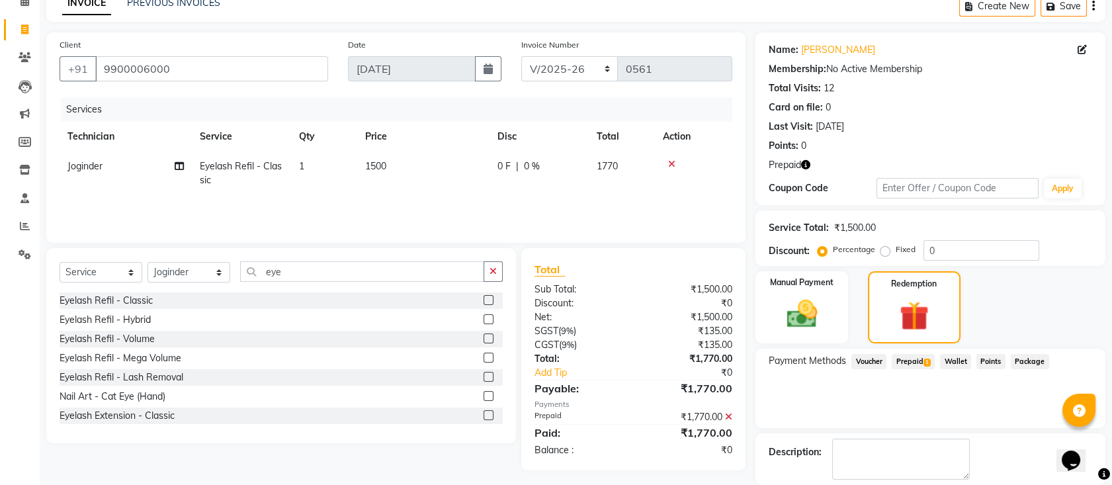
scroll to position [130, 0]
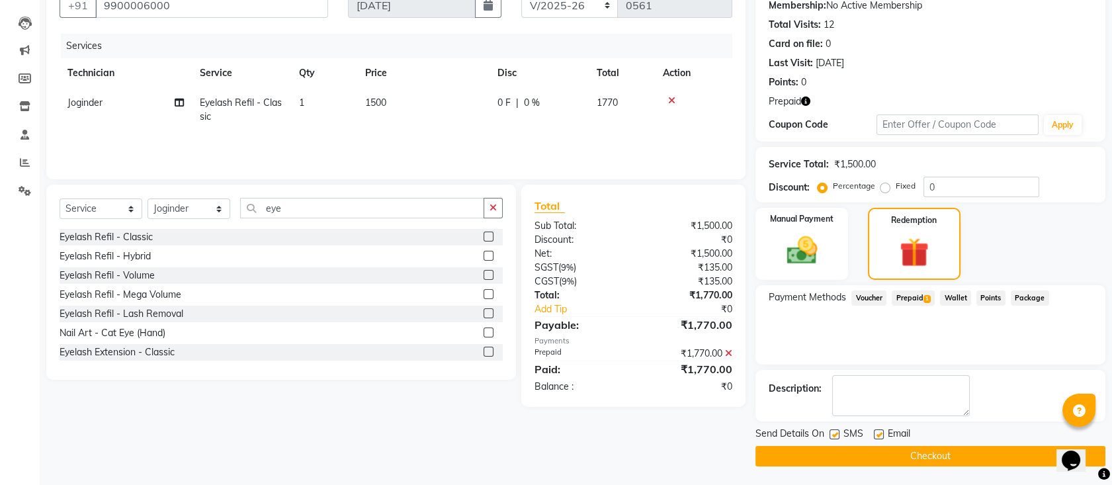
click at [920, 452] on button "Checkout" at bounding box center [930, 456] width 350 height 21
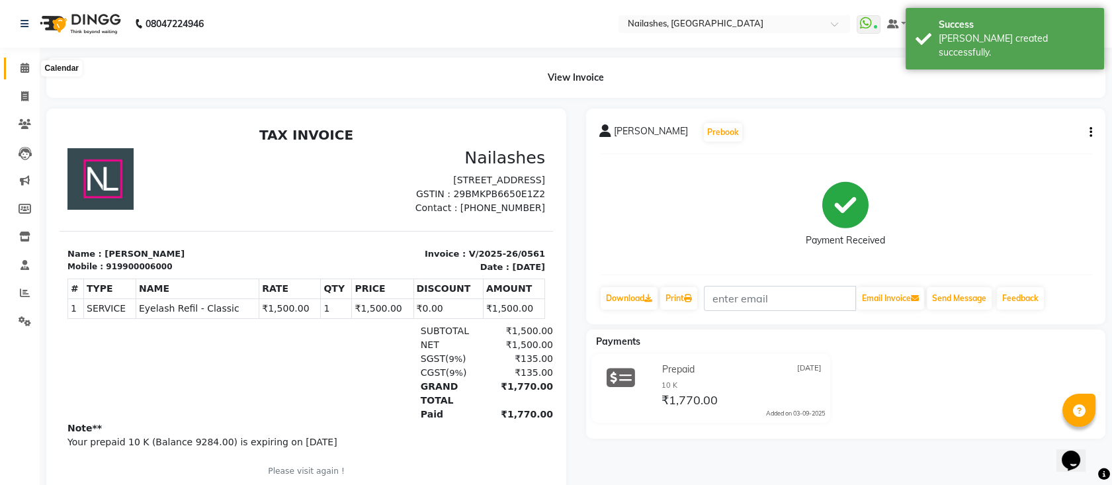
click at [21, 64] on icon at bounding box center [25, 68] width 9 height 10
